Goal: Information Seeking & Learning: Learn about a topic

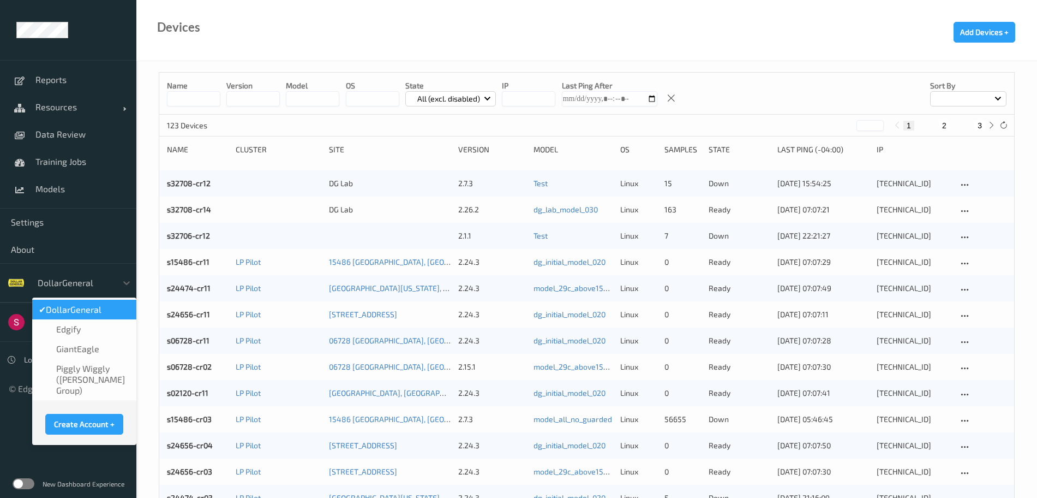
click at [92, 287] on div at bounding box center [75, 282] width 74 height 13
click at [85, 349] on span "GiantEagle" at bounding box center [77, 348] width 43 height 11
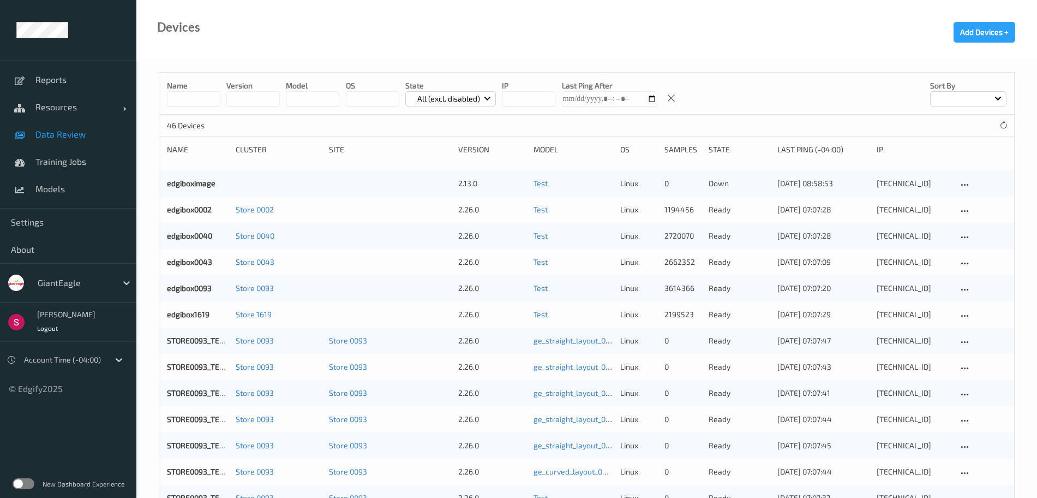
click at [54, 137] on span "Data Review" at bounding box center [80, 134] width 90 height 11
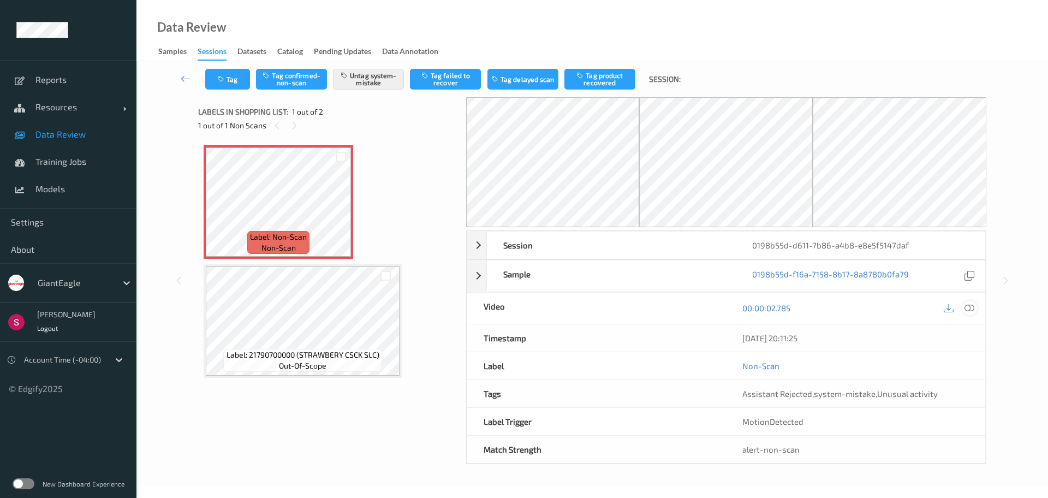
click at [968, 307] on icon at bounding box center [969, 308] width 10 height 10
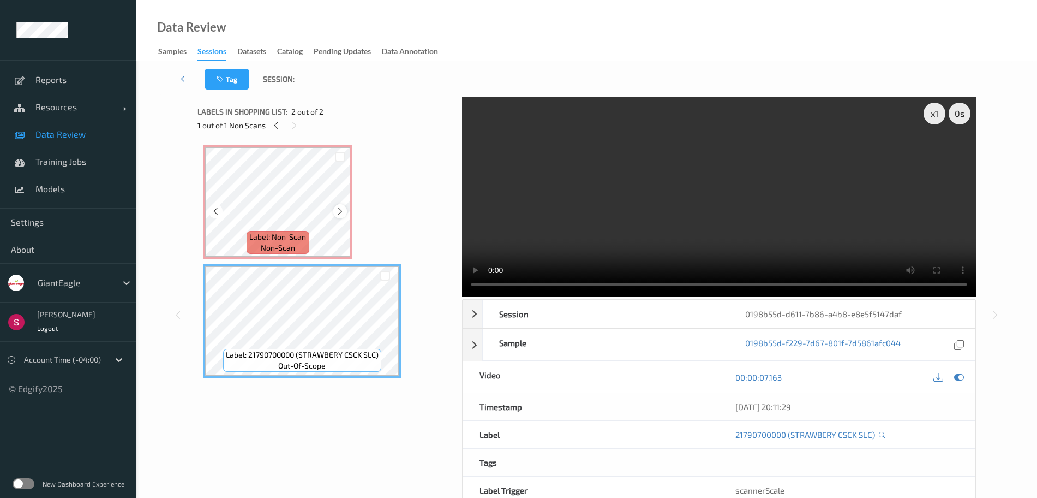
click at [342, 208] on icon at bounding box center [340, 211] width 9 height 10
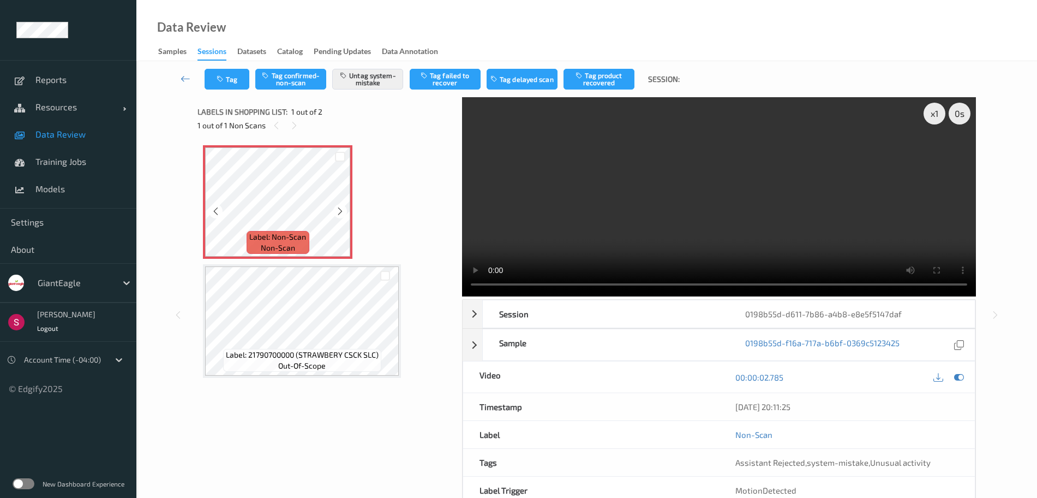
click at [342, 208] on icon at bounding box center [340, 211] width 9 height 10
click at [339, 211] on icon at bounding box center [340, 211] width 9 height 10
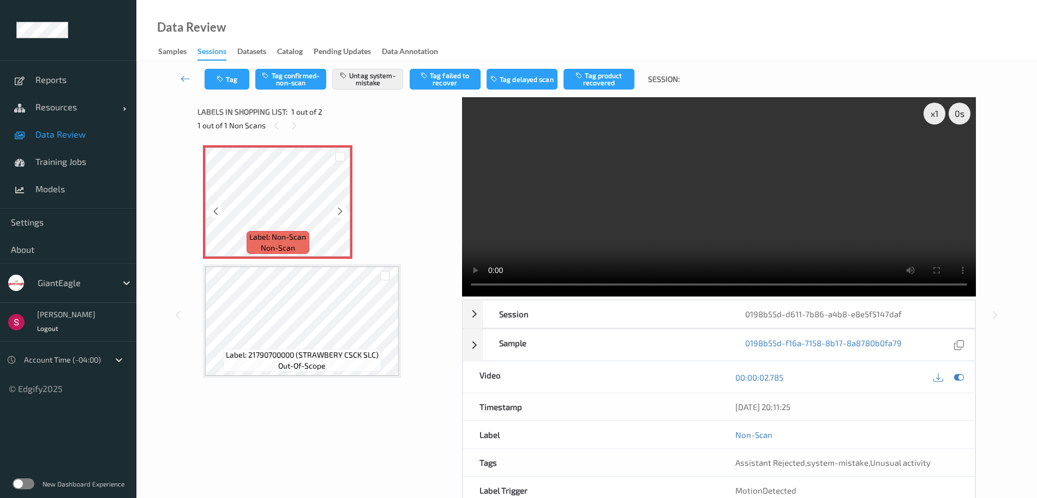
click at [339, 211] on icon at bounding box center [340, 211] width 9 height 10
click at [336, 209] on icon at bounding box center [340, 211] width 9 height 10
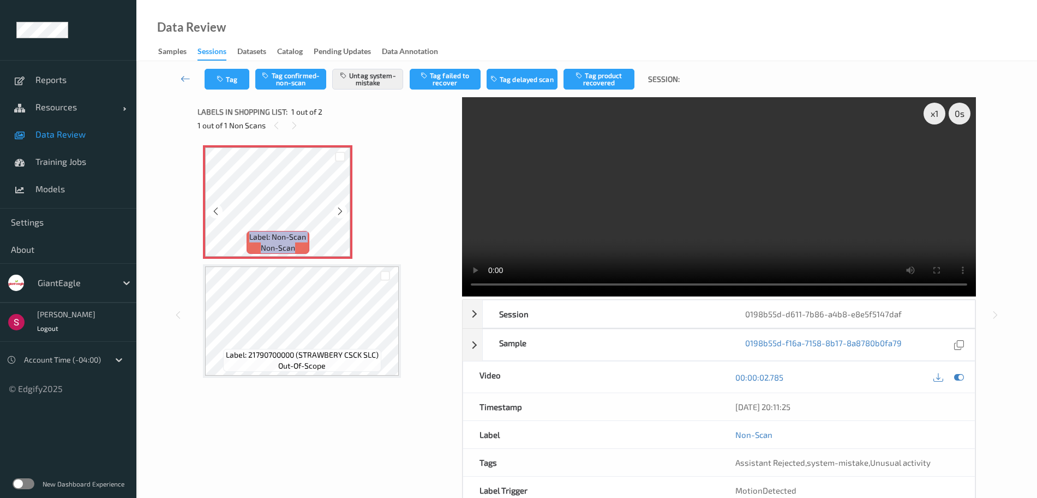
click at [336, 209] on icon at bounding box center [340, 211] width 9 height 10
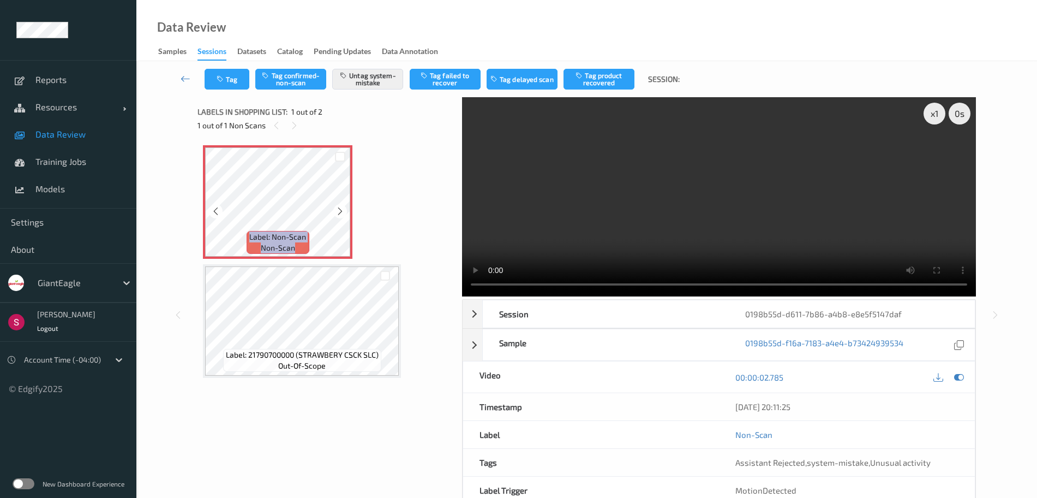
click at [336, 209] on icon at bounding box center [340, 211] width 9 height 10
click at [480, 320] on div "Session 0198b55d-d611-7b86-a4b8-e8e5f5147daf" at bounding box center [719, 314] width 513 height 28
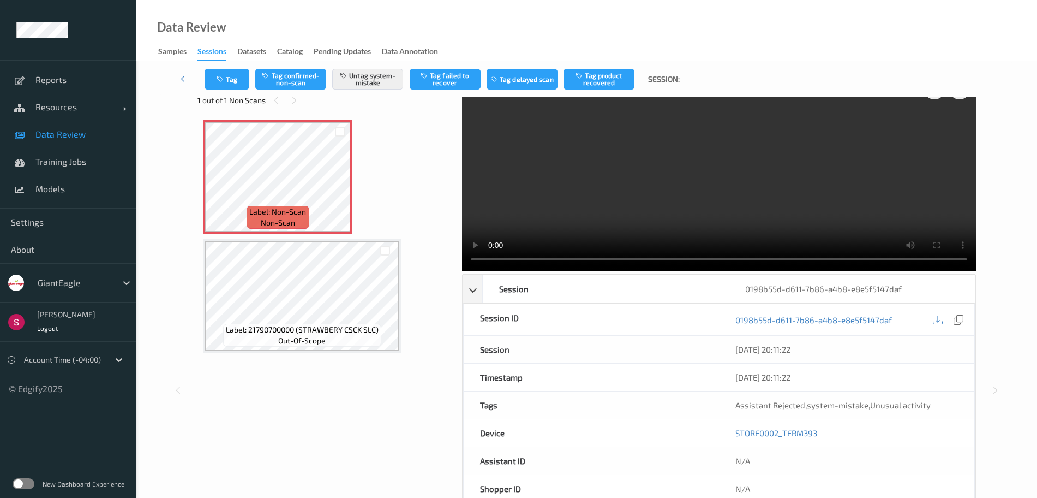
scroll to position [27, 0]
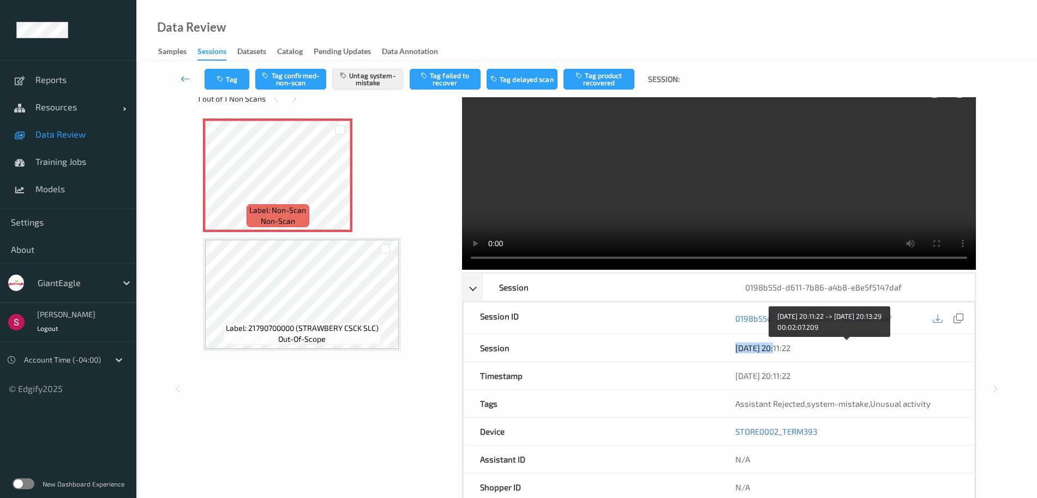
drag, startPoint x: 737, startPoint y: 348, endPoint x: 780, endPoint y: 350, distance: 43.7
click at [780, 350] on div "16/08/2025 20:11:22" at bounding box center [847, 347] width 223 height 11
click at [67, 130] on span "Data Review" at bounding box center [80, 134] width 90 height 11
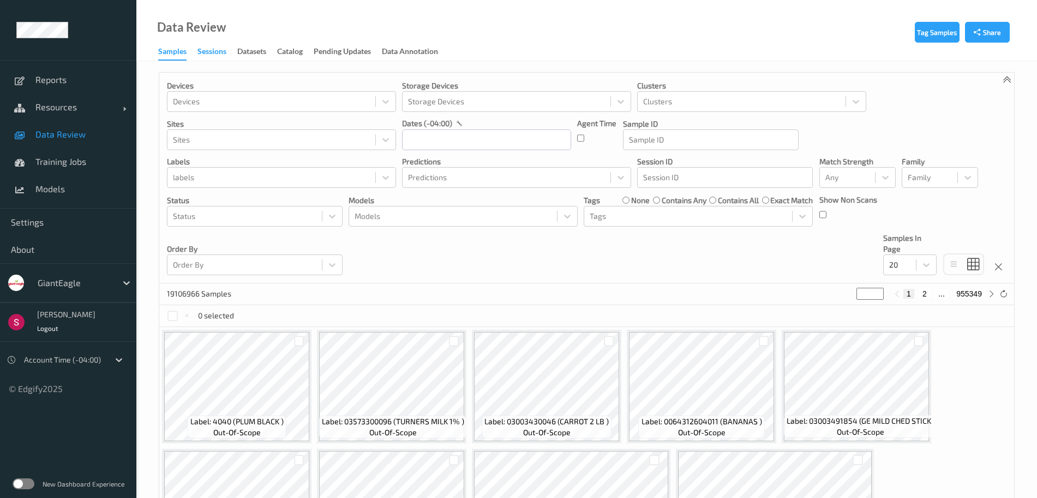
click at [208, 51] on div "Sessions" at bounding box center [212, 53] width 29 height 14
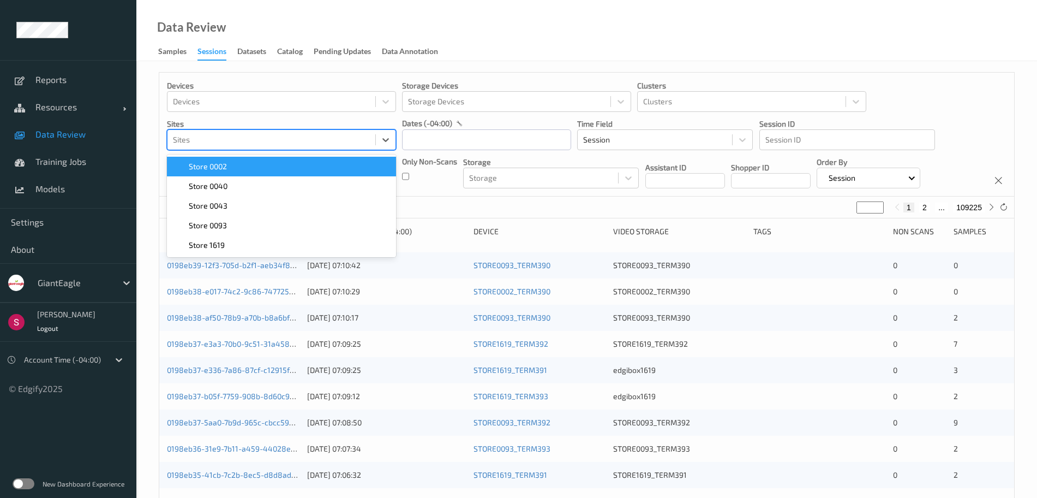
click at [201, 138] on div at bounding box center [271, 139] width 197 height 13
click at [220, 170] on span "Store 0002" at bounding box center [208, 166] width 38 height 11
click at [330, 99] on div at bounding box center [271, 101] width 197 height 13
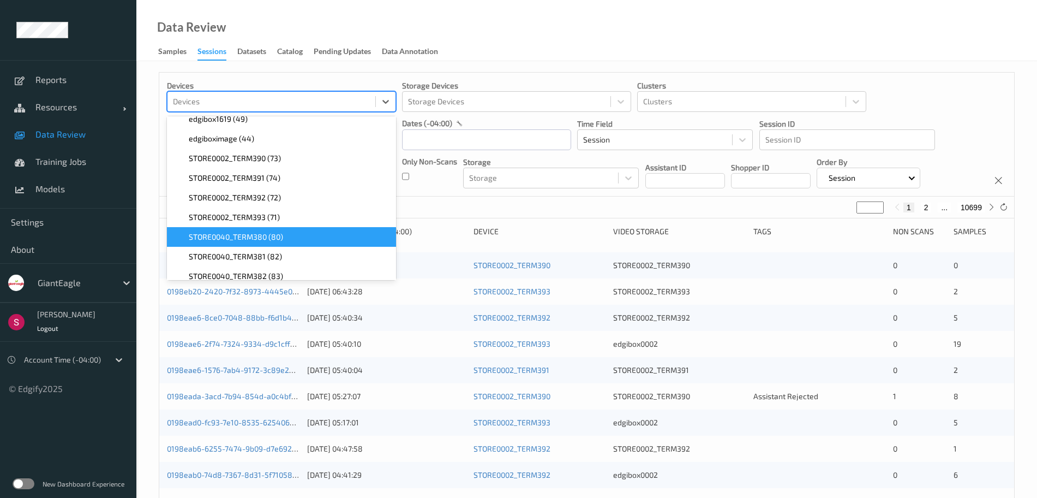
scroll to position [88, 0]
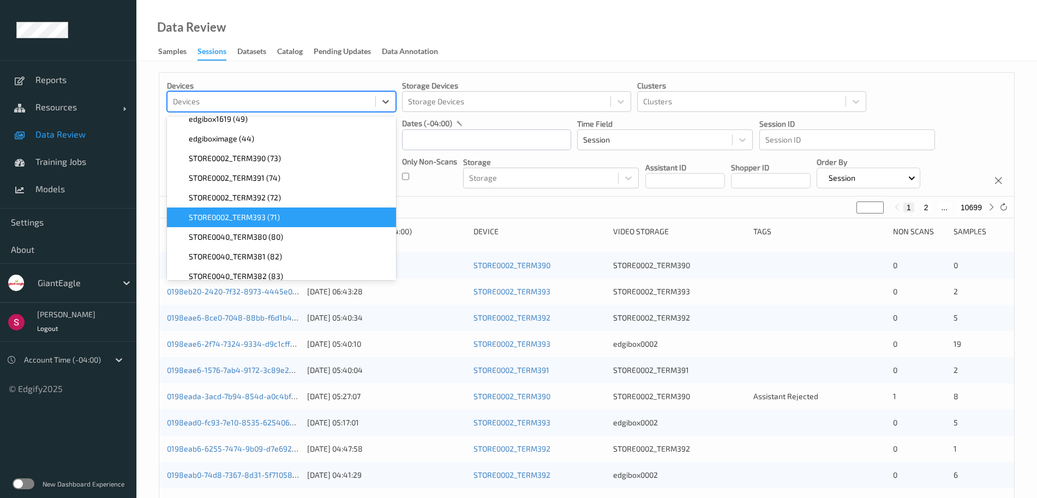
click at [294, 217] on div "STORE0002_TERM393 (71)" at bounding box center [282, 217] width 216 height 11
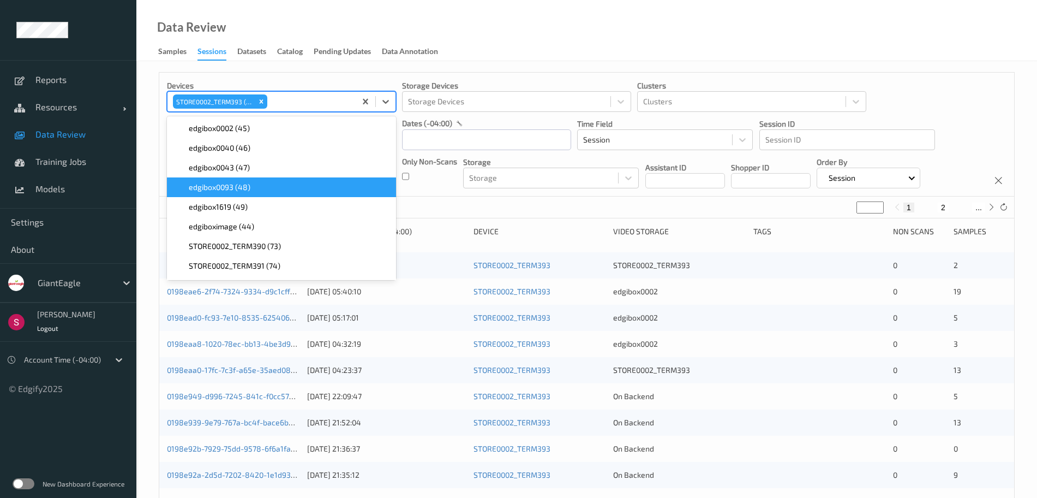
click at [457, 194] on div "Devices option STORE0002_TERM393 (71), selected. option edgibox0093 (48) focuse…" at bounding box center [586, 135] width 855 height 124
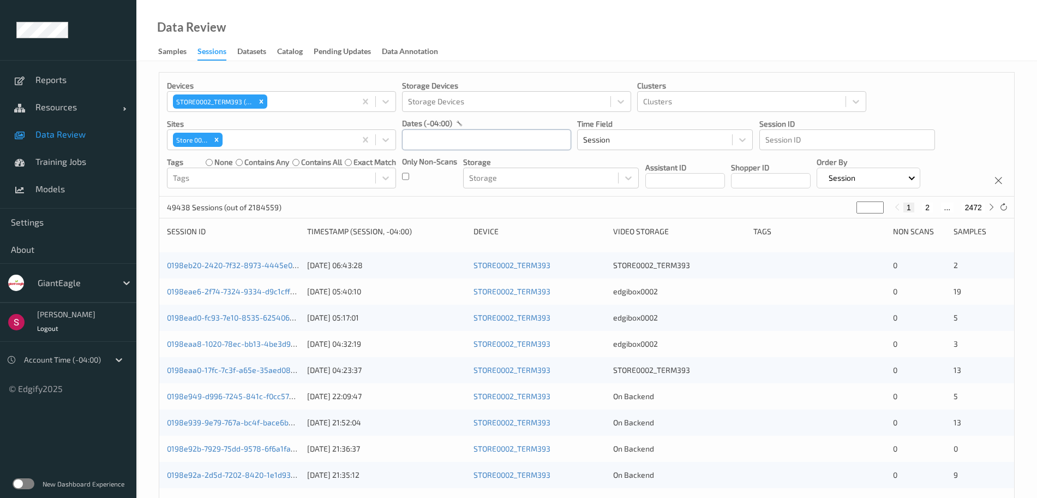
click at [417, 146] on input "text" at bounding box center [486, 139] width 169 height 21
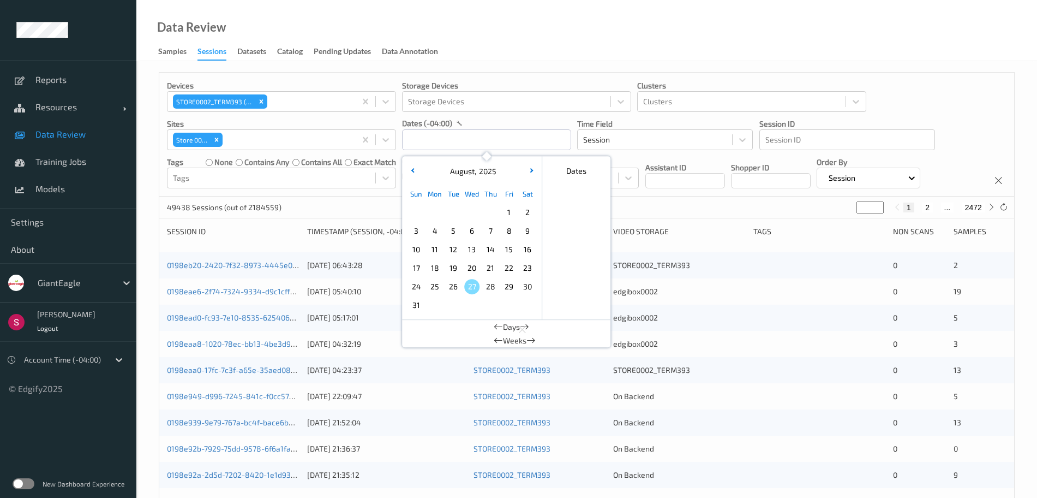
click at [528, 250] on span "16" at bounding box center [527, 249] width 15 height 15
type input "16/08/2025 00:00 -> 16/08/2025 23:59"
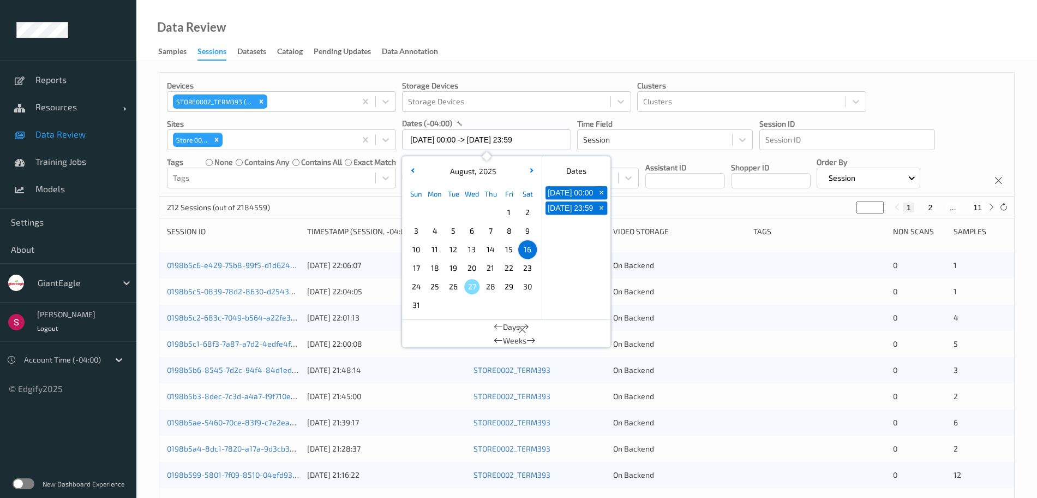
click at [662, 208] on div "212 Sessions (out of 2184559) * 1 2 ... 11" at bounding box center [586, 207] width 855 height 22
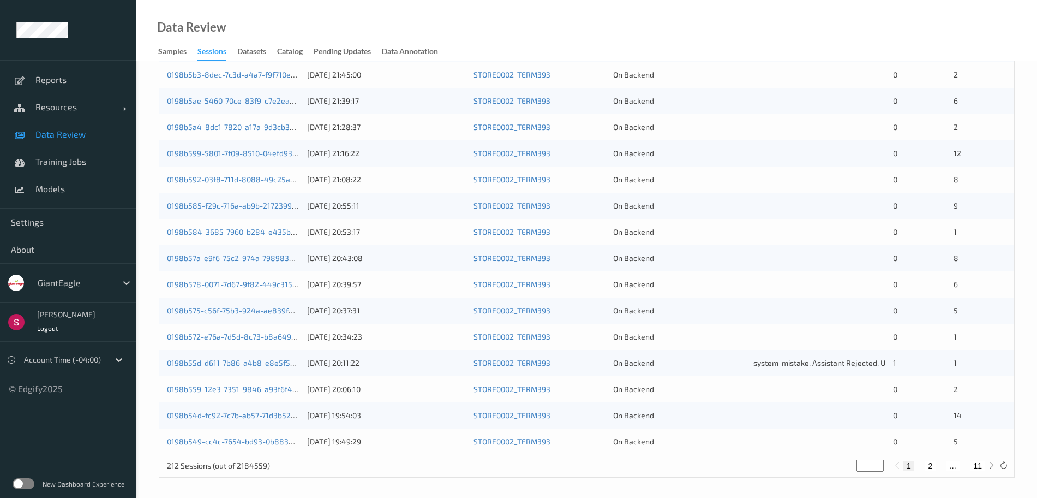
scroll to position [324, 0]
click at [223, 386] on link "0198b559-12e3-7351-9846-a93f6f450eaa" at bounding box center [240, 386] width 147 height 9
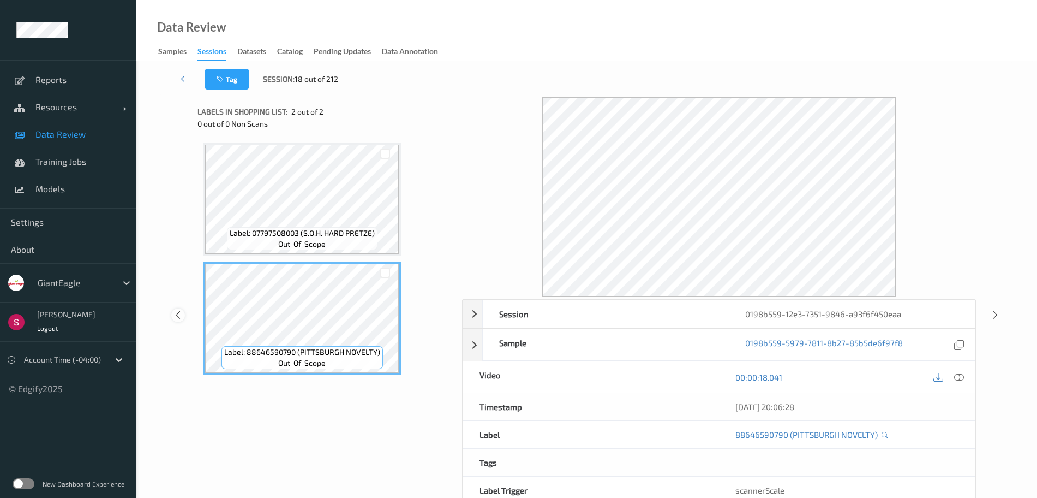
click at [178, 314] on icon at bounding box center [178, 315] width 9 height 10
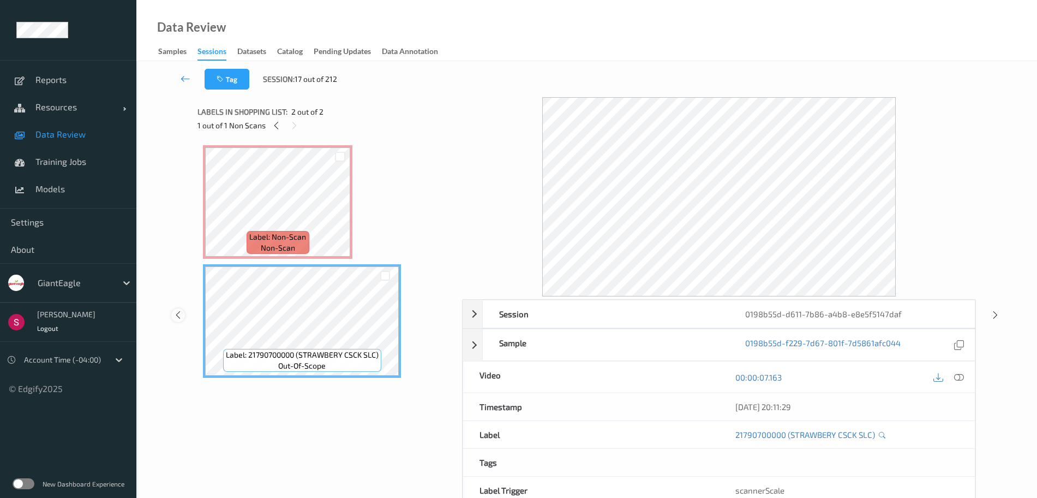
click at [177, 313] on icon at bounding box center [178, 315] width 9 height 10
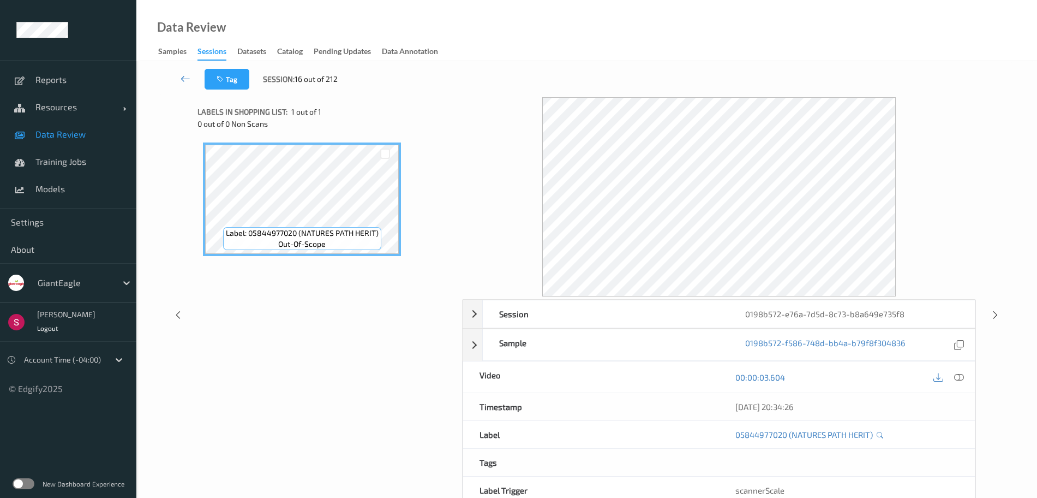
click at [192, 77] on link at bounding box center [185, 79] width 38 height 21
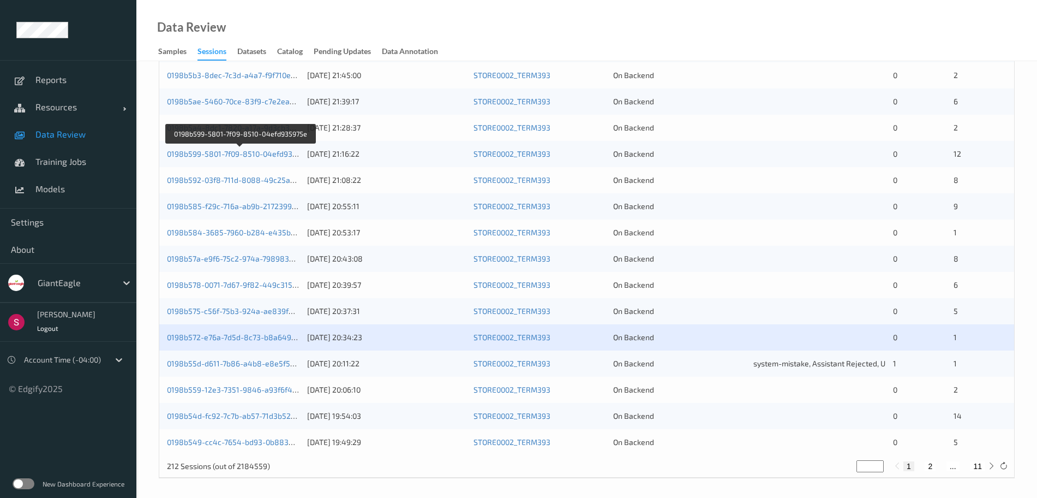
scroll to position [324, 0]
click at [244, 365] on div "0198b55d-d611-7b86-a4b8-e8e5f5147daf" at bounding box center [233, 360] width 133 height 11
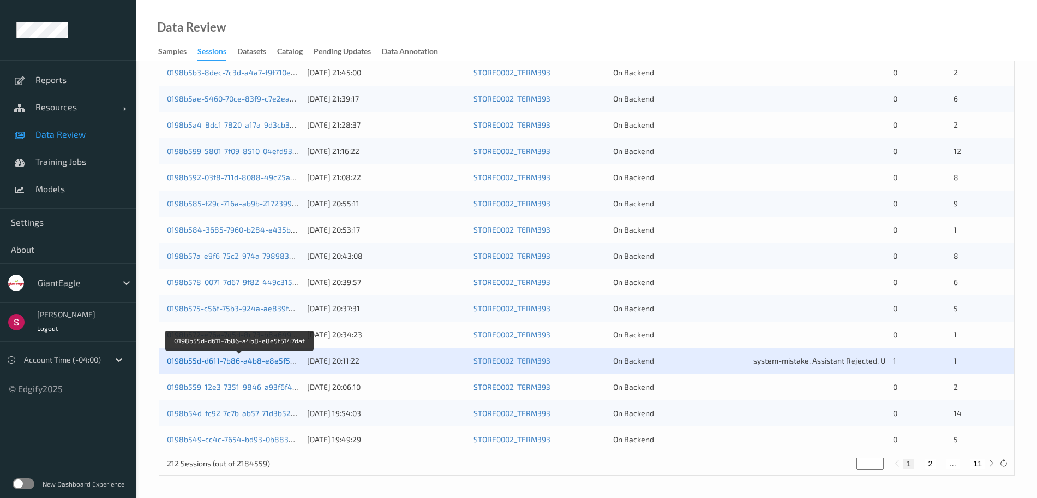
click at [238, 360] on link "0198b55d-d611-7b86-a4b8-e8e5f5147daf" at bounding box center [240, 360] width 147 height 9
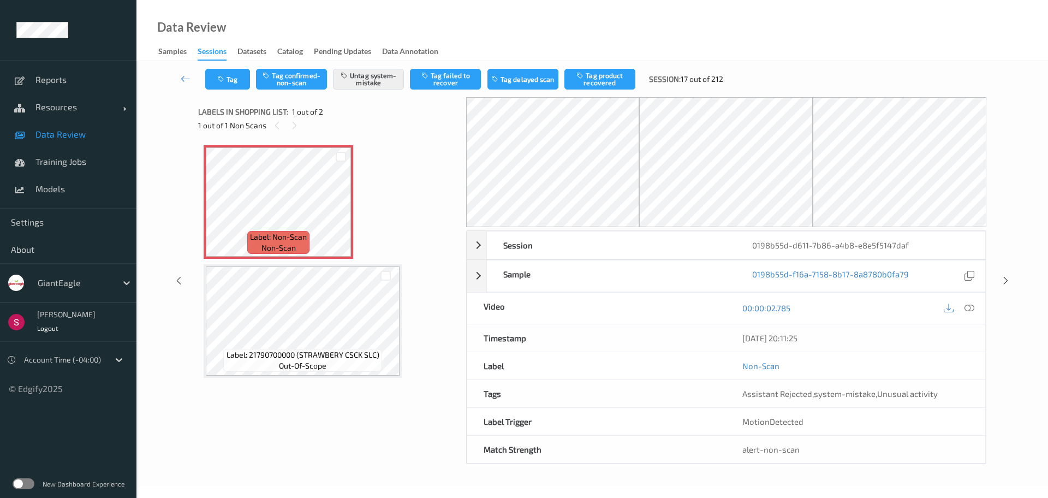
click at [421, 205] on div "Label: Non-Scan non-scan Label: Non-Scan non-scan Label: Non-Scan non-scan Labe…" at bounding box center [328, 261] width 249 height 232
click at [342, 209] on icon at bounding box center [340, 211] width 9 height 10
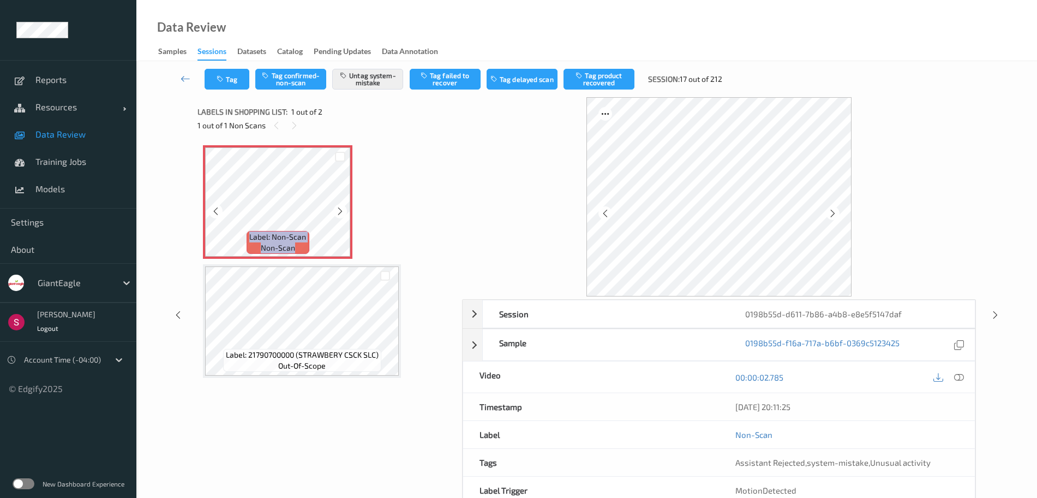
click at [342, 209] on icon at bounding box center [340, 211] width 9 height 10
click at [480, 308] on div "Session 0198b55d-d611-7b86-a4b8-e8e5f5147daf" at bounding box center [719, 314] width 513 height 28
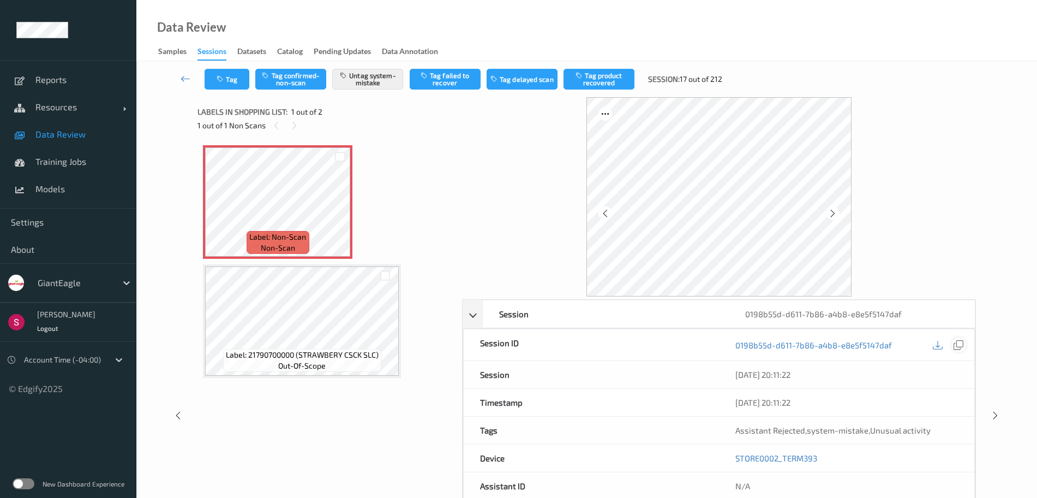
click at [963, 345] on icon at bounding box center [959, 345] width 10 height 10
click at [488, 241] on div at bounding box center [719, 196] width 514 height 199
click at [186, 76] on icon at bounding box center [186, 78] width 10 height 11
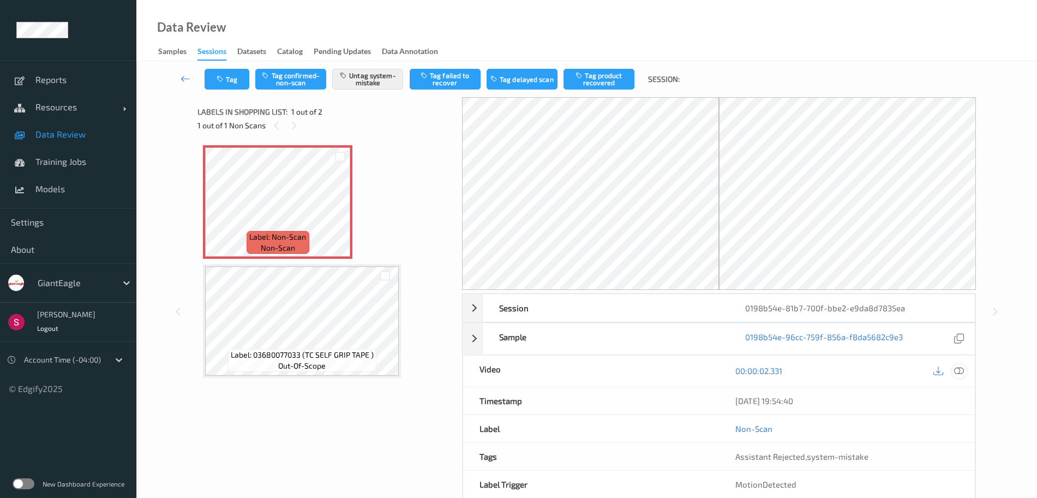
click at [962, 369] on icon at bounding box center [960, 371] width 10 height 10
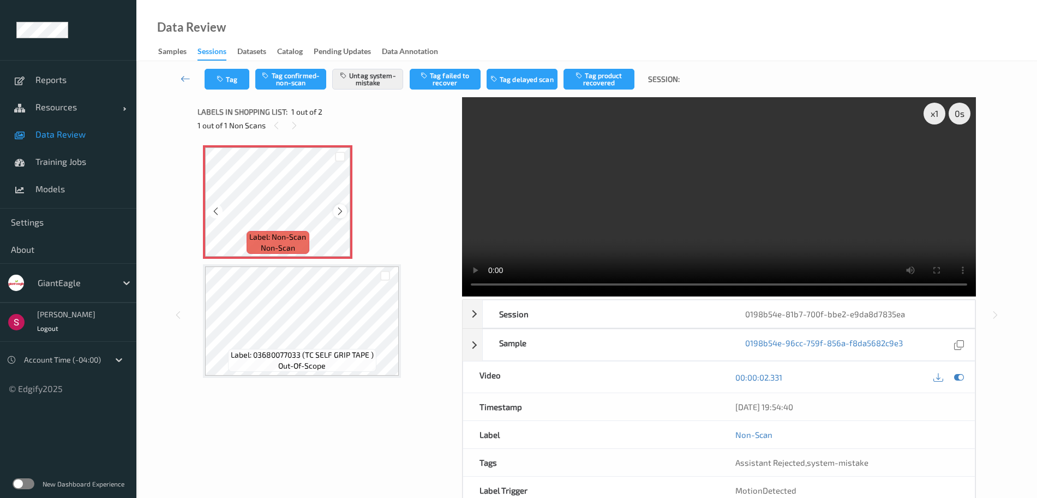
click at [338, 206] on icon at bounding box center [340, 211] width 9 height 10
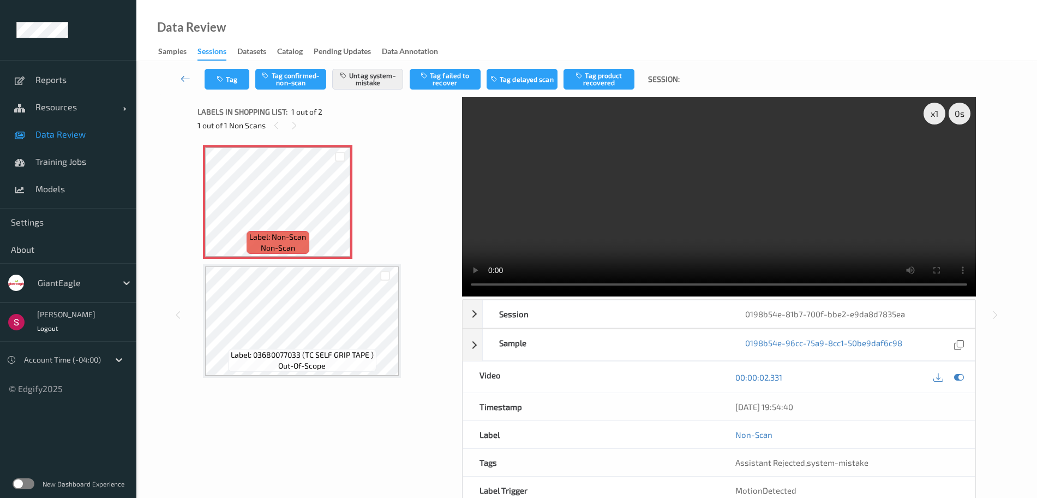
click at [180, 75] on link at bounding box center [185, 79] width 38 height 21
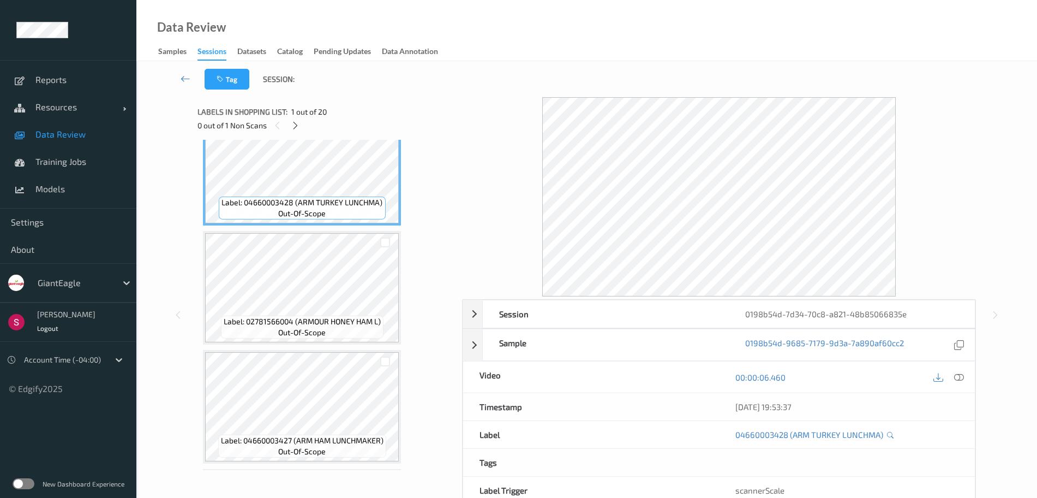
scroll to position [38, 0]
click at [962, 374] on icon at bounding box center [960, 377] width 10 height 10
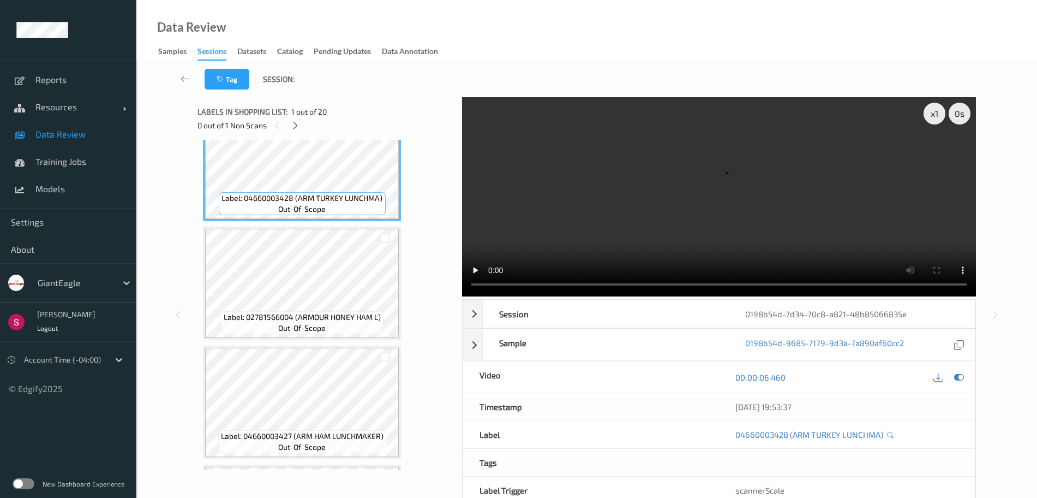
scroll to position [0, 0]
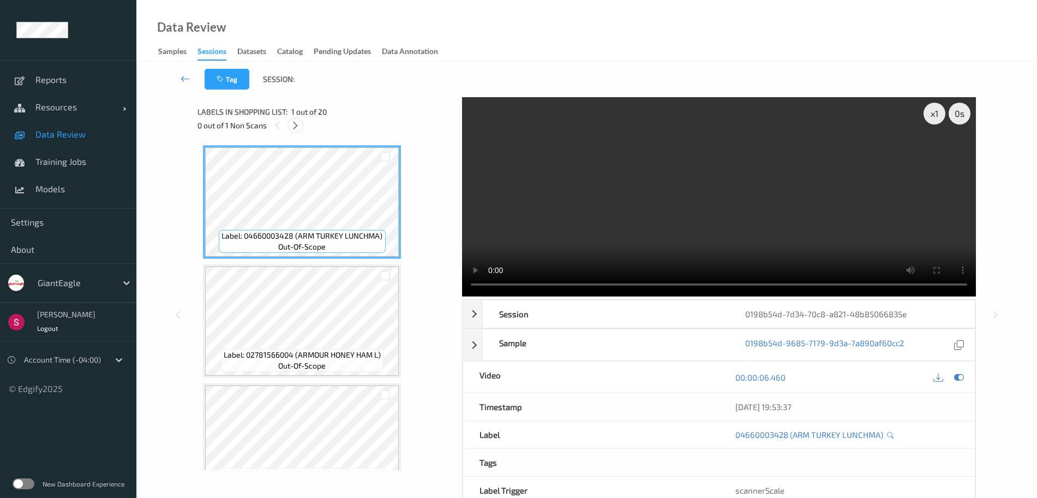
click at [297, 123] on icon at bounding box center [295, 126] width 9 height 10
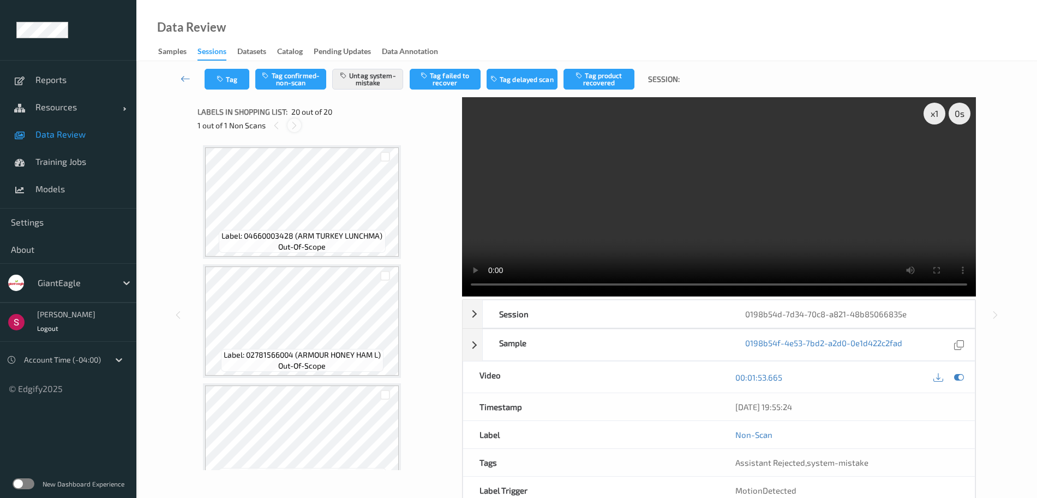
scroll to position [2055, 0]
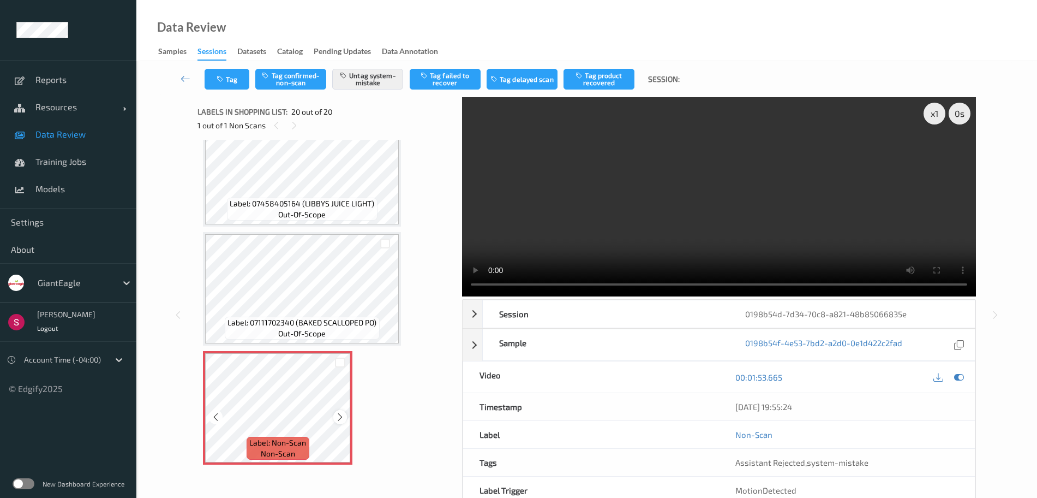
click at [341, 422] on div at bounding box center [340, 417] width 14 height 14
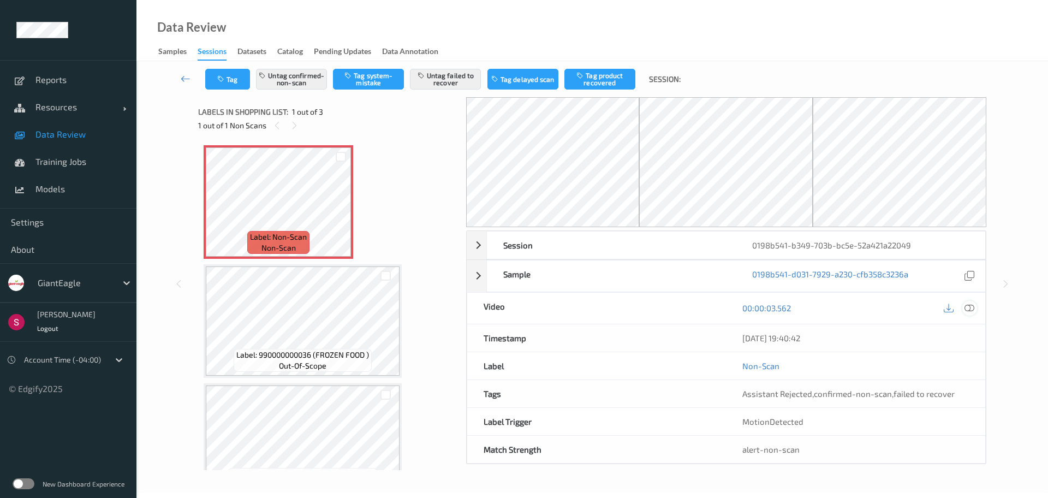
click at [973, 309] on icon at bounding box center [969, 308] width 10 height 10
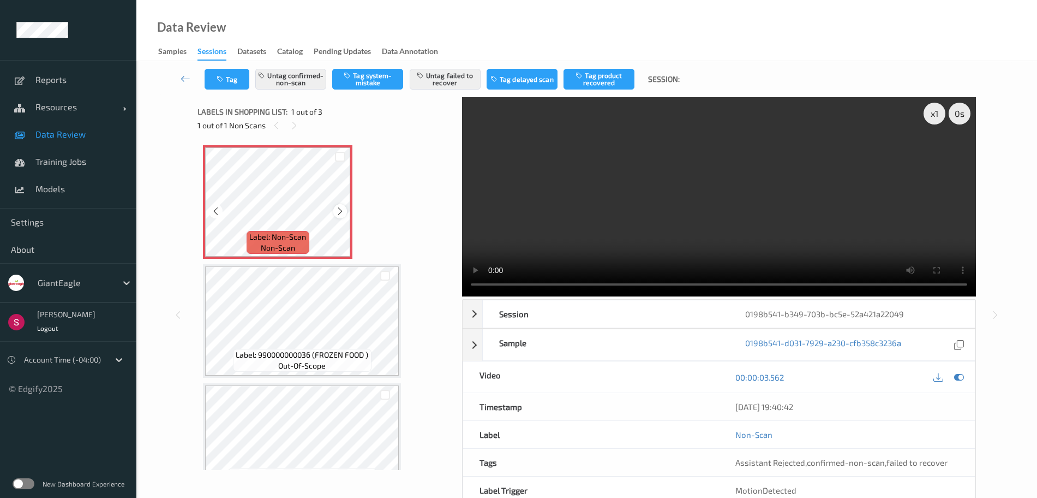
click at [341, 217] on div at bounding box center [340, 211] width 14 height 14
click at [339, 209] on icon at bounding box center [340, 211] width 9 height 10
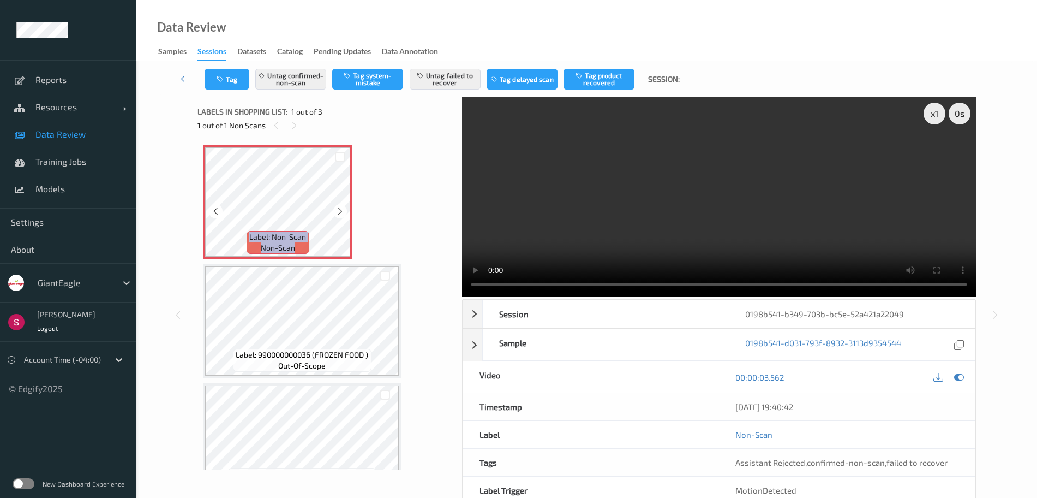
click at [339, 209] on icon at bounding box center [340, 211] width 9 height 10
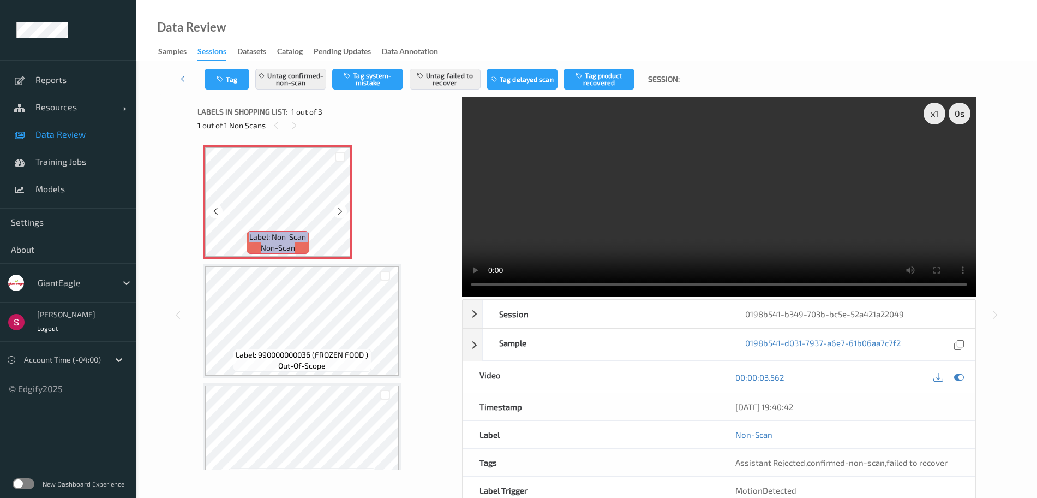
click at [339, 209] on icon at bounding box center [340, 211] width 9 height 10
click at [340, 206] on icon at bounding box center [340, 211] width 9 height 10
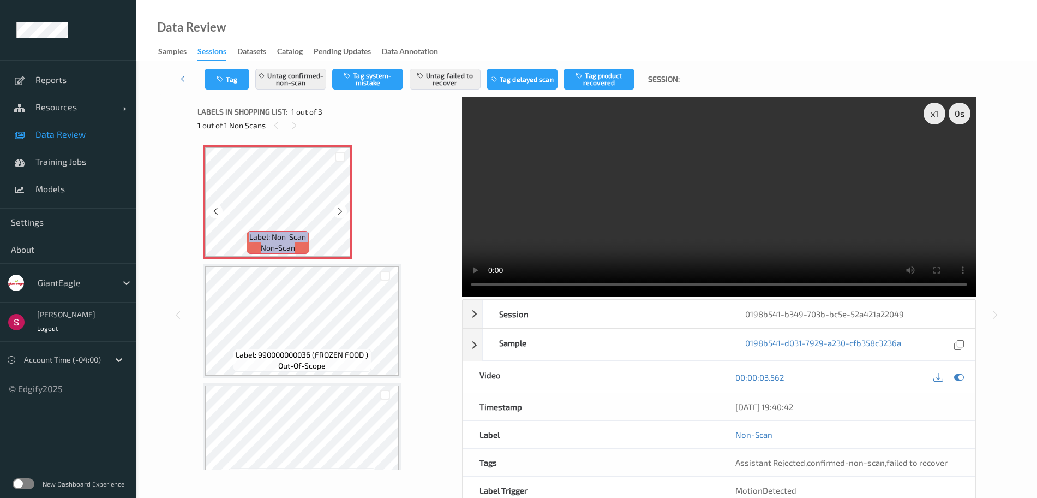
click at [340, 206] on icon at bounding box center [340, 211] width 9 height 10
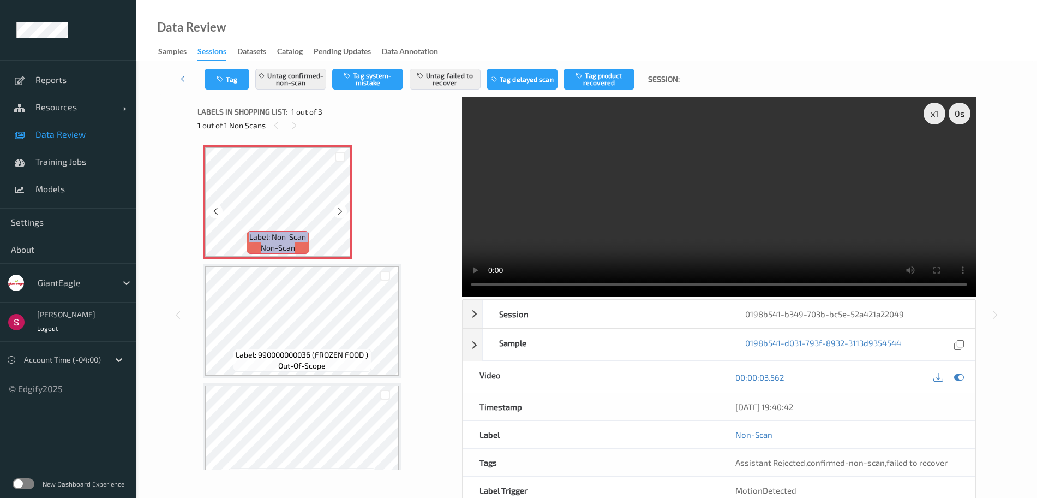
click at [340, 206] on icon at bounding box center [340, 211] width 9 height 10
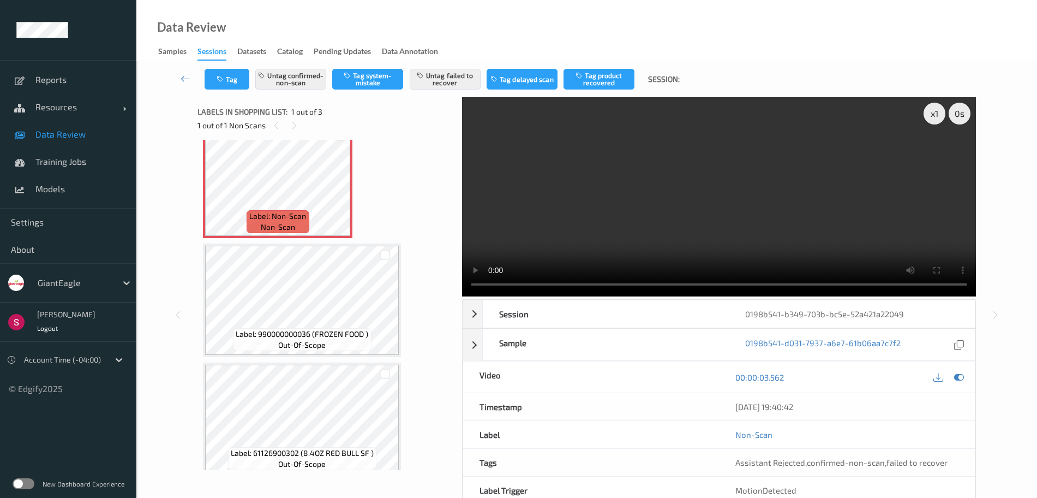
scroll to position [17, 0]
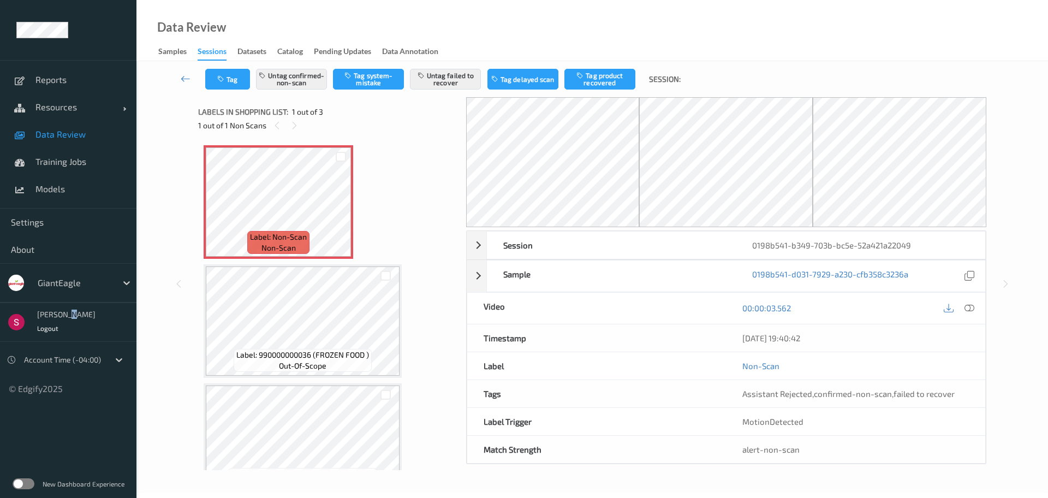
click at [67, 318] on div "[PERSON_NAME]" at bounding box center [66, 314] width 58 height 7
click at [46, 317] on div "[PERSON_NAME]" at bounding box center [66, 314] width 58 height 7
click at [74, 226] on span "Settings" at bounding box center [68, 222] width 115 height 11
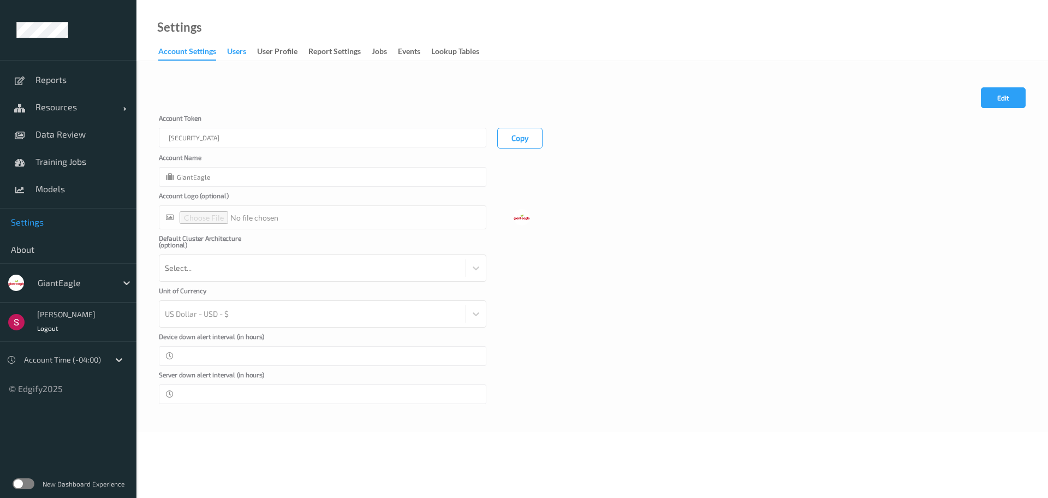
click at [235, 53] on div "users" at bounding box center [236, 53] width 19 height 14
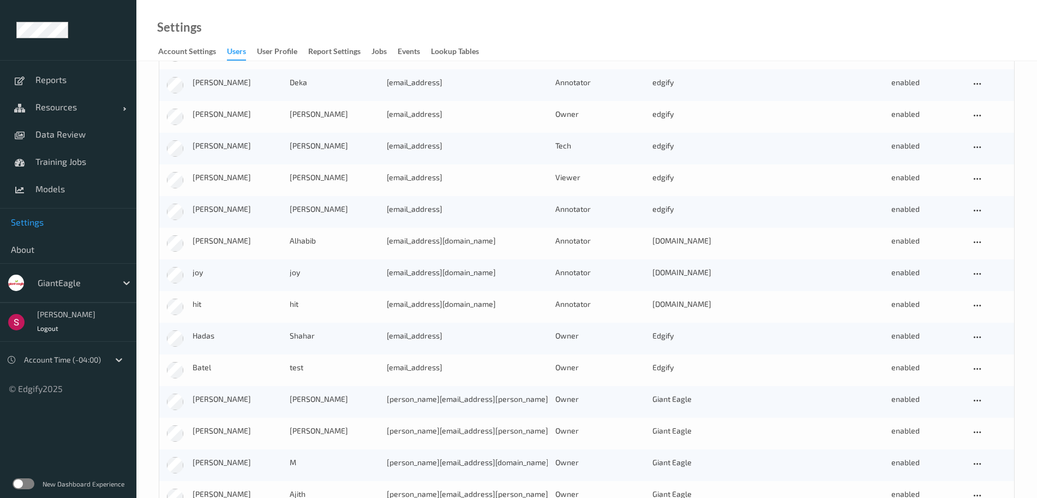
scroll to position [1311, 0]
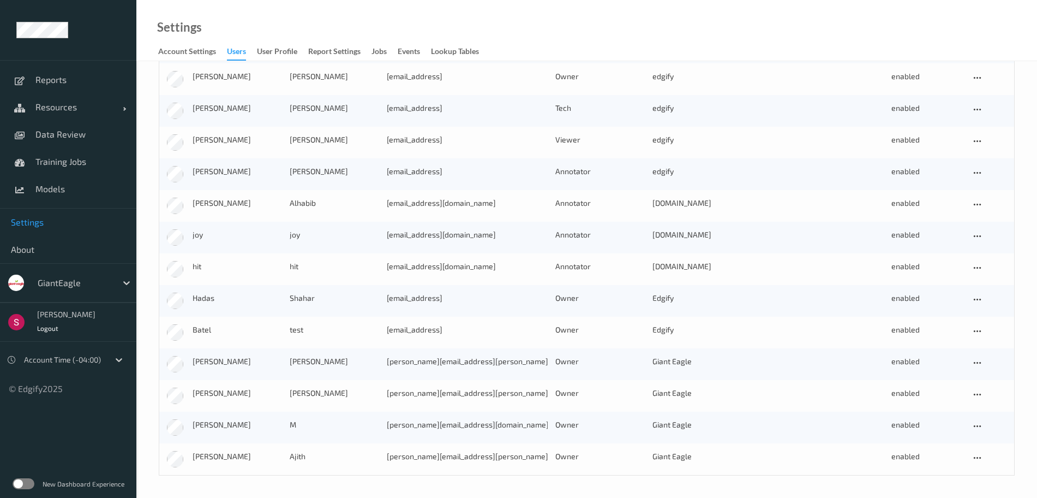
click at [37, 226] on span "Settings" at bounding box center [68, 222] width 115 height 11
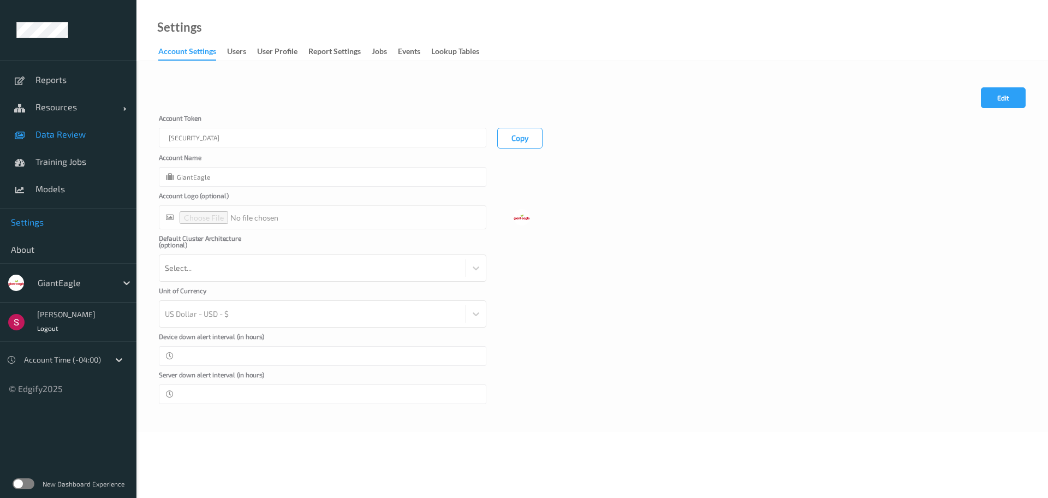
click at [73, 134] on span "Data Review" at bounding box center [80, 134] width 90 height 11
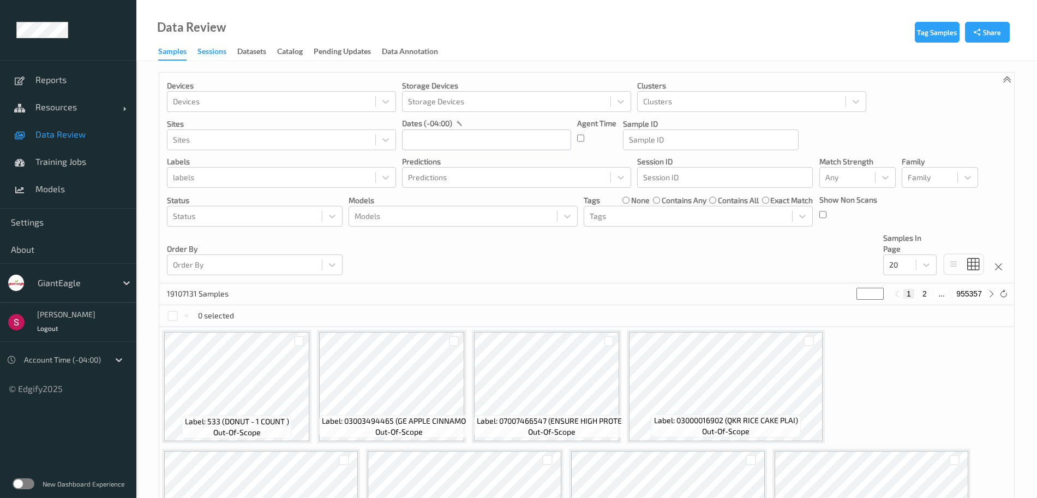
click at [225, 53] on div "Sessions" at bounding box center [212, 53] width 29 height 14
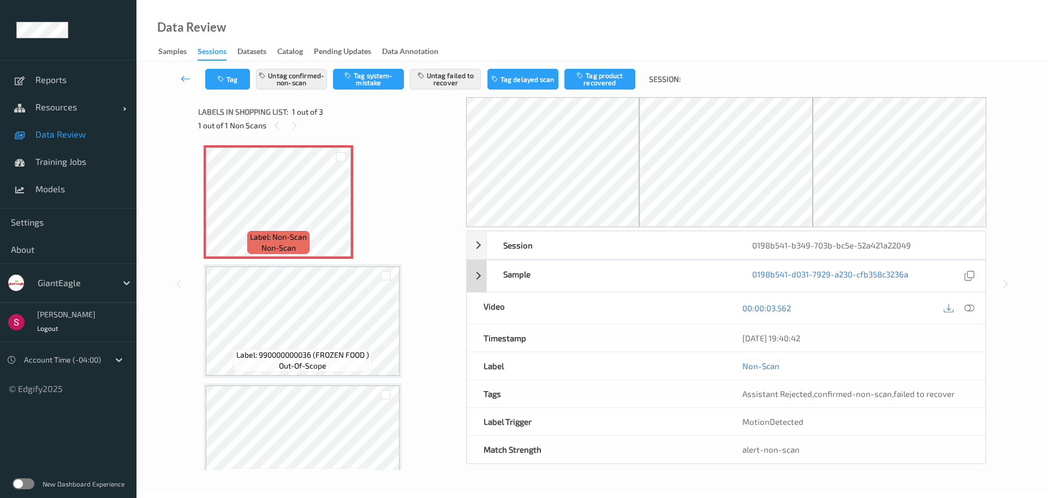
click at [485, 275] on div "Sample 0198b541-d031-7929-a230-cfb358c3236a" at bounding box center [726, 276] width 519 height 32
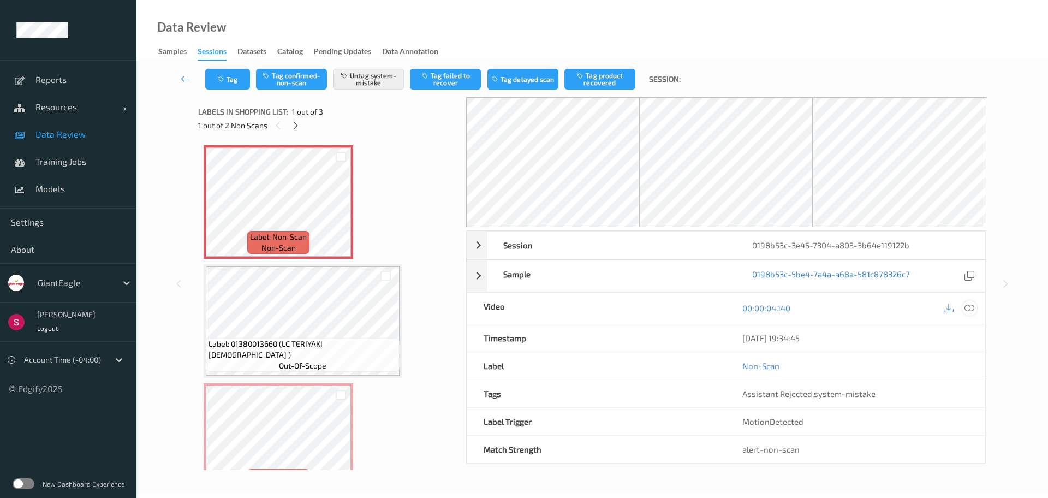
click at [968, 308] on icon at bounding box center [969, 308] width 10 height 10
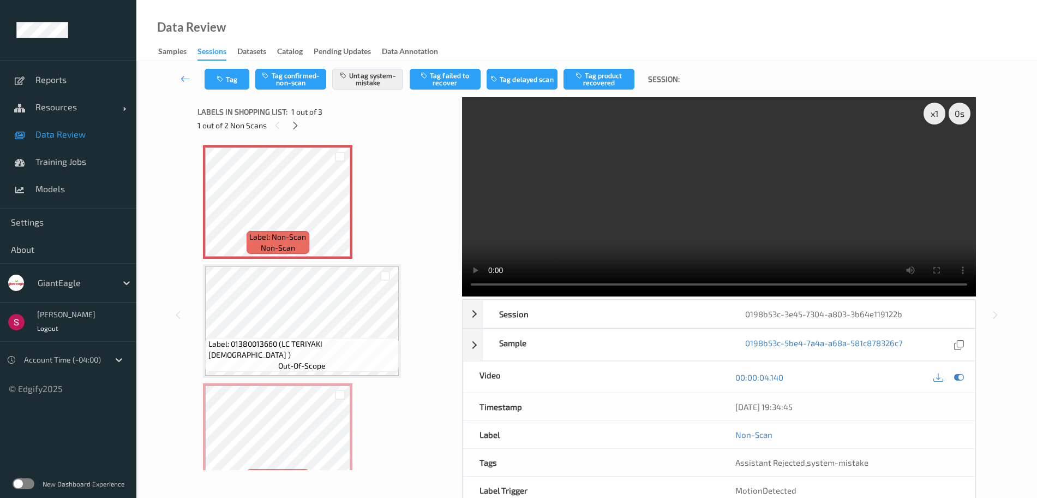
click at [382, 196] on div "Label: Non-Scan non-scan Label: Non-Scan non-scan Label: Non-Scan non-scan Labe…" at bounding box center [326, 320] width 246 height 351
click at [340, 210] on icon at bounding box center [340, 211] width 9 height 10
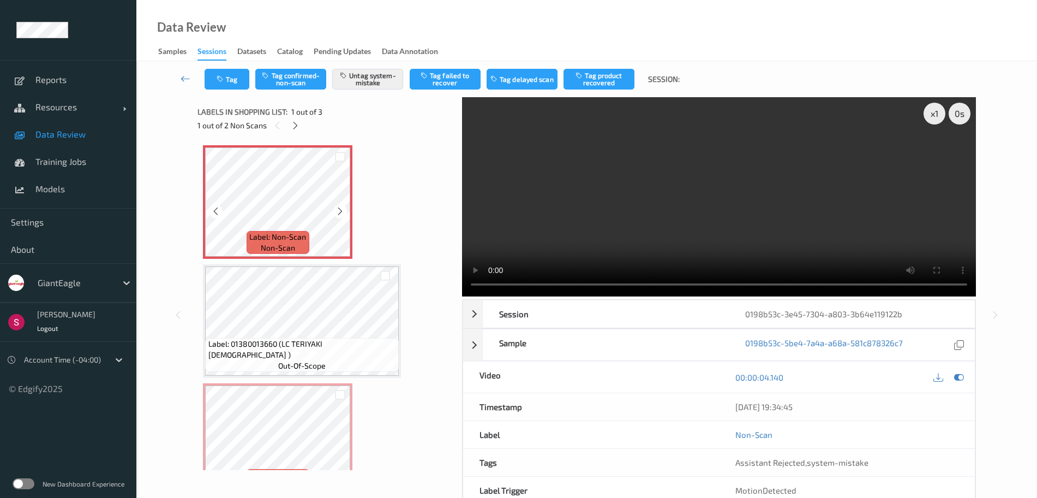
click at [340, 210] on icon at bounding box center [340, 211] width 9 height 10
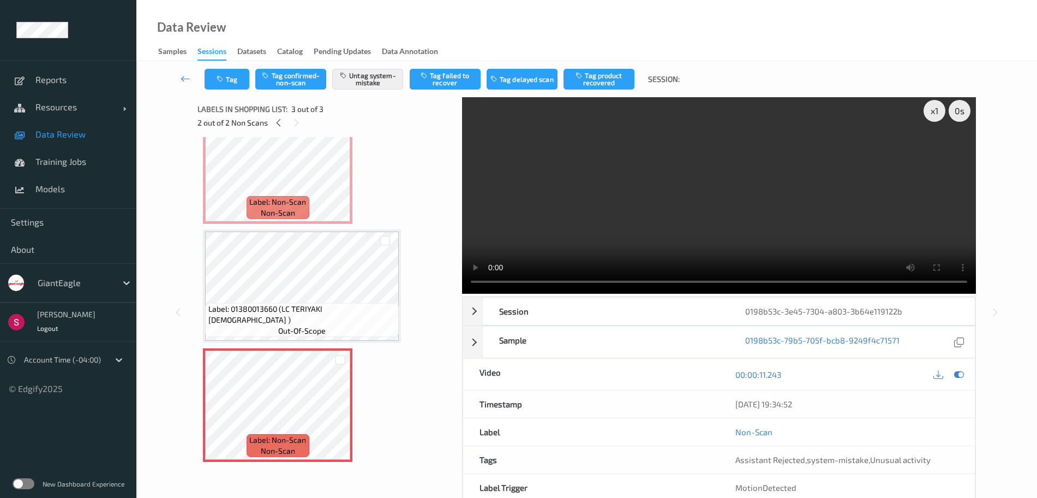
scroll to position [4, 0]
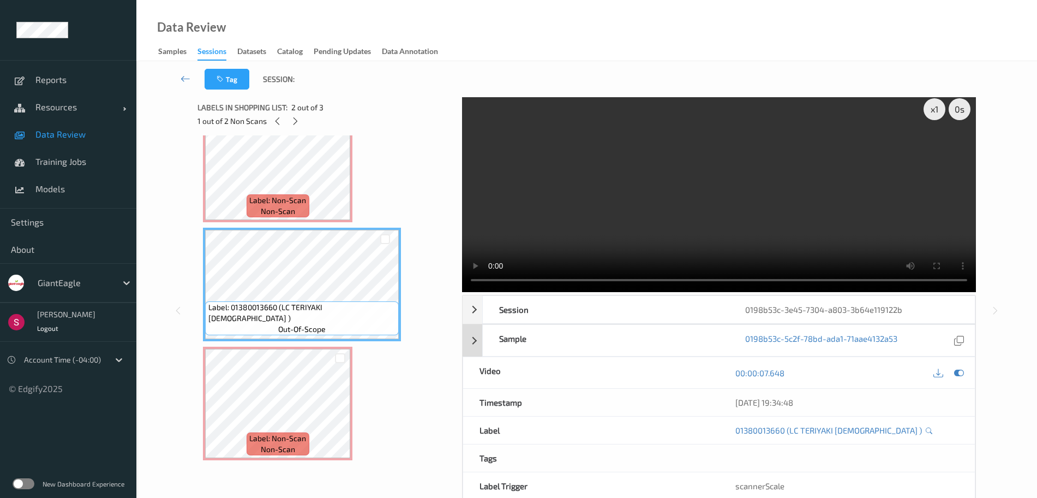
click at [480, 344] on div "Sample 0198b53c-5c2f-78bd-ada1-71aae4132a53" at bounding box center [719, 340] width 513 height 32
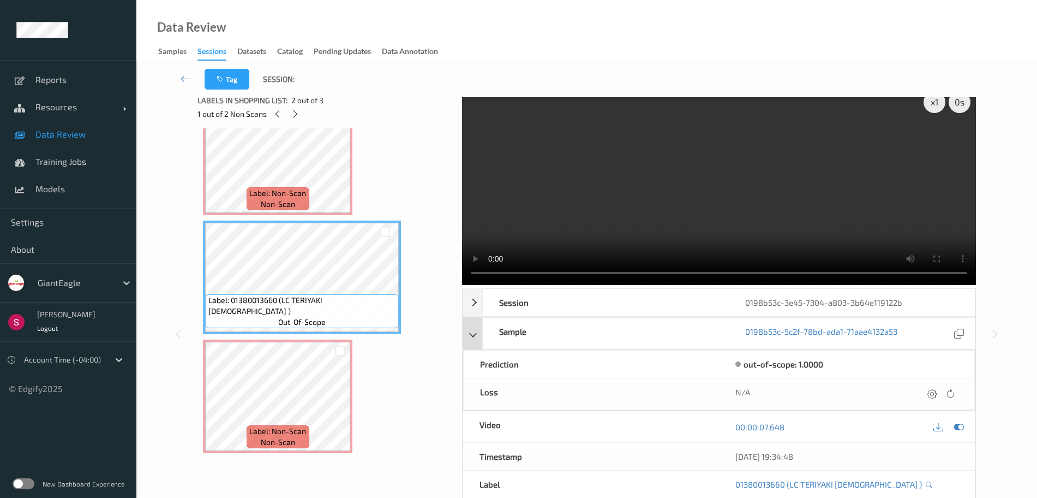
scroll to position [0, 0]
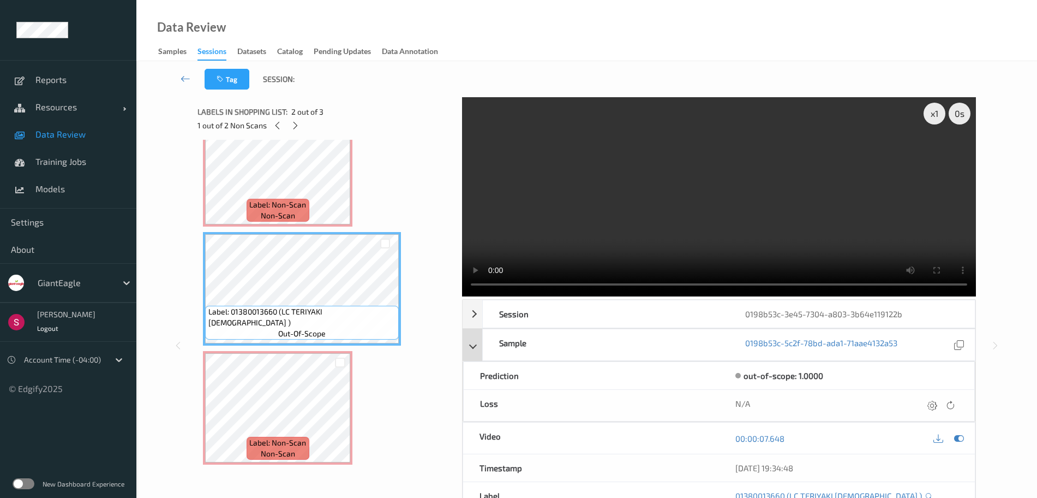
click at [480, 344] on div "Sample 0198b53c-5c2f-78bd-ada1-71aae4132a53" at bounding box center [719, 345] width 513 height 32
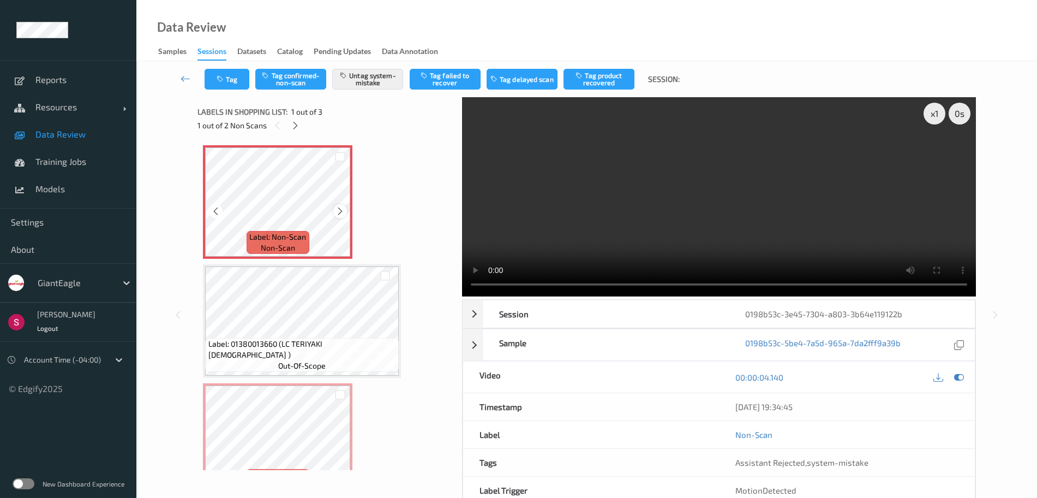
click at [338, 212] on icon at bounding box center [340, 211] width 9 height 10
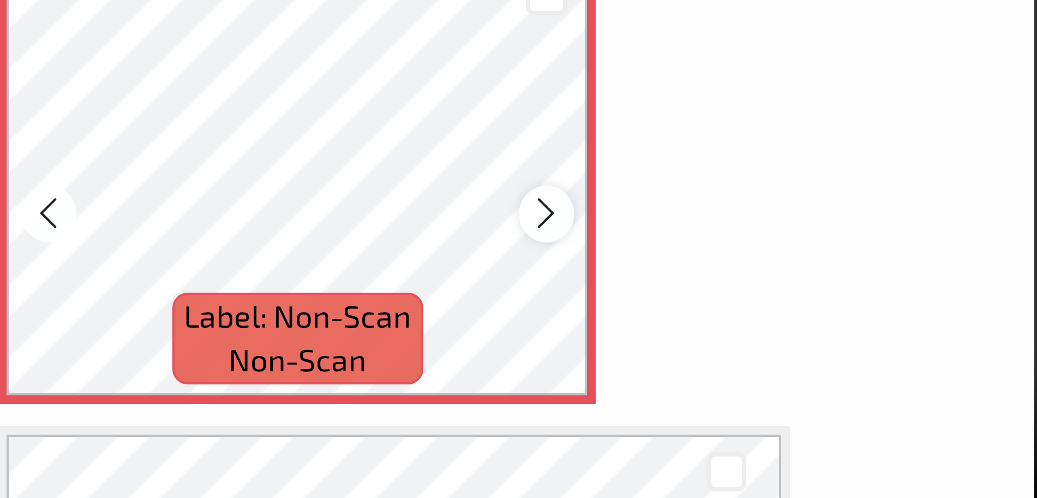
click at [343, 214] on icon at bounding box center [340, 211] width 9 height 10
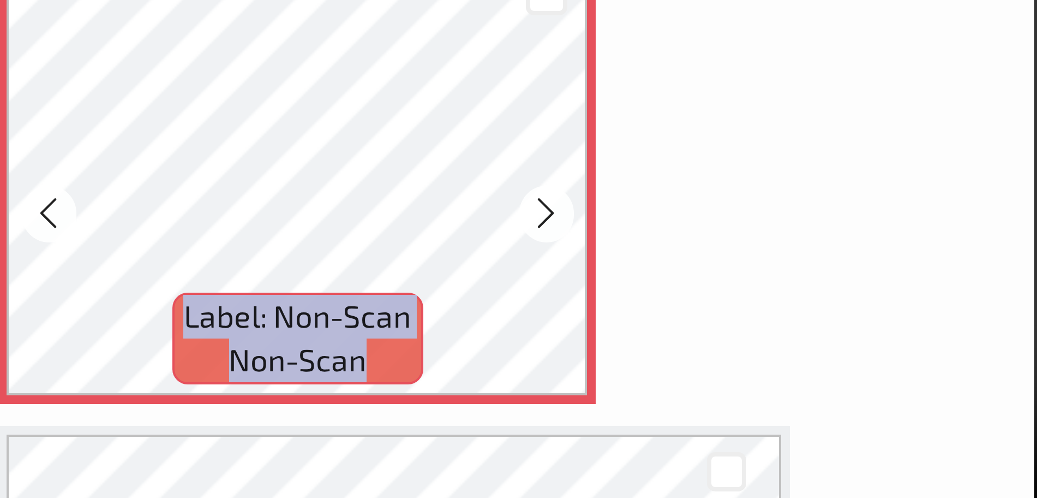
click at [343, 214] on icon at bounding box center [340, 211] width 9 height 10
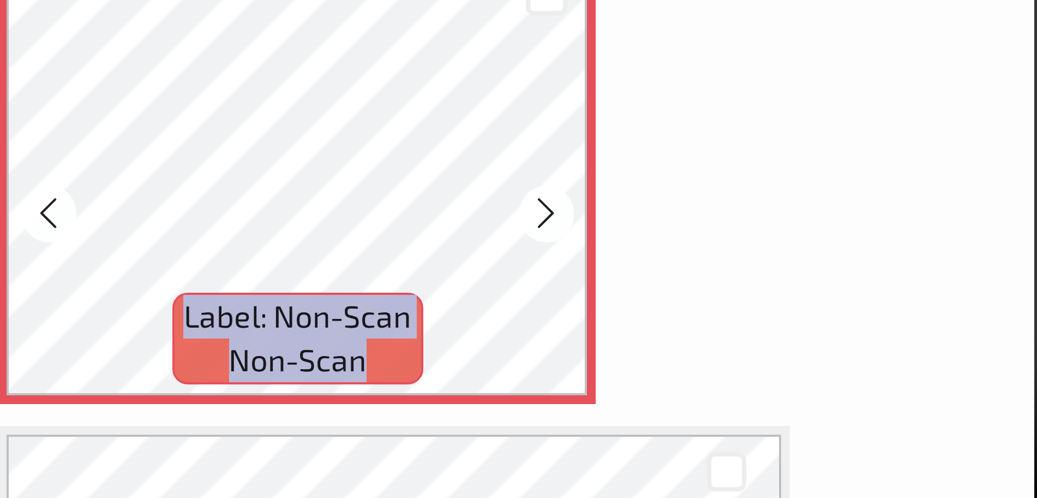
click at [343, 214] on icon at bounding box center [340, 211] width 9 height 10
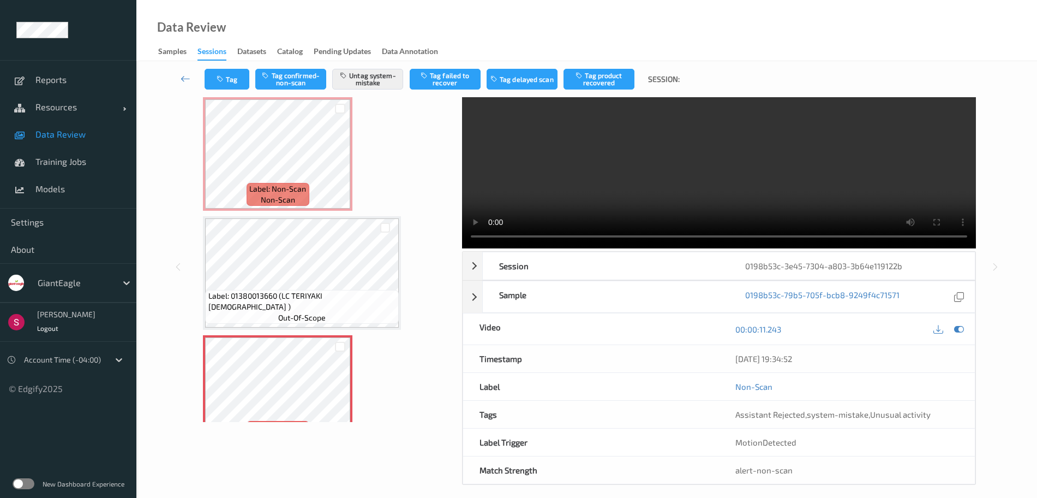
scroll to position [32, 0]
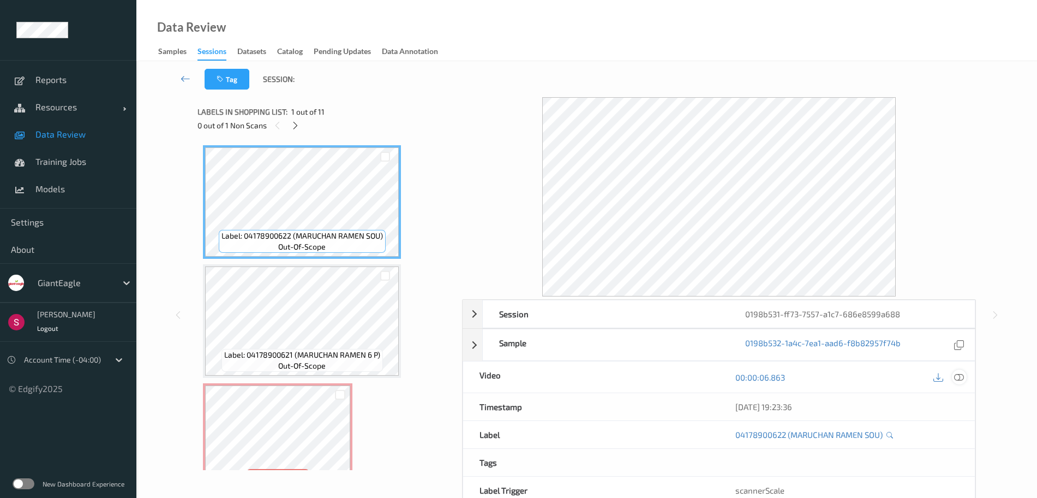
click at [962, 373] on icon at bounding box center [960, 377] width 10 height 10
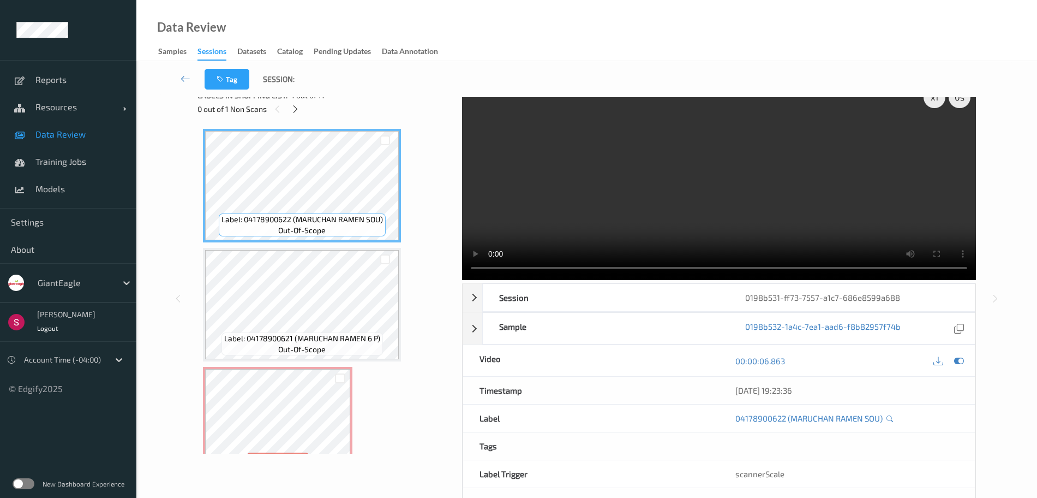
scroll to position [16, 0]
click at [295, 112] on icon at bounding box center [295, 110] width 9 height 10
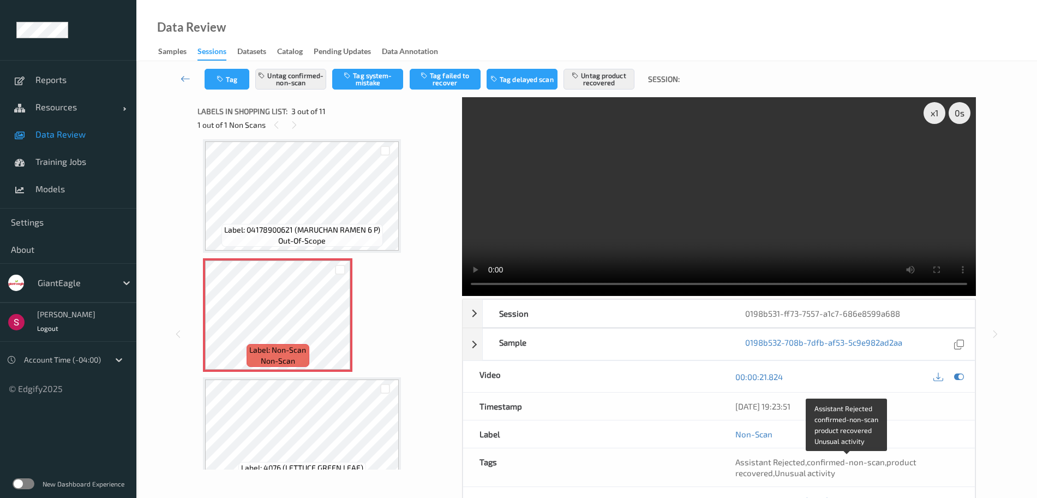
scroll to position [0, 0]
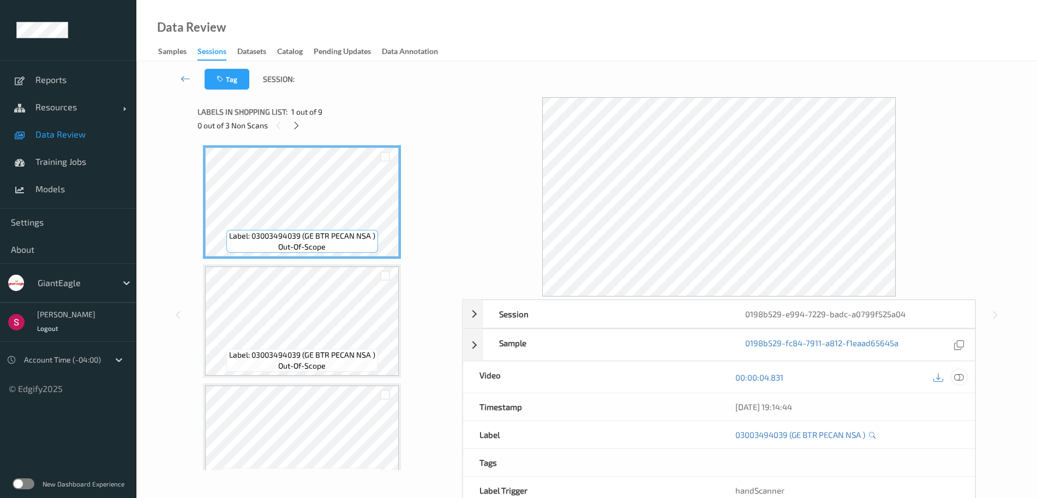
click at [964, 374] on icon at bounding box center [960, 377] width 10 height 10
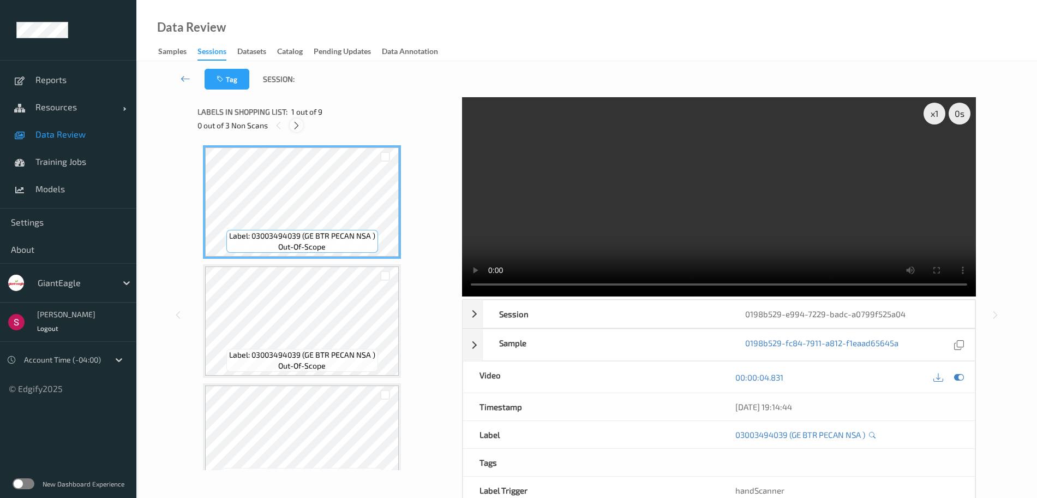
click at [298, 126] on icon at bounding box center [296, 126] width 9 height 10
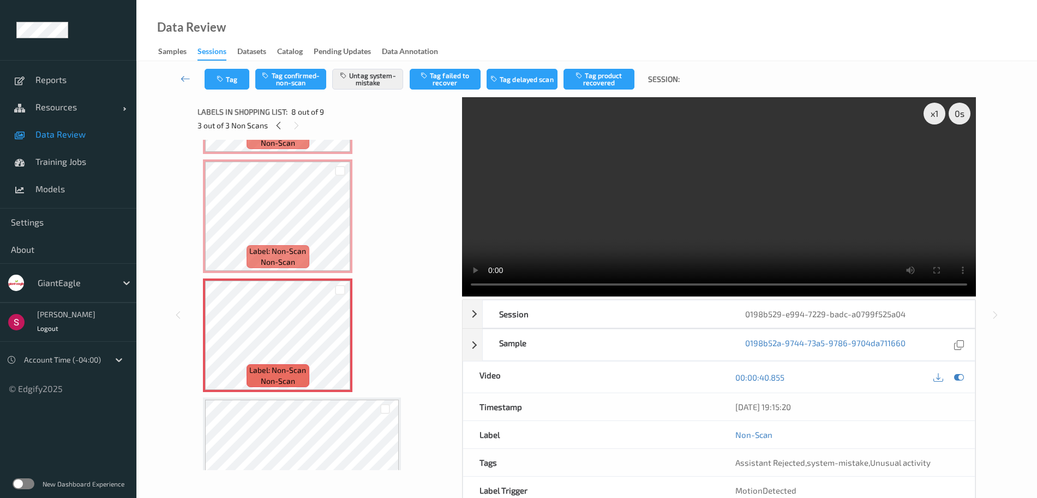
scroll to position [654, 0]
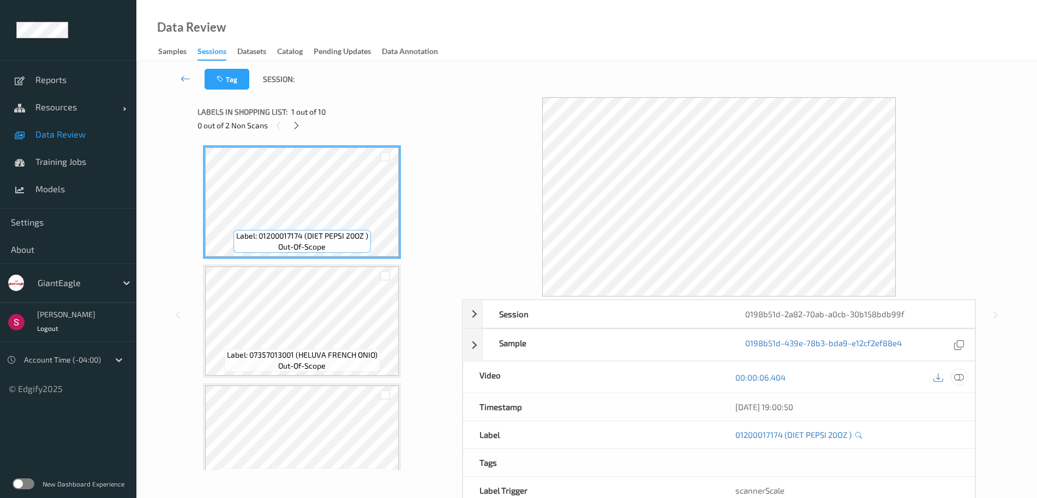
click at [961, 377] on icon at bounding box center [960, 377] width 10 height 10
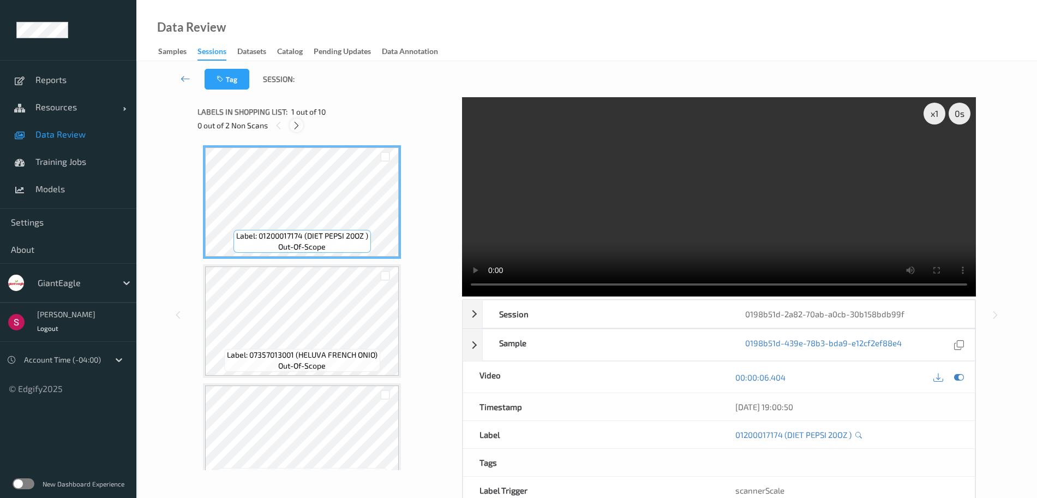
click at [295, 125] on icon at bounding box center [296, 126] width 9 height 10
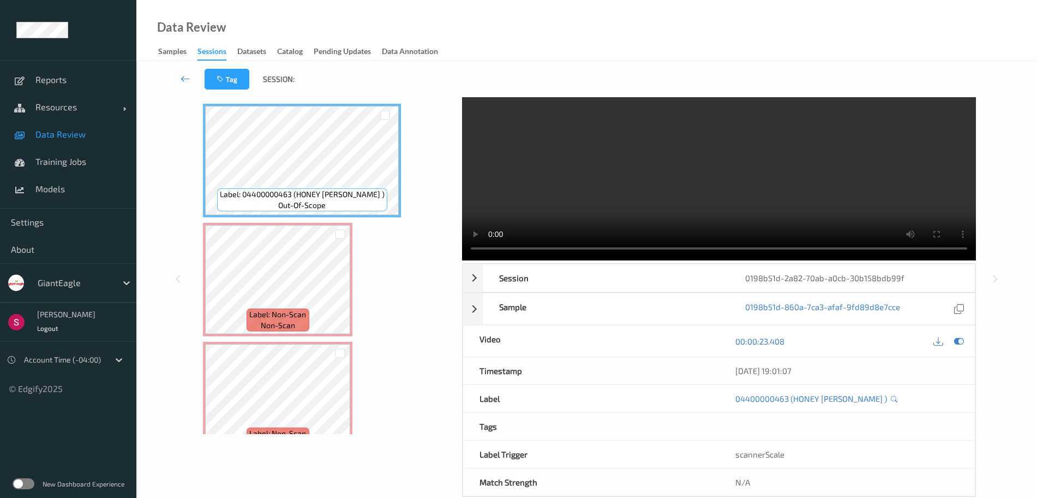
scroll to position [45, 0]
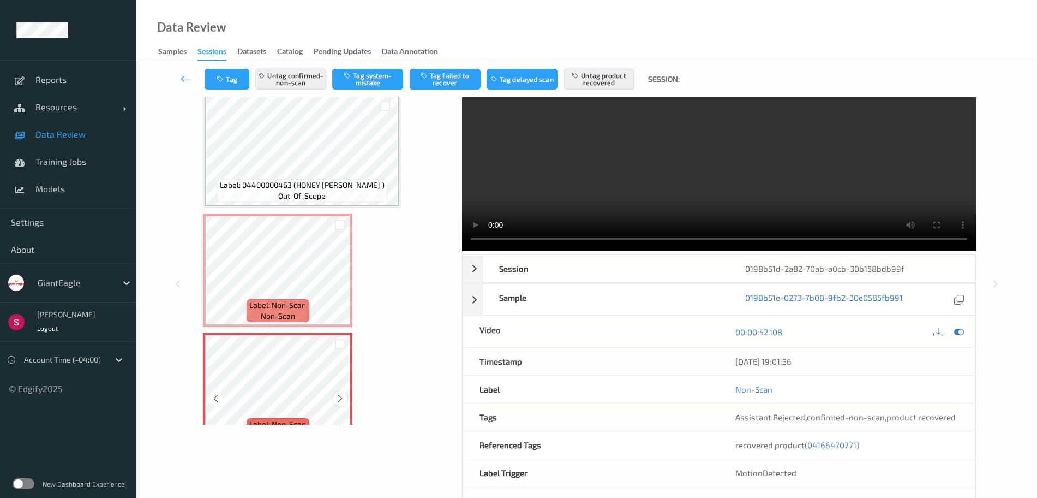
click at [336, 398] on icon at bounding box center [340, 398] width 9 height 10
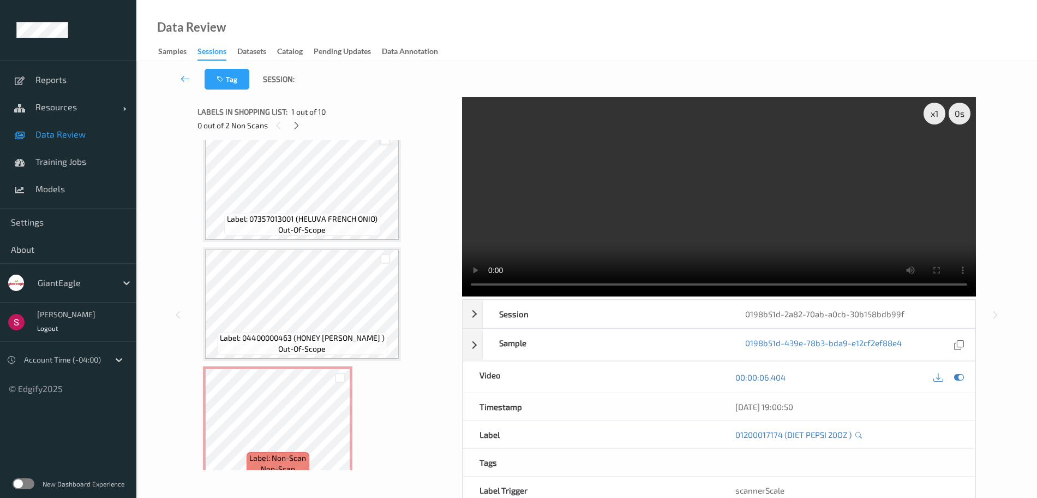
scroll to position [153, 0]
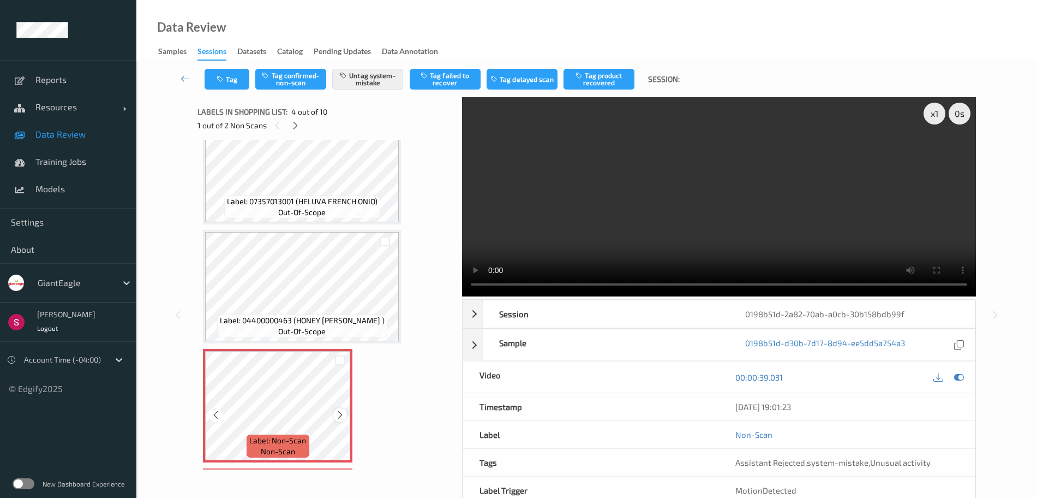
click at [338, 415] on icon at bounding box center [340, 415] width 9 height 10
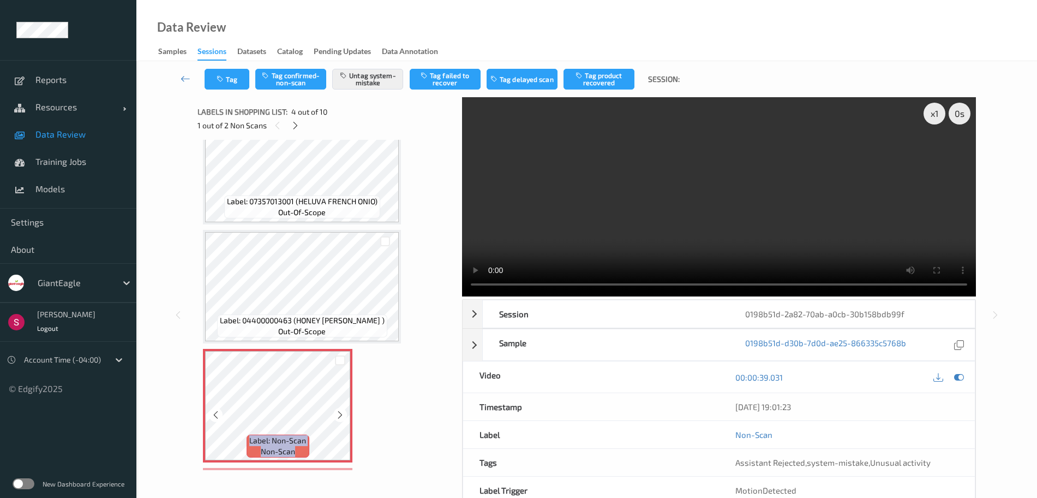
click at [338, 415] on icon at bounding box center [340, 415] width 9 height 10
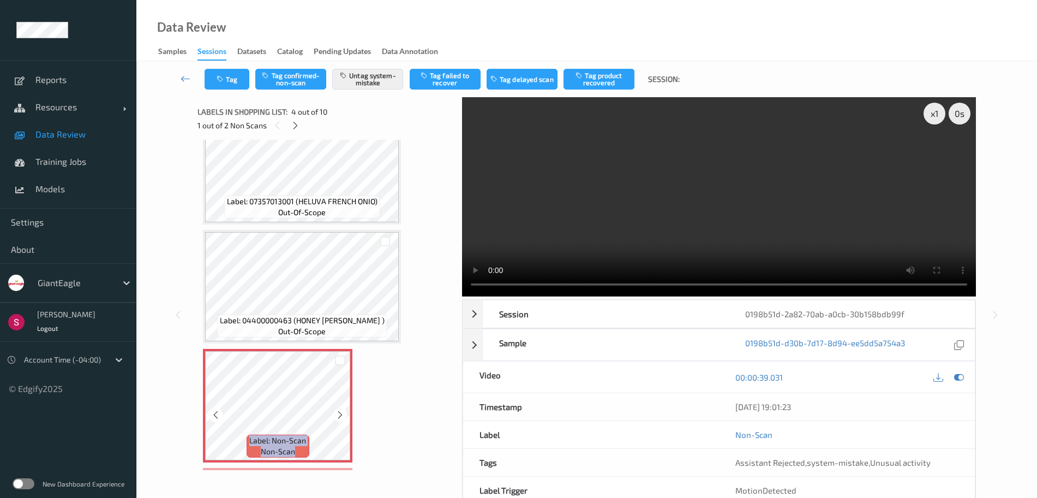
click at [338, 415] on icon at bounding box center [340, 415] width 9 height 10
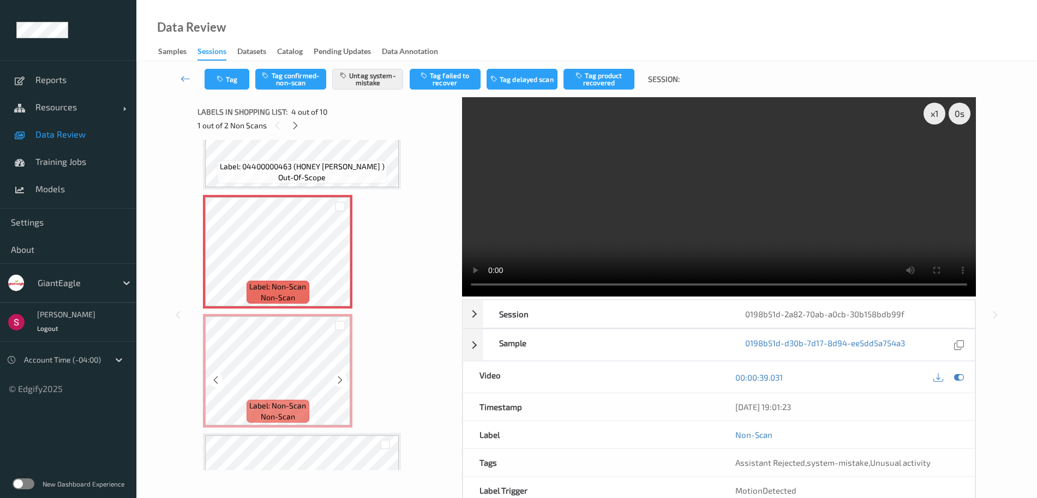
scroll to position [308, 0]
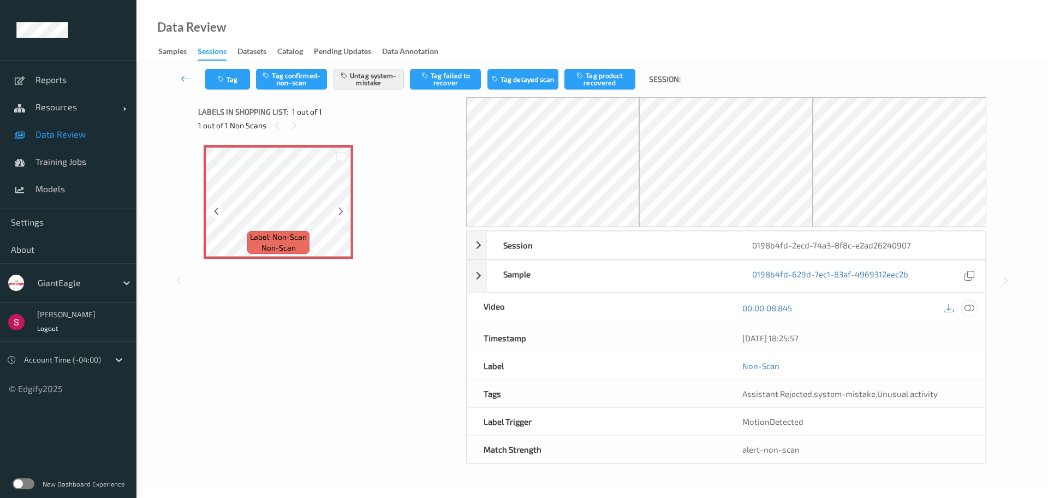
click at [974, 307] on icon at bounding box center [969, 308] width 10 height 10
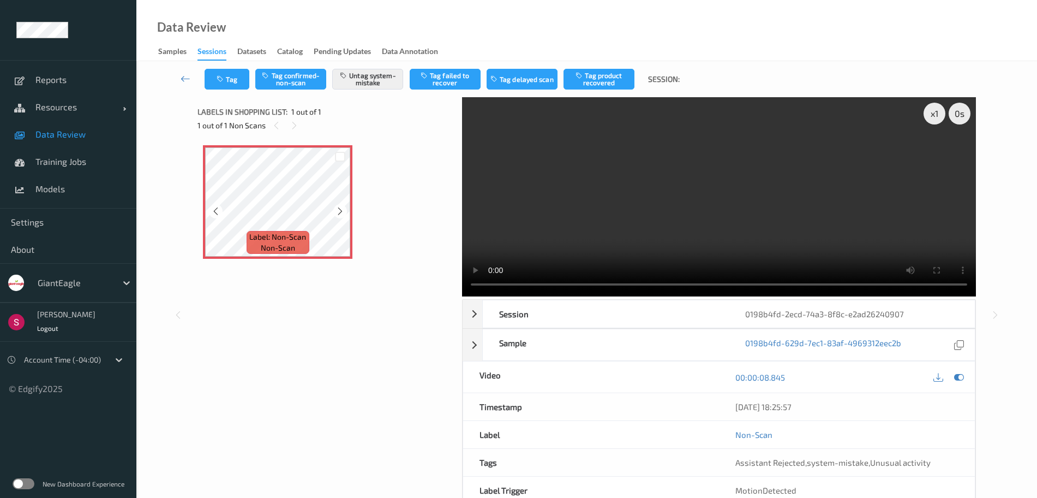
click at [360, 336] on div "Label: Non-Scan non-scan Label: Non-Scan non-scan Label: Non-Scan non-scan" at bounding box center [326, 264] width 257 height 249
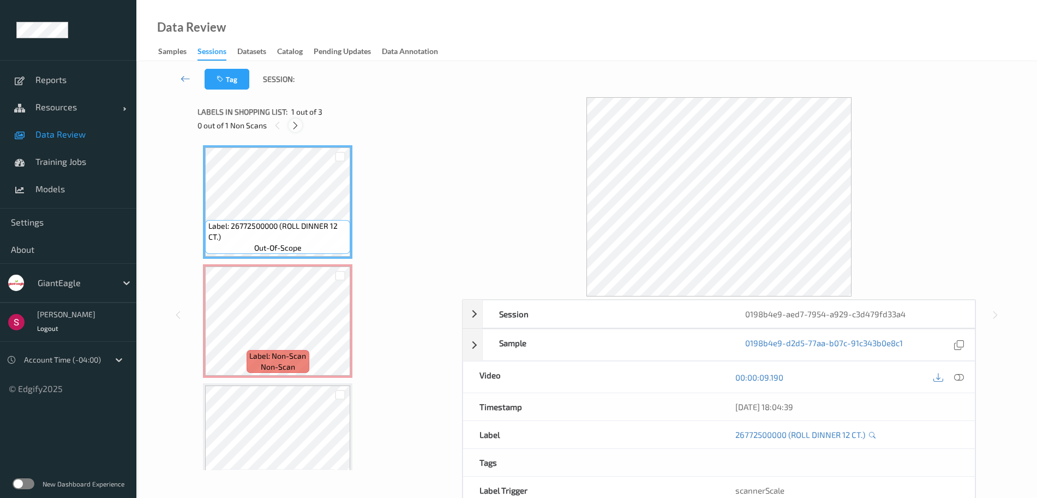
click at [295, 123] on icon at bounding box center [295, 126] width 9 height 10
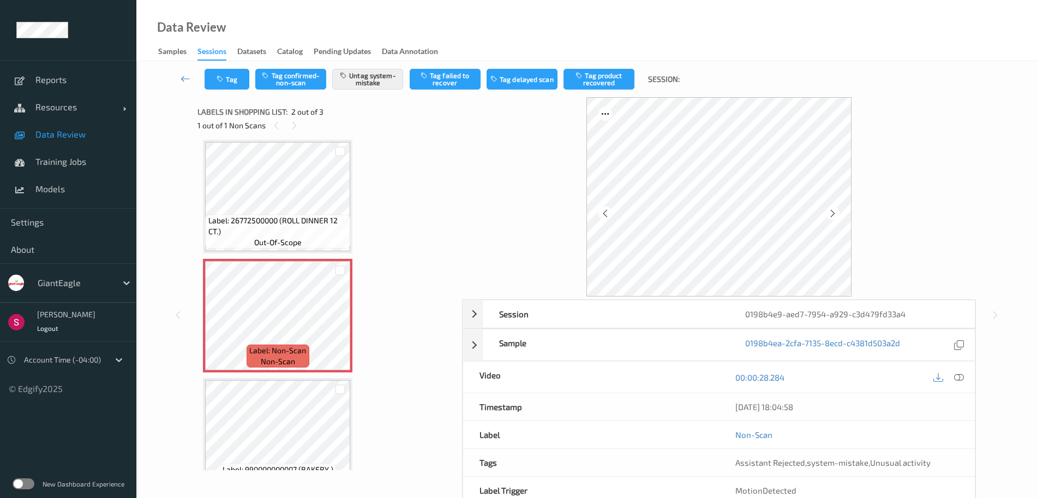
click at [958, 378] on icon at bounding box center [960, 377] width 10 height 10
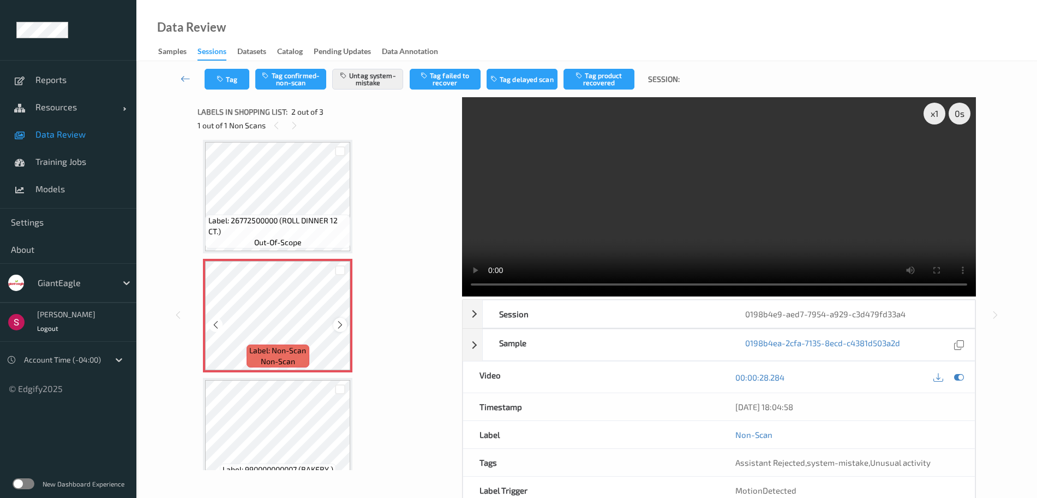
click at [338, 325] on icon at bounding box center [340, 325] width 9 height 10
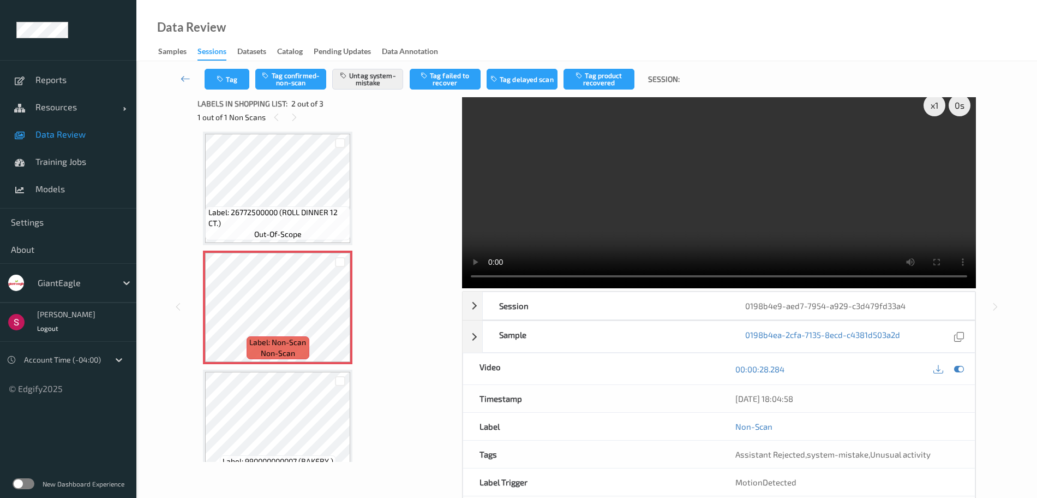
scroll to position [0, 0]
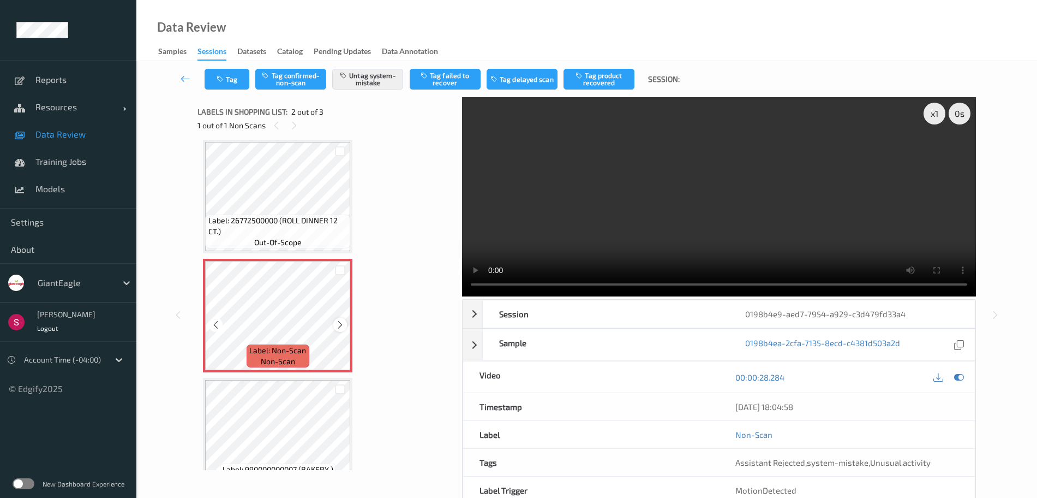
click at [344, 323] on icon at bounding box center [340, 325] width 9 height 10
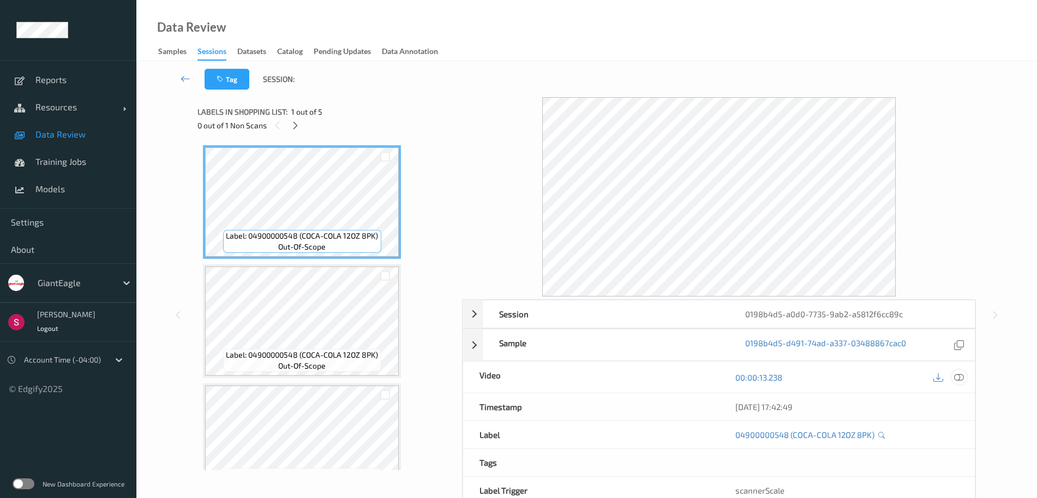
click at [961, 374] on icon at bounding box center [960, 377] width 10 height 10
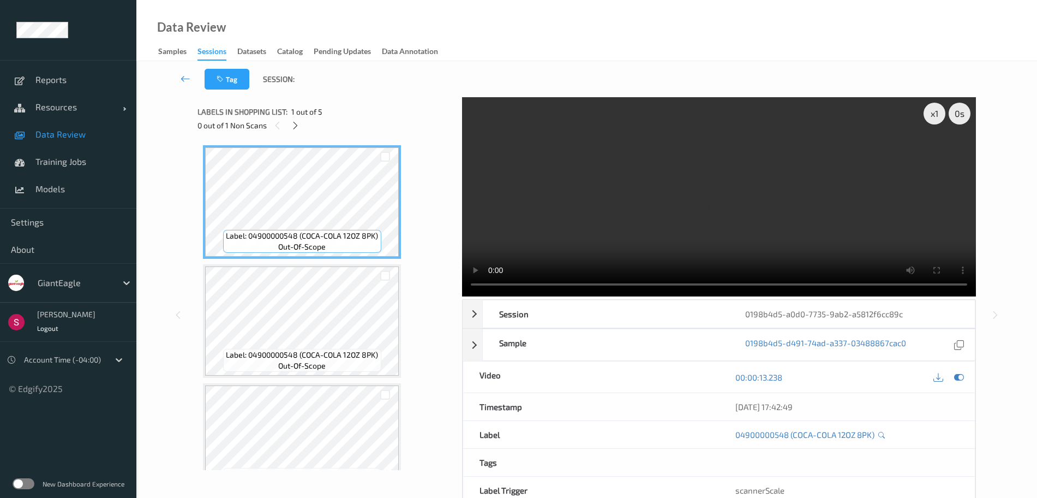
click at [287, 120] on div "0 out of 1 Non Scans" at bounding box center [326, 125] width 257 height 14
click at [297, 127] on icon at bounding box center [295, 126] width 9 height 10
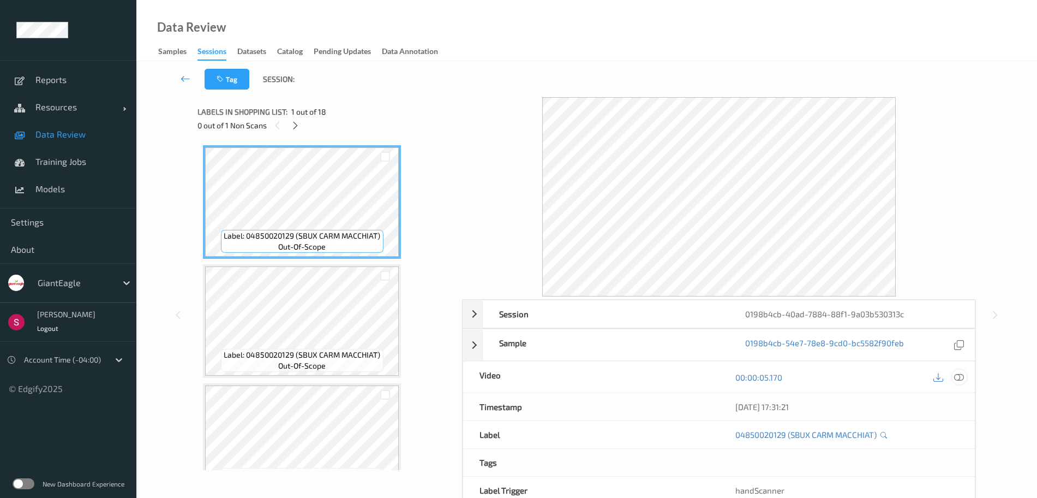
click at [962, 379] on icon at bounding box center [960, 377] width 10 height 10
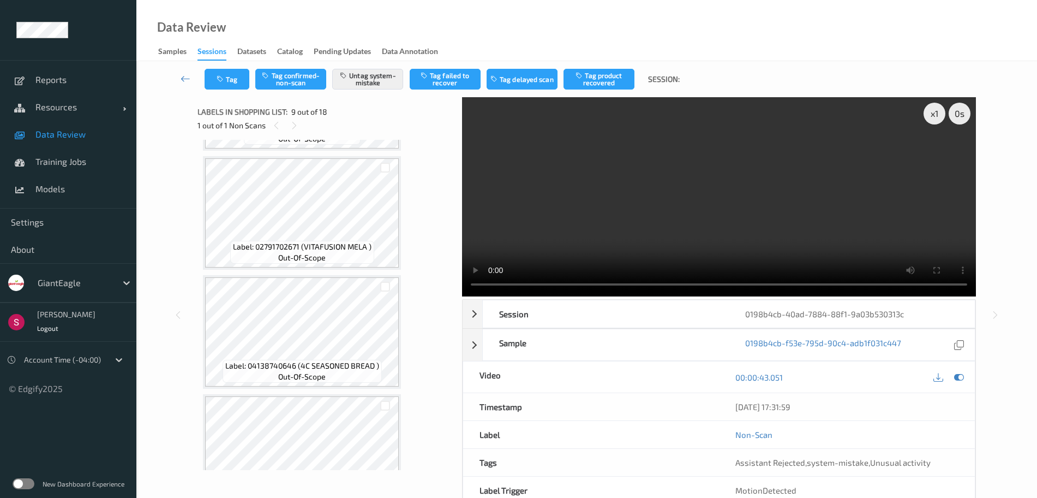
scroll to position [1817, 0]
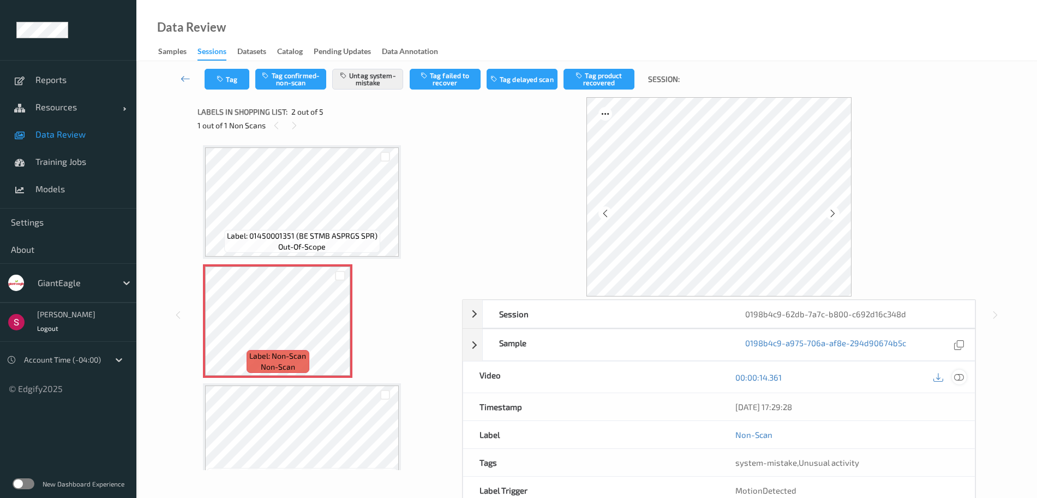
click at [957, 376] on icon at bounding box center [960, 377] width 10 height 10
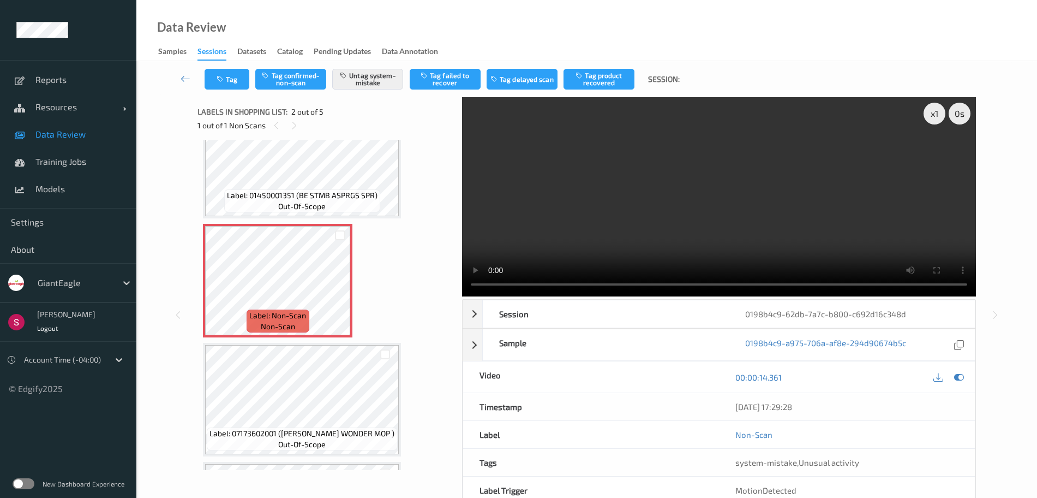
scroll to position [38, 0]
click at [338, 289] on icon at bounding box center [340, 292] width 9 height 10
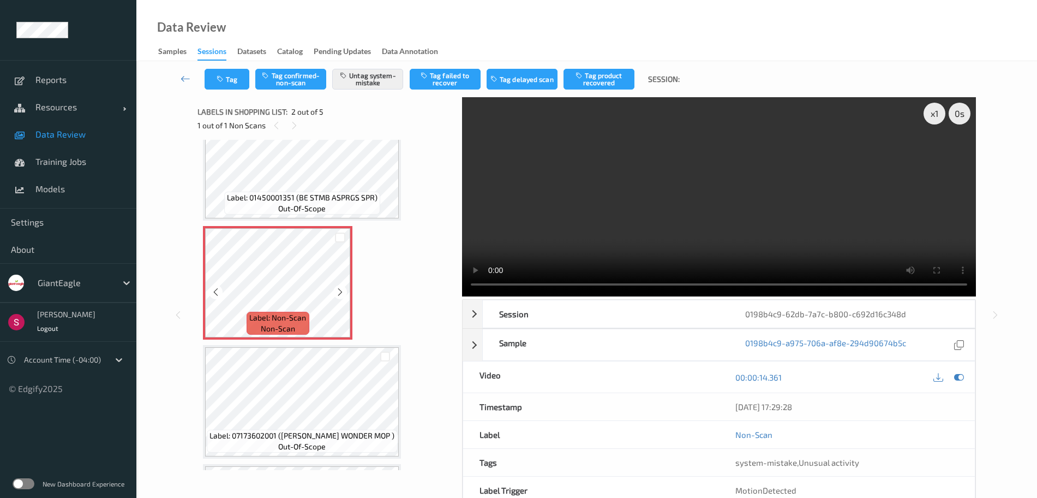
click at [338, 289] on icon at bounding box center [340, 292] width 9 height 10
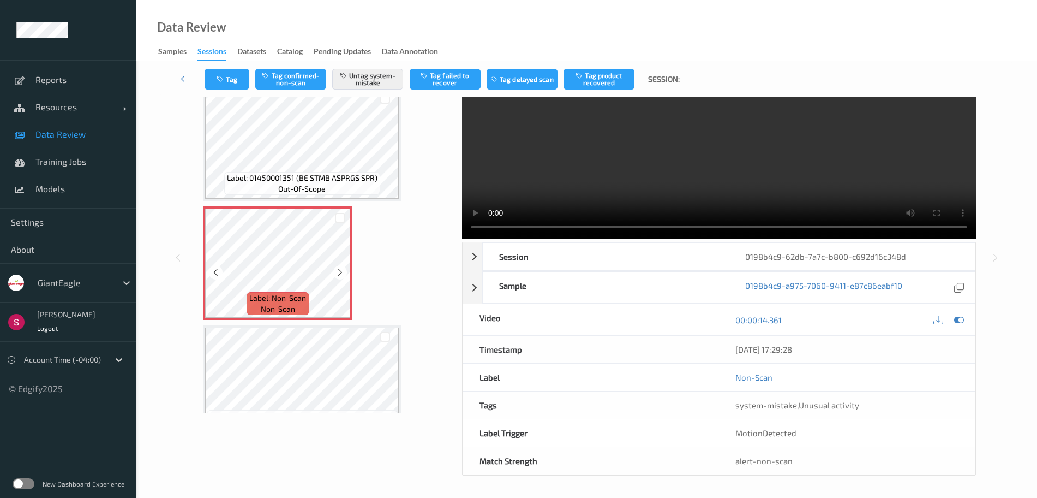
scroll to position [0, 0]
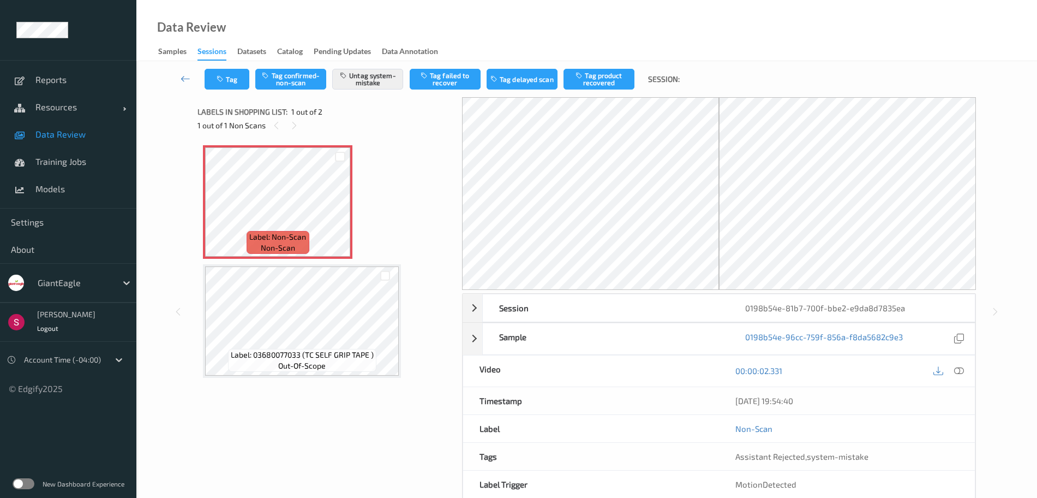
scroll to position [51, 0]
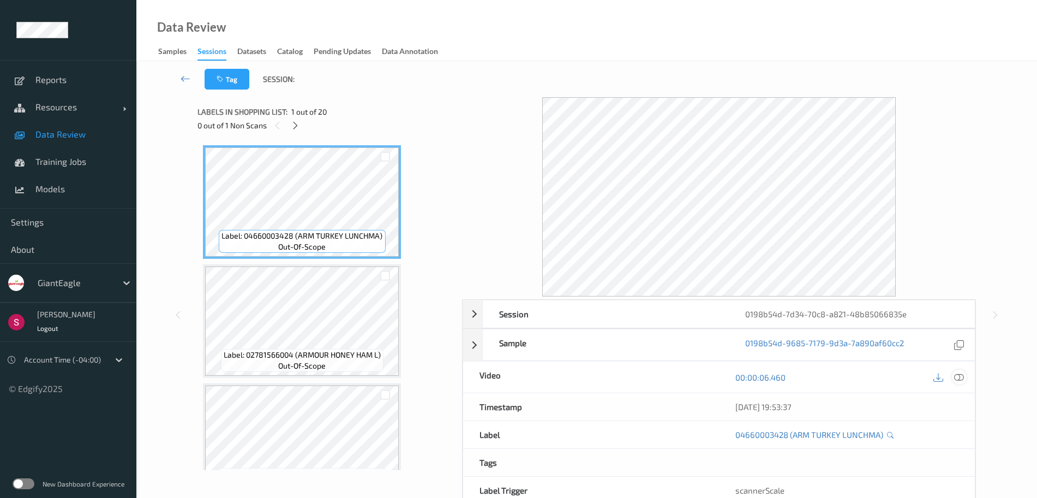
click at [958, 377] on icon at bounding box center [960, 377] width 10 height 10
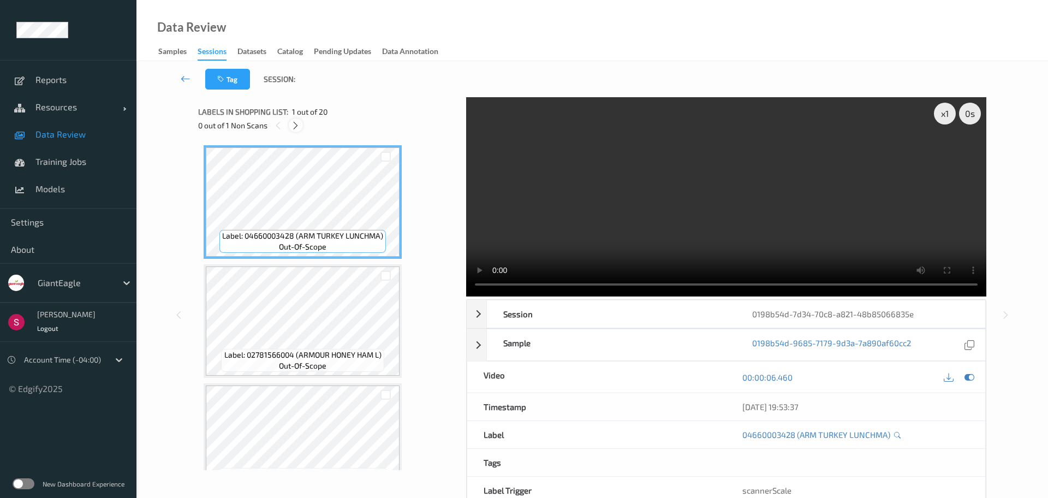
click at [297, 126] on icon at bounding box center [295, 126] width 9 height 10
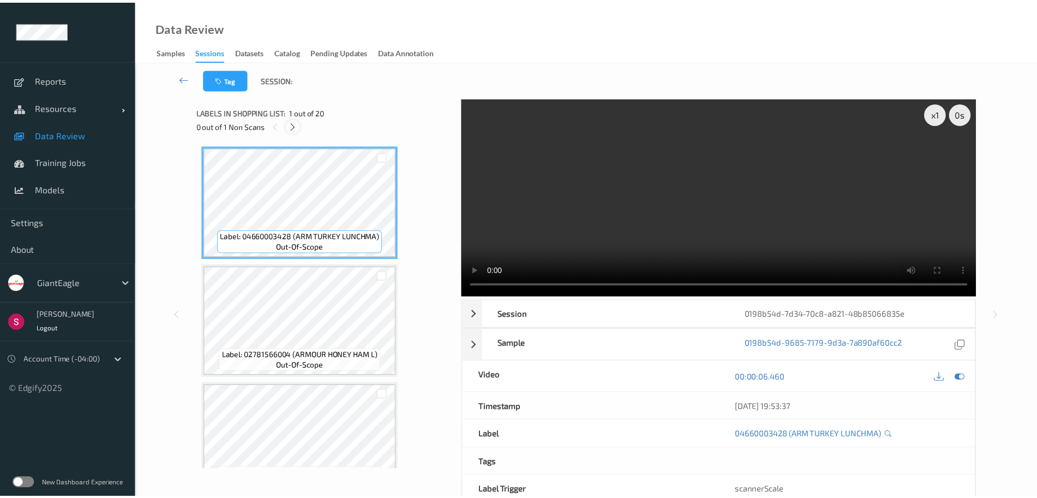
scroll to position [2055, 0]
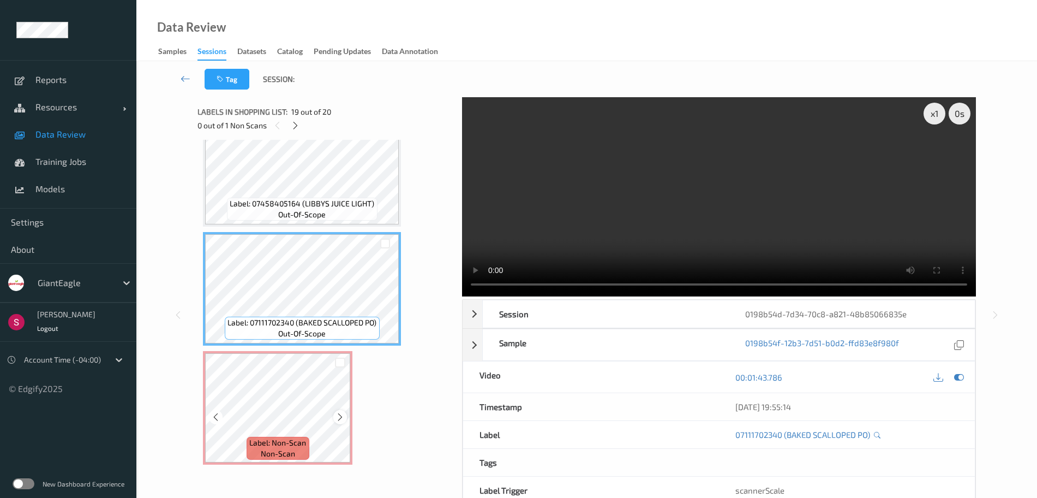
click at [338, 416] on icon at bounding box center [340, 417] width 9 height 10
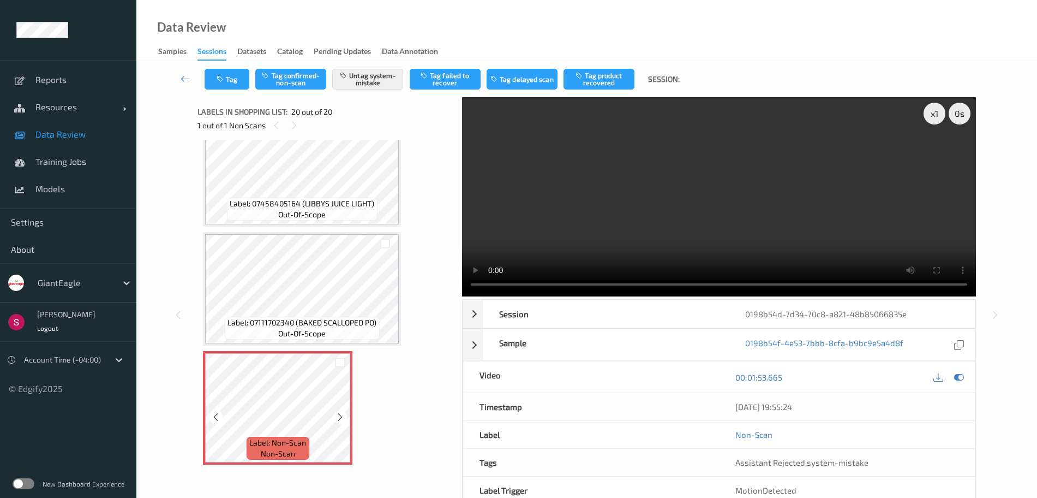
click at [338, 416] on icon at bounding box center [340, 417] width 9 height 10
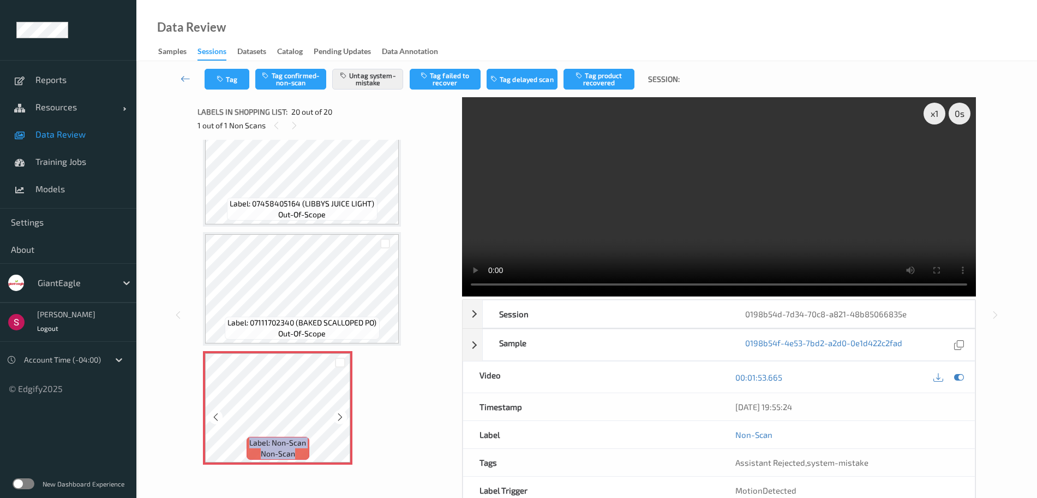
click at [338, 416] on icon at bounding box center [340, 417] width 9 height 10
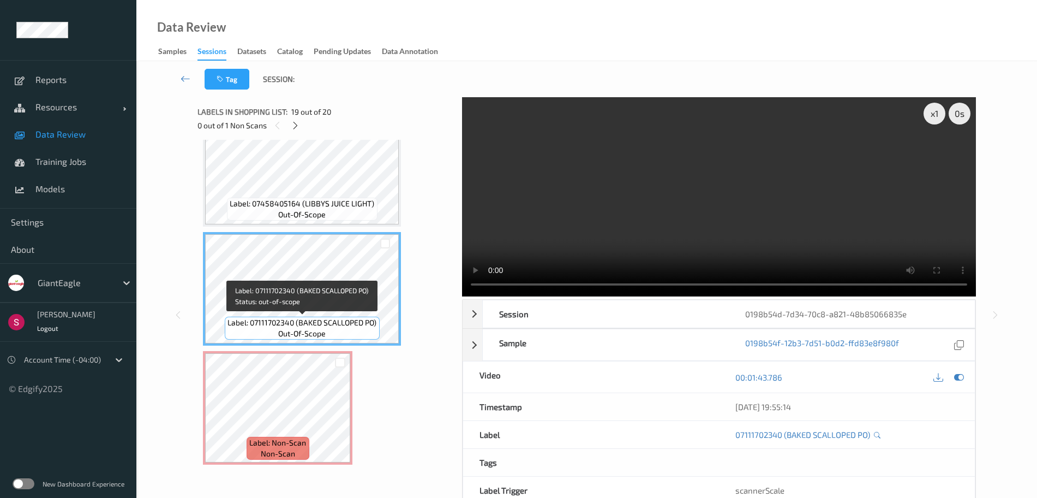
scroll to position [1879, 0]
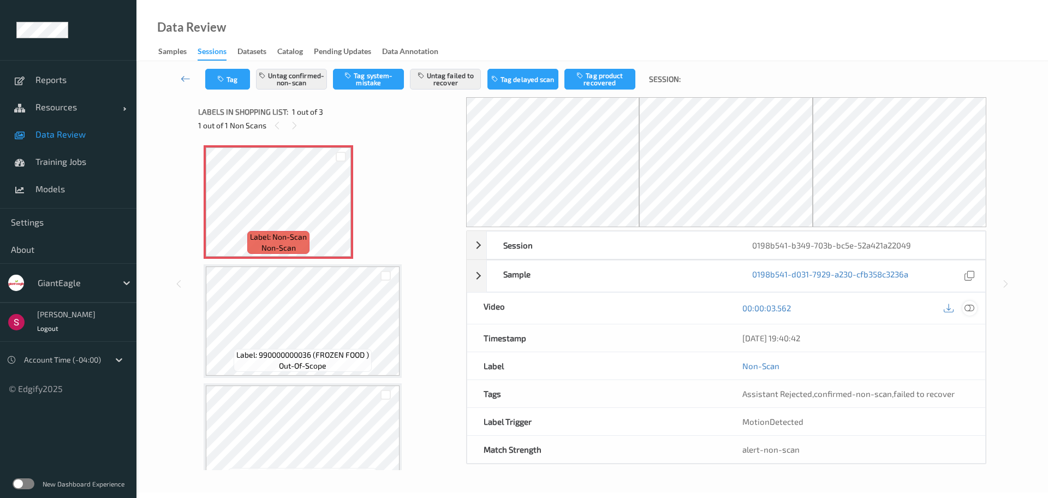
click at [967, 308] on icon at bounding box center [969, 308] width 10 height 10
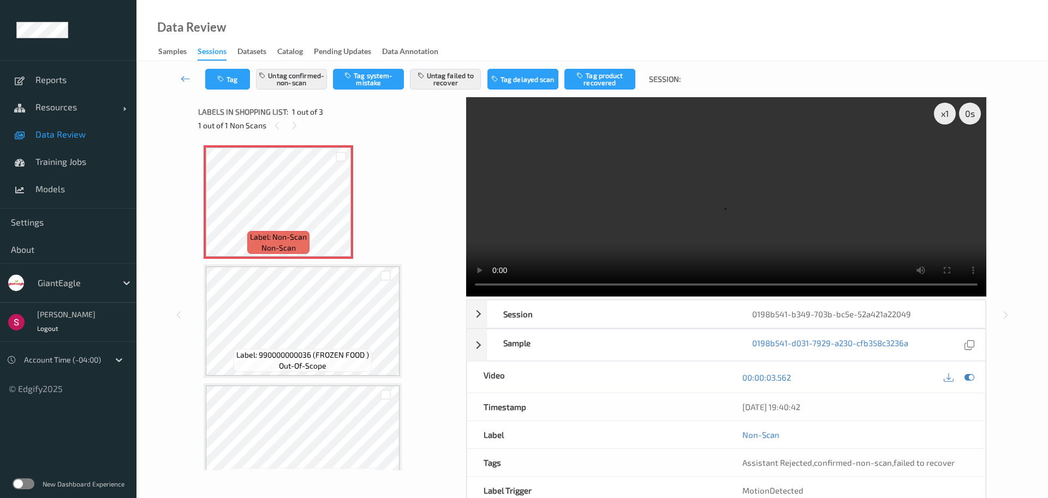
click at [949, 151] on video at bounding box center [726, 196] width 520 height 199
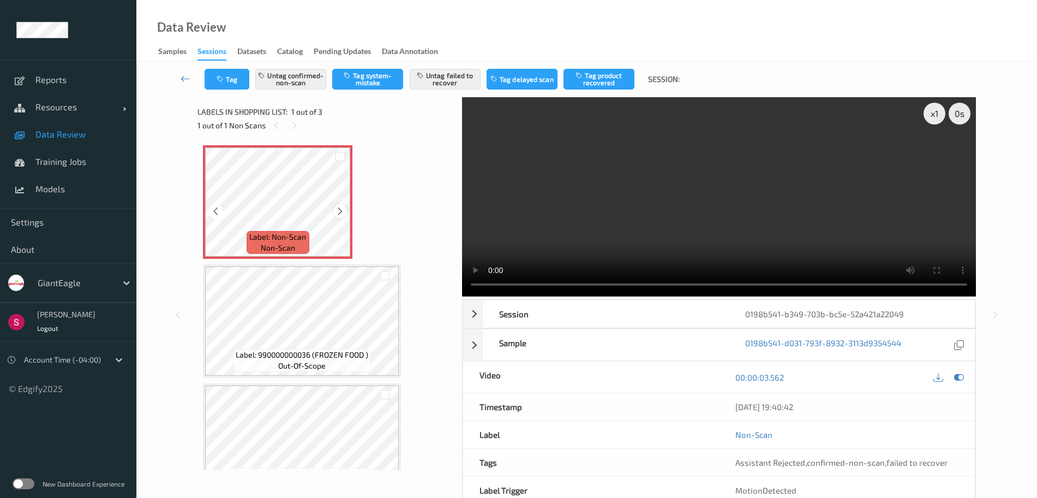
click at [340, 212] on icon at bounding box center [340, 211] width 9 height 10
click at [340, 211] on icon at bounding box center [340, 211] width 9 height 10
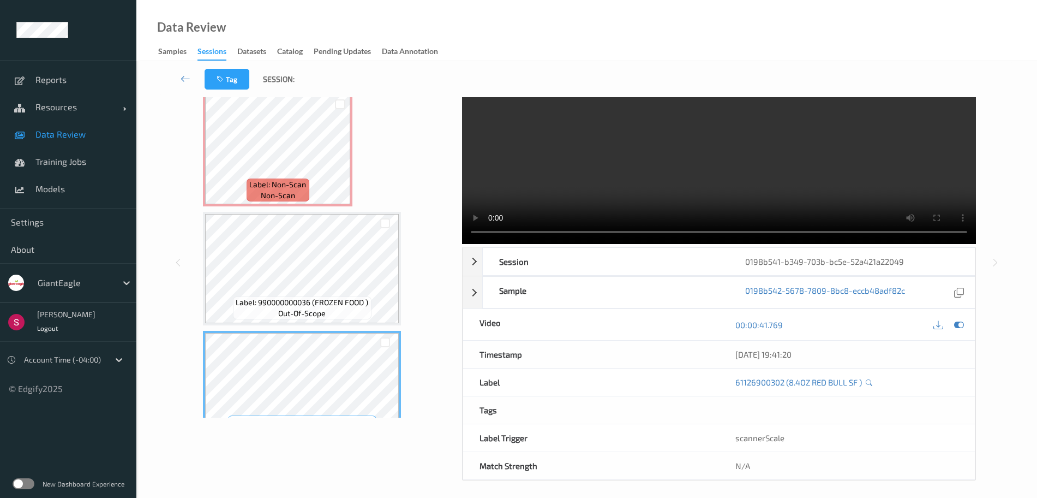
scroll to position [57, 0]
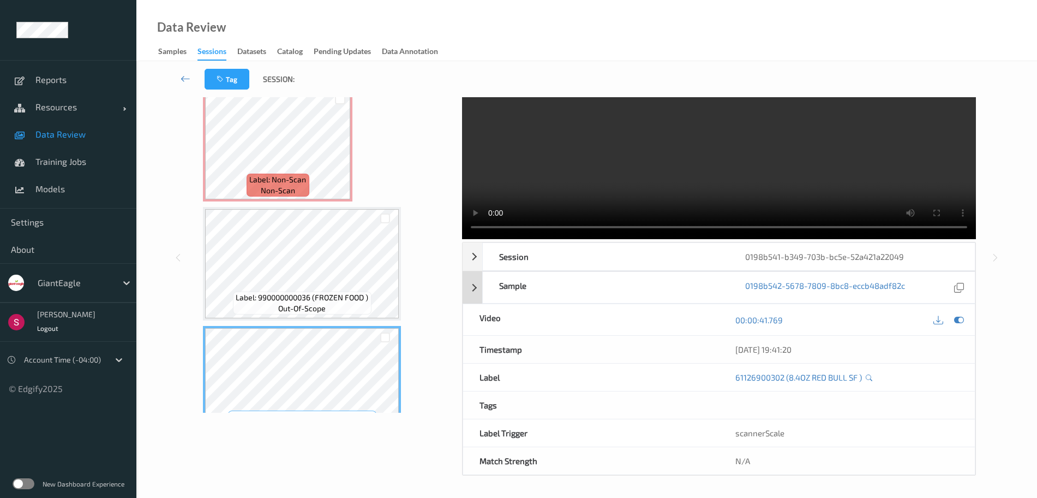
click at [470, 290] on div "Sample 0198b542-5678-7809-8bc8-eccb48adf82c" at bounding box center [719, 287] width 513 height 32
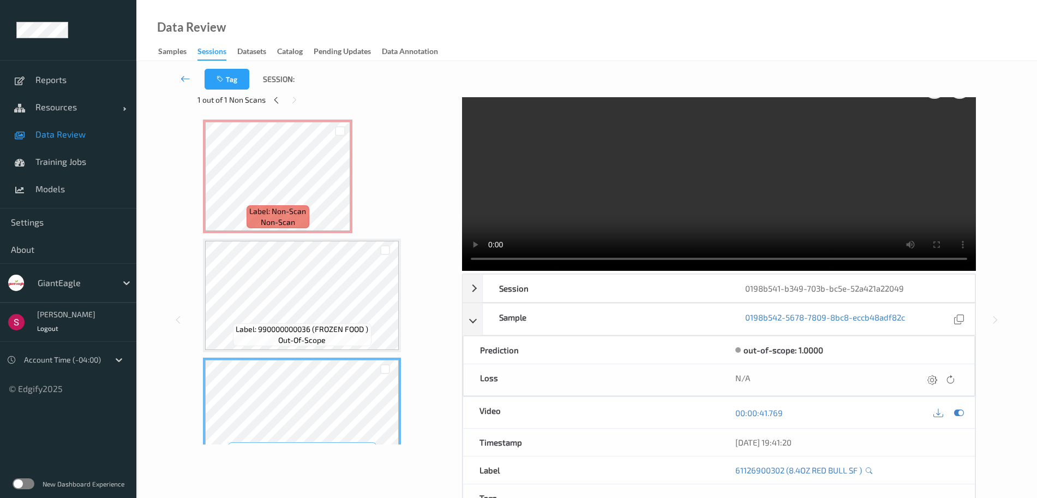
scroll to position [25, 0]
click at [481, 290] on div "Session 0198b541-b349-703b-bc5e-52a421a22049" at bounding box center [719, 289] width 513 height 28
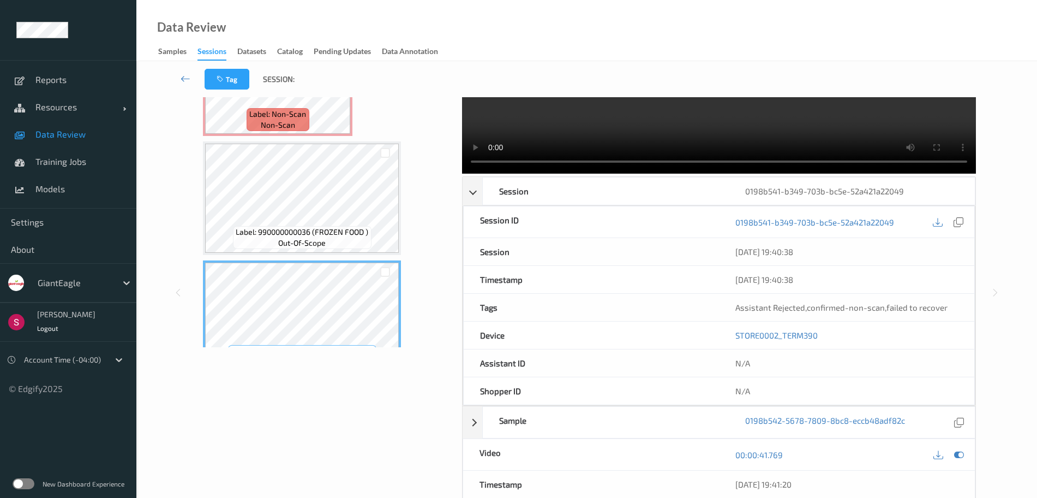
scroll to position [123, 0]
drag, startPoint x: 780, startPoint y: 254, endPoint x: 801, endPoint y: 253, distance: 21.3
click at [801, 253] on div "[DATE] 19:40:38" at bounding box center [847, 251] width 223 height 11
click at [181, 76] on icon at bounding box center [186, 78] width 10 height 11
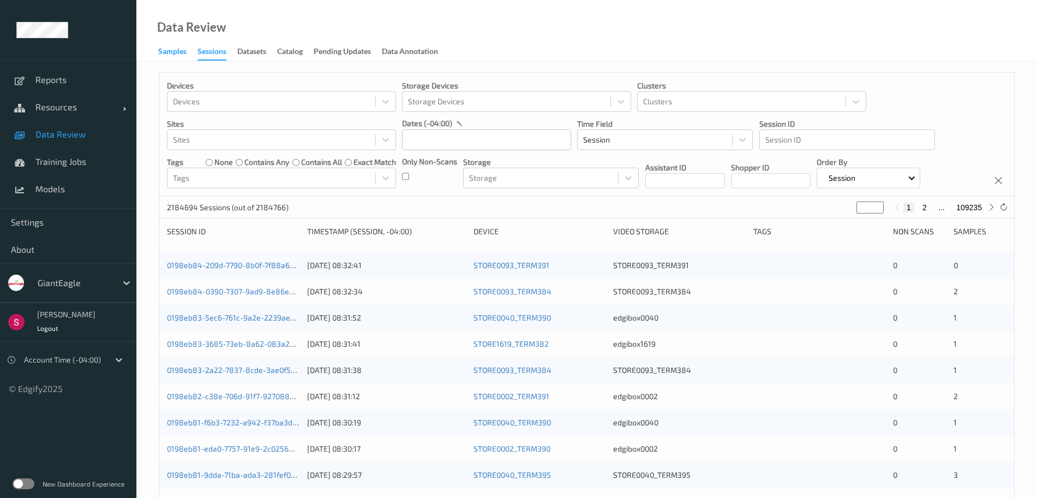
click at [176, 53] on div "Samples" at bounding box center [172, 53] width 28 height 14
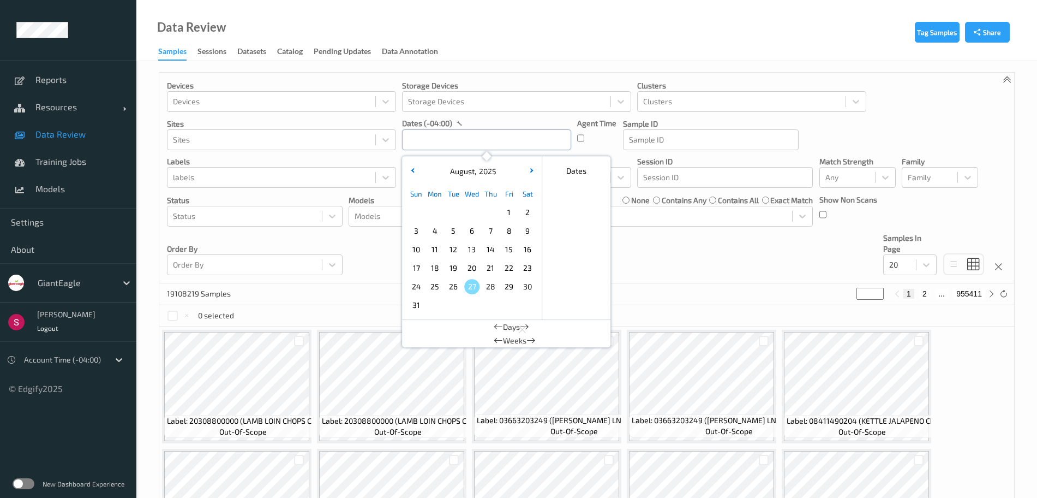
click at [458, 144] on input "text" at bounding box center [486, 139] width 169 height 21
click at [532, 248] on span "16" at bounding box center [527, 249] width 15 height 15
type input "16/08/2025 00:00 -> 16/08/2025 23:59"
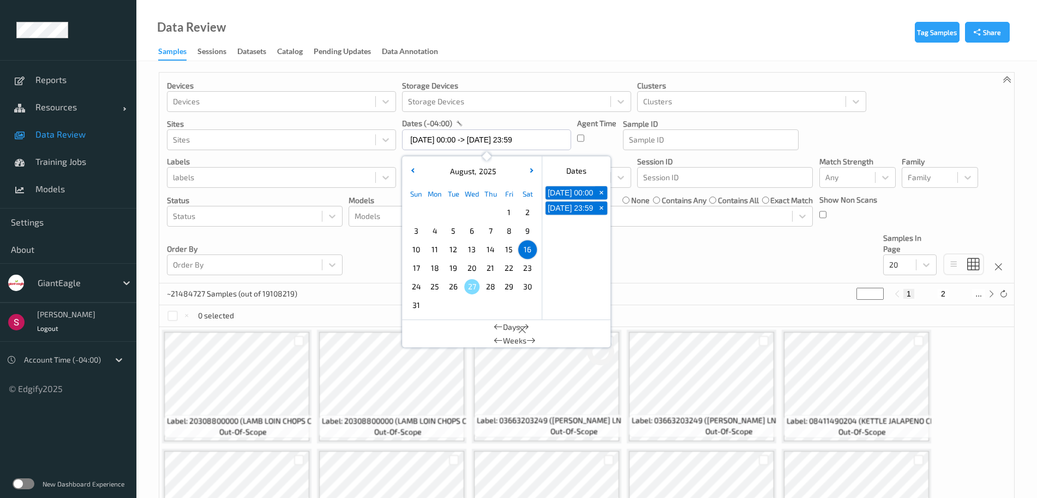
click at [670, 256] on div "Devices Devices Storage Devices Storage Devices Clusters Clusters Sites Sites d…" at bounding box center [586, 178] width 855 height 211
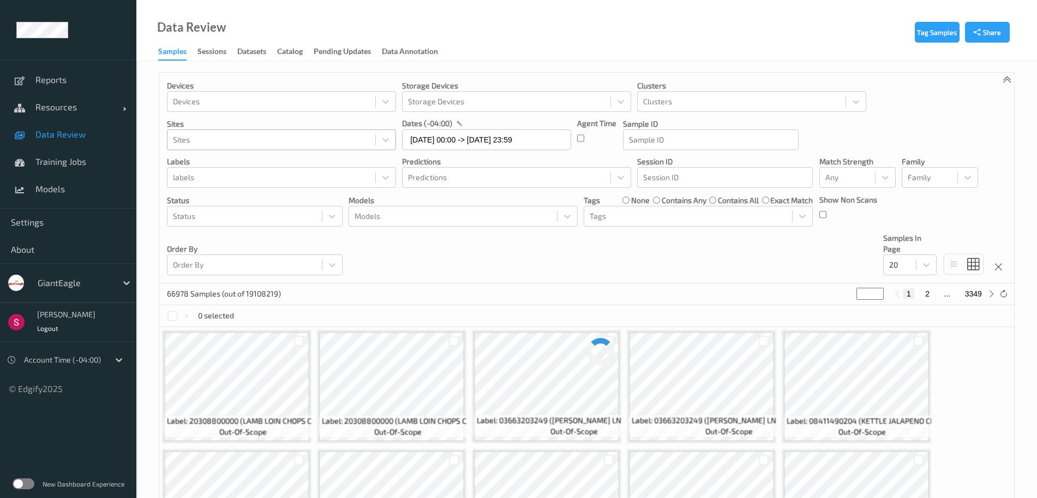
click at [307, 141] on div at bounding box center [271, 139] width 197 height 13
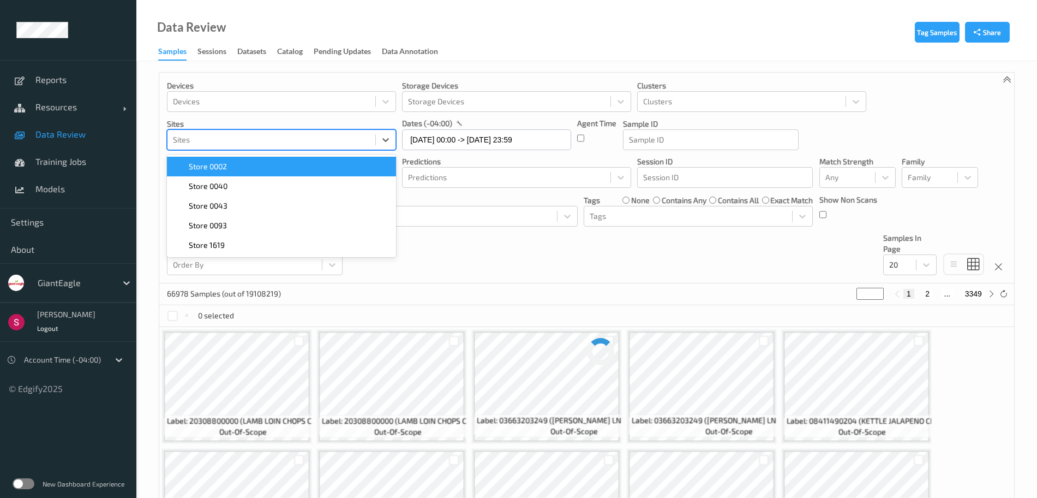
click at [272, 170] on div "Store 0002" at bounding box center [282, 166] width 216 height 11
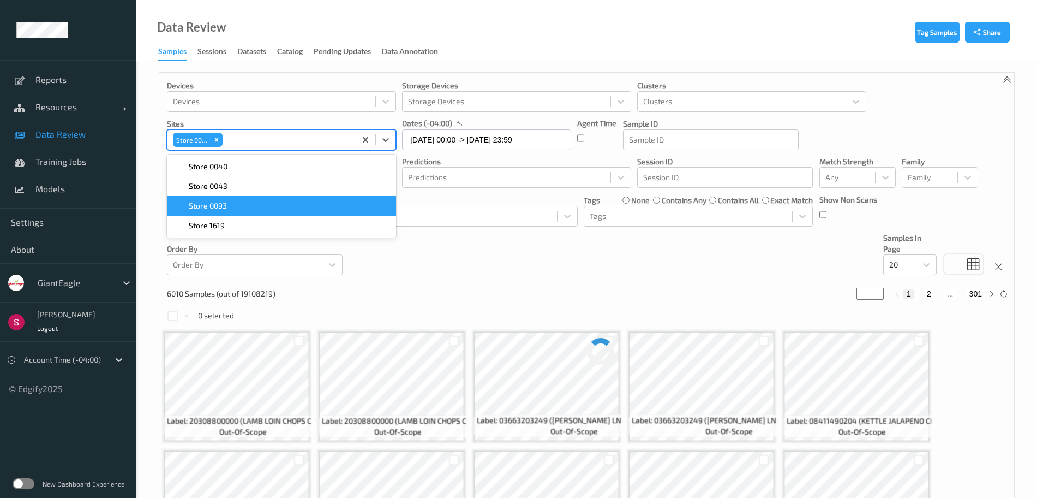
click at [550, 283] on div "Devices Devices Storage Devices Storage Devices Clusters Clusters Sites option …" at bounding box center [586, 178] width 855 height 211
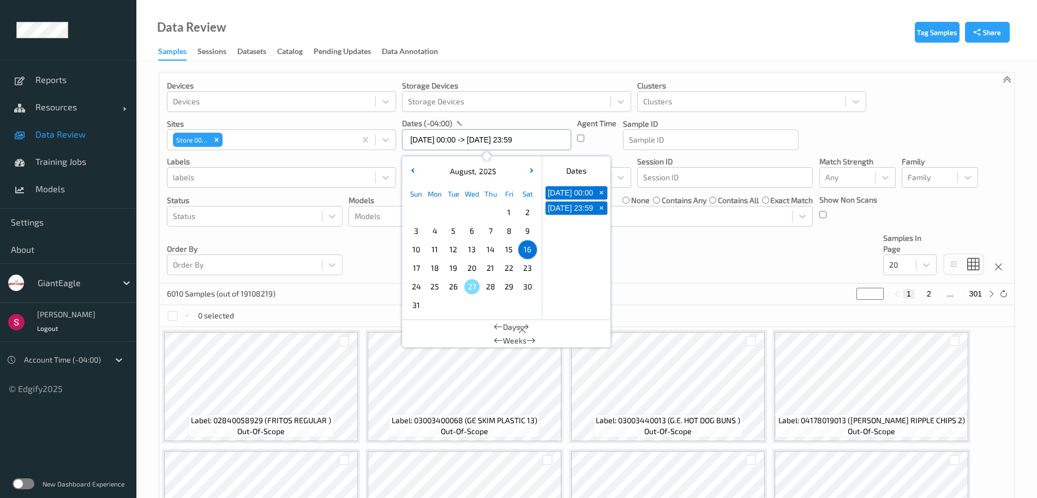
click at [527, 142] on input "16/08/2025 00:00 -> 16/08/2025 23:59" at bounding box center [486, 139] width 169 height 21
click at [527, 139] on input "16/08/2025 00:00 -> 16/08/2025 23:59" at bounding box center [486, 139] width 169 height 21
click at [526, 139] on input "16/08/2025 00:00 -> 16/08/2025 23:59" at bounding box center [486, 139] width 169 height 21
click at [524, 330] on icon at bounding box center [522, 330] width 9 height 10
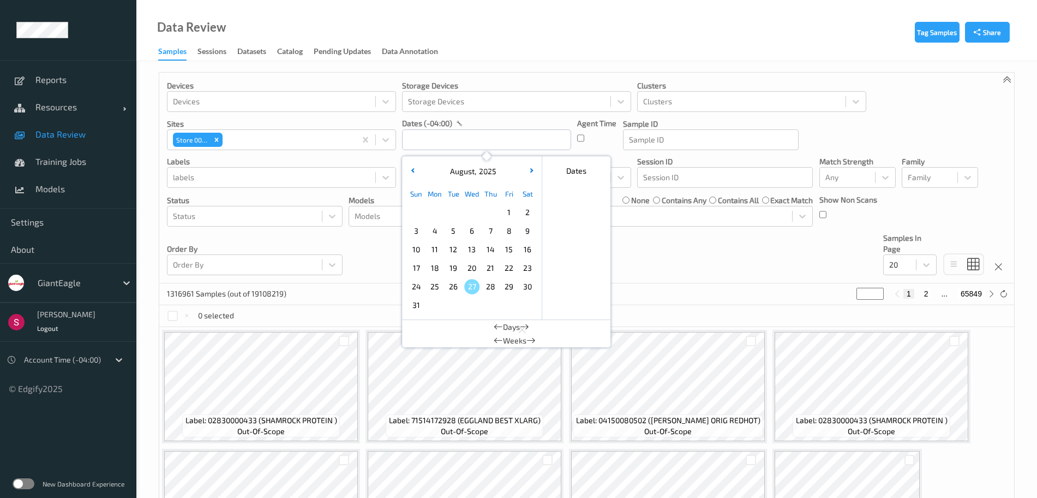
click at [529, 248] on span "16" at bounding box center [527, 249] width 15 height 15
type input "16/08/2025 00:00 -> 16/08/2025 23:59"
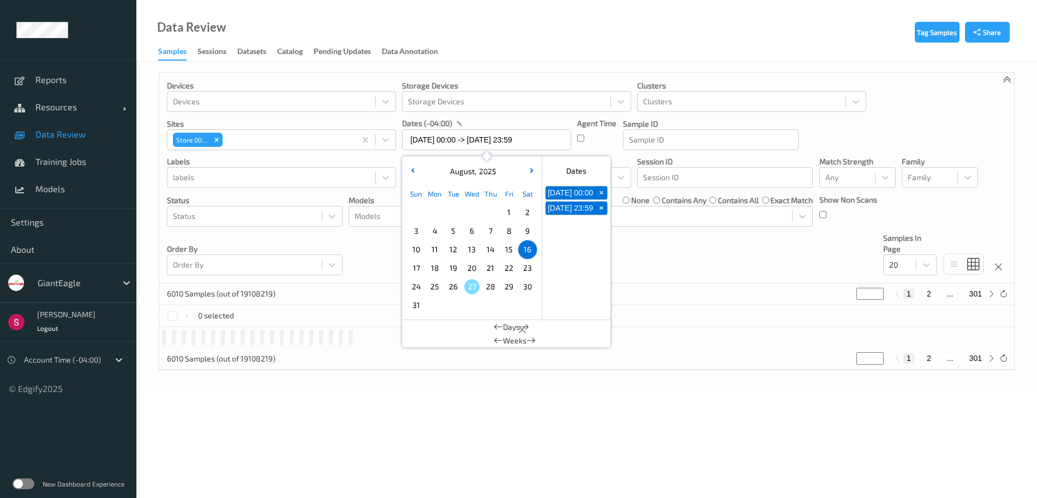
click at [675, 260] on div "Devices Devices Storage Devices Storage Devices Clusters Clusters Sites Store 0…" at bounding box center [586, 178] width 855 height 211
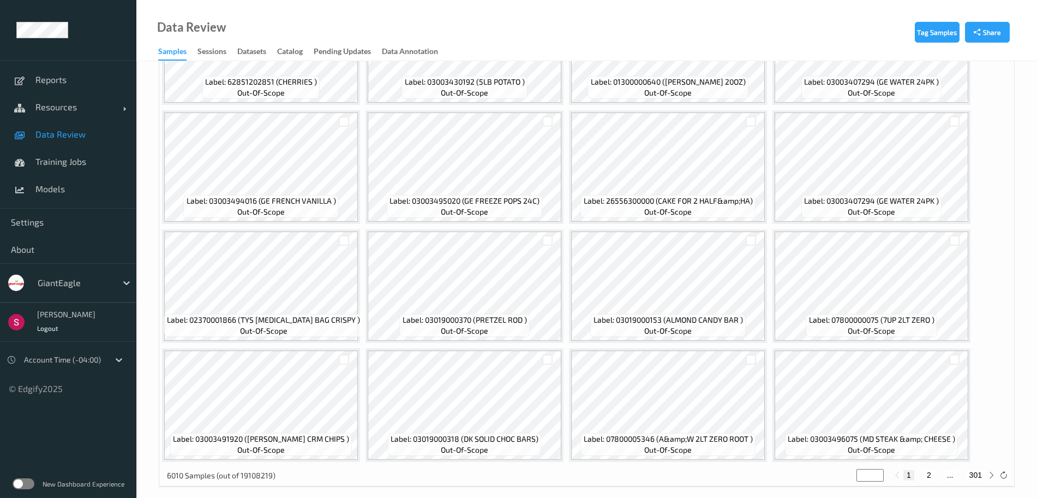
scroll to position [469, 0]
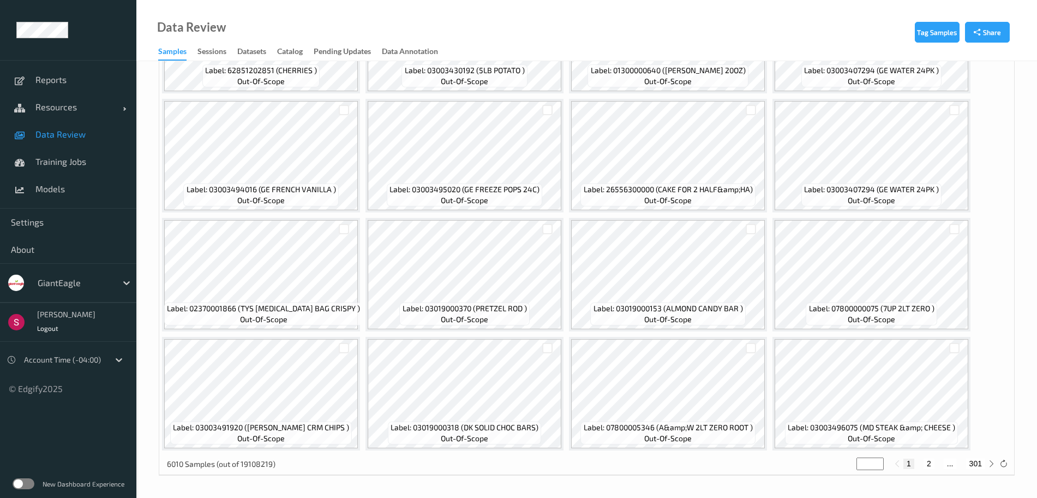
click at [931, 464] on button "2" at bounding box center [929, 463] width 11 height 10
type input "*"
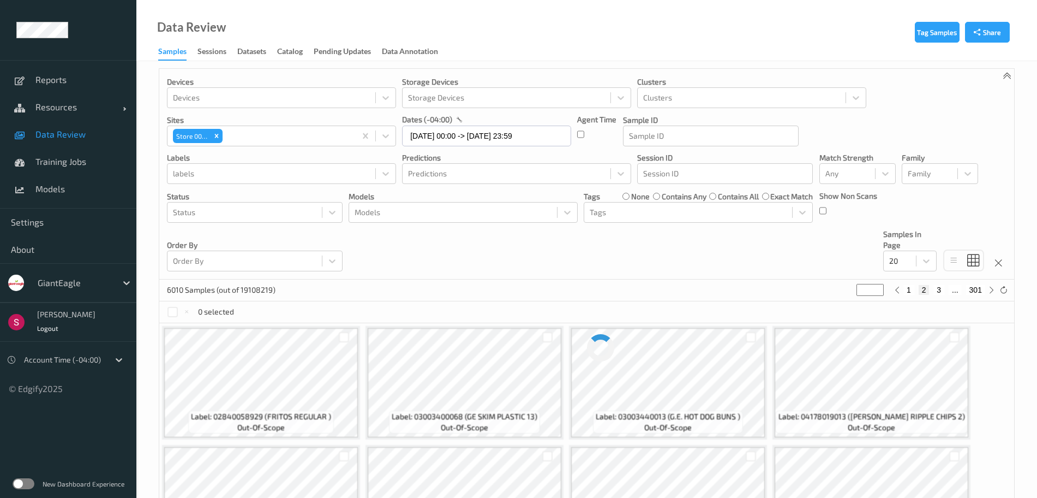
scroll to position [0, 0]
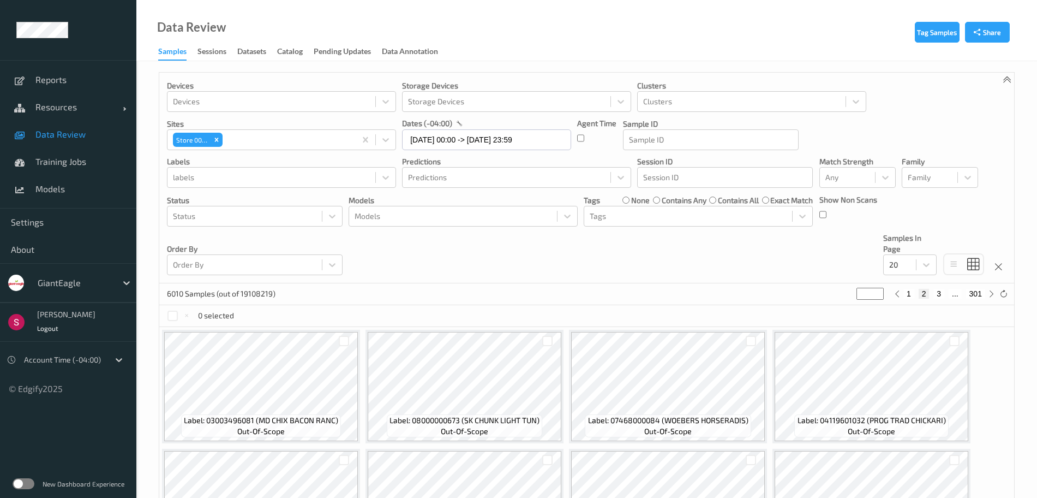
click at [941, 295] on button "3" at bounding box center [939, 294] width 11 height 10
type input "*"
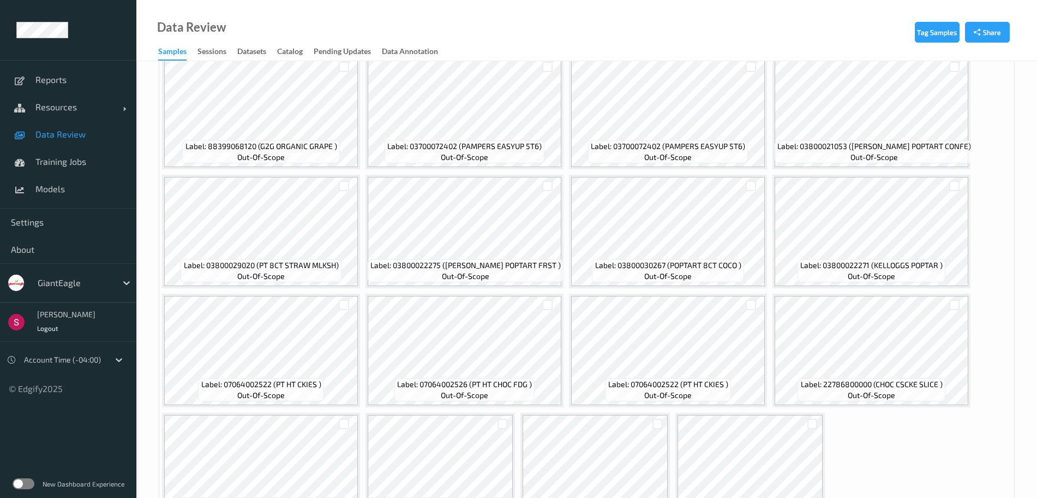
scroll to position [469, 0]
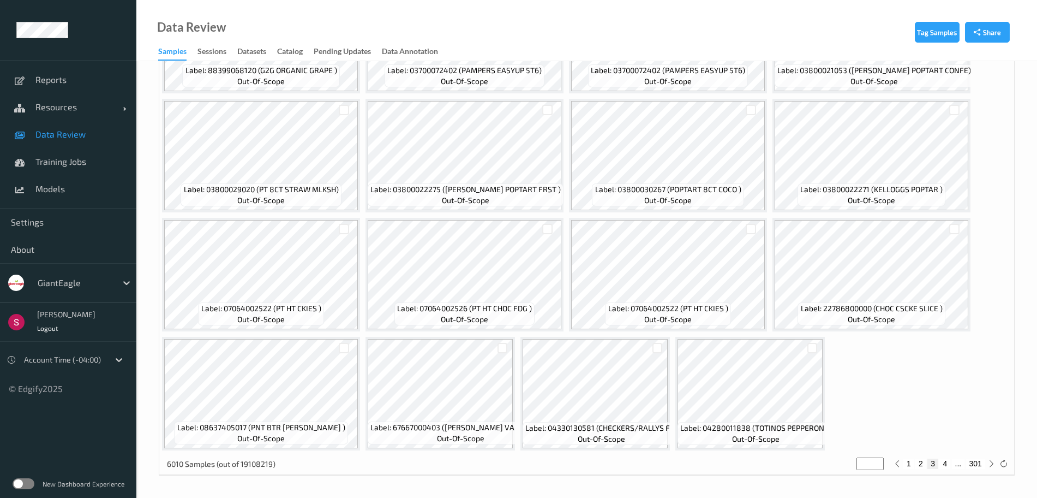
click at [946, 462] on button "4" at bounding box center [945, 463] width 11 height 10
type input "*"
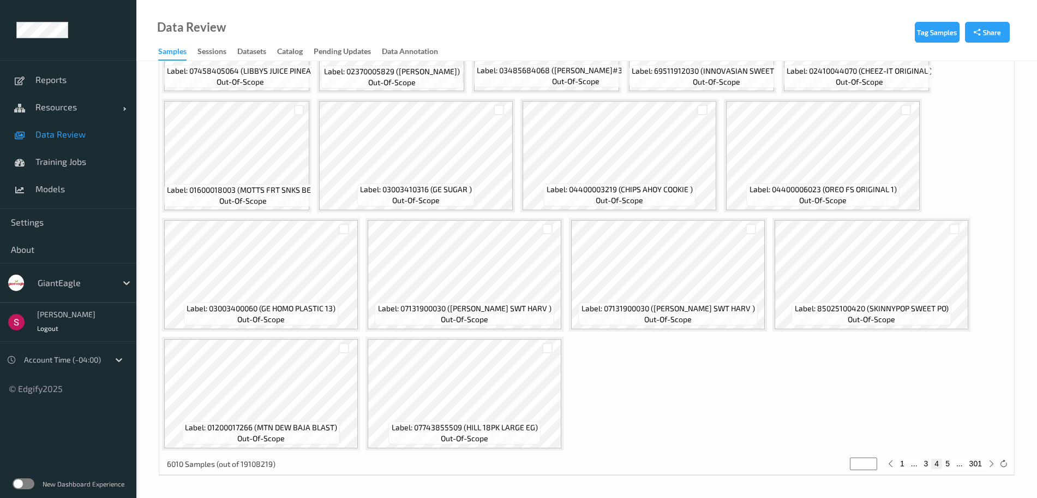
scroll to position [0, 0]
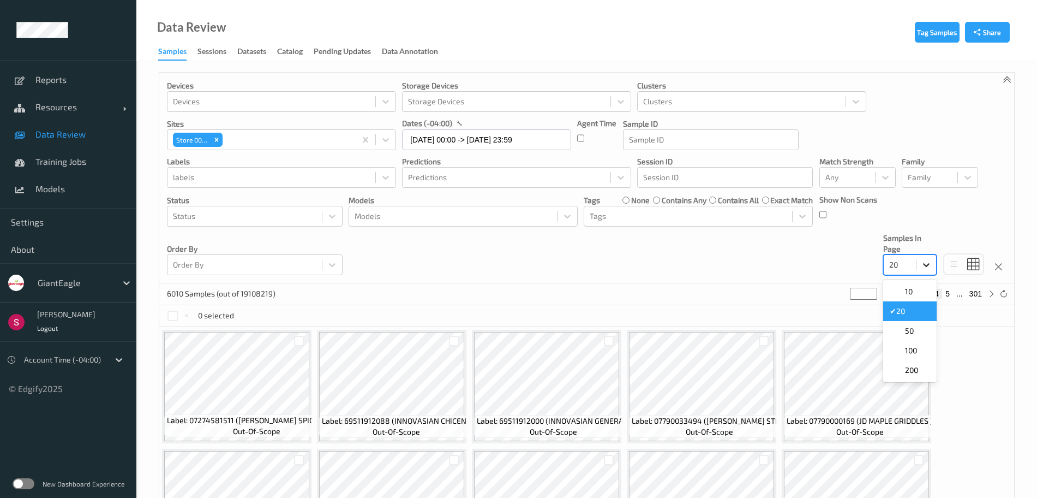
click at [922, 257] on div at bounding box center [927, 265] width 20 height 20
click at [909, 371] on span "200" at bounding box center [911, 370] width 13 height 11
type input "*"
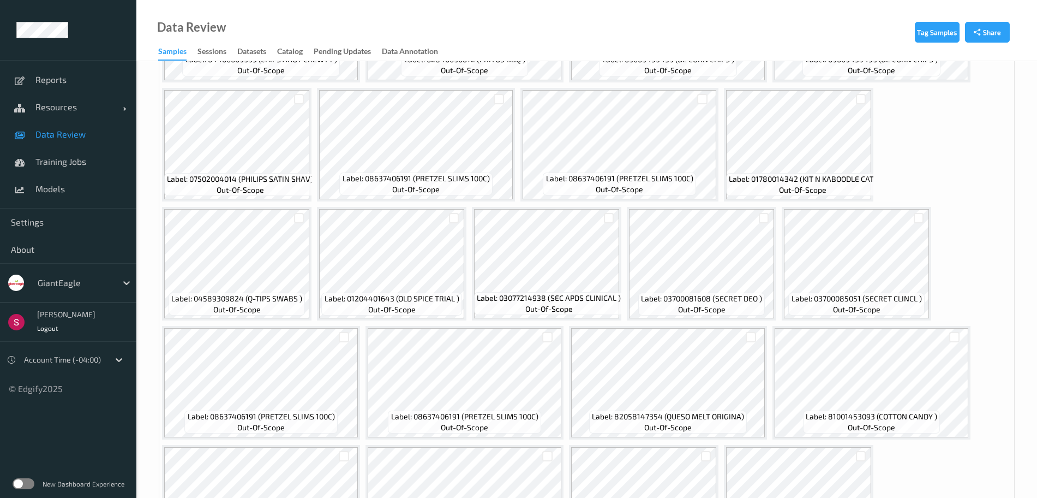
scroll to position [5585, 0]
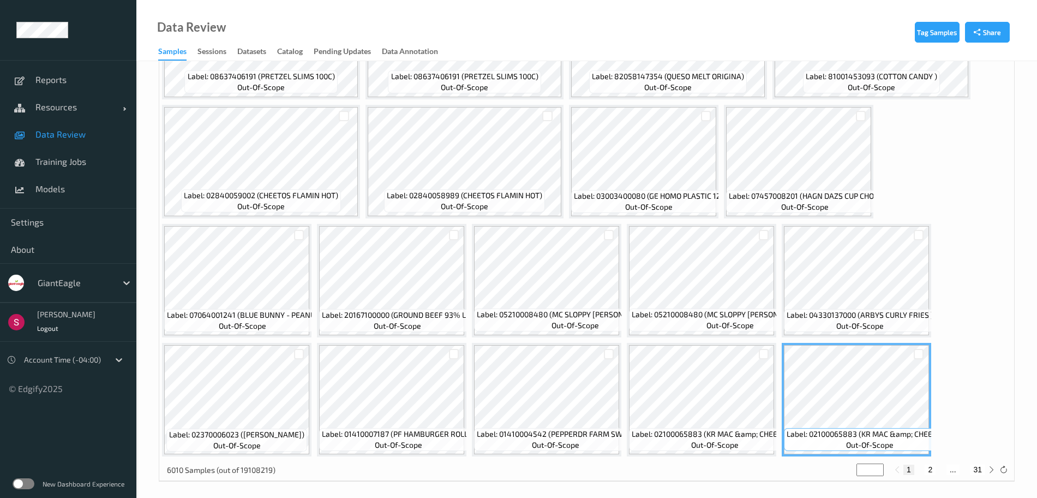
scroll to position [5585, 0]
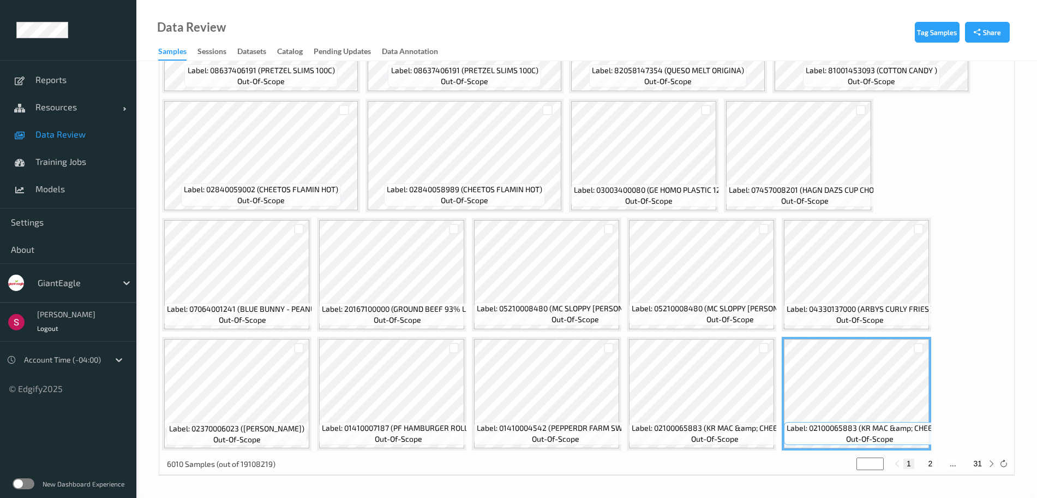
click at [932, 465] on button "2" at bounding box center [930, 463] width 11 height 10
type input "*"
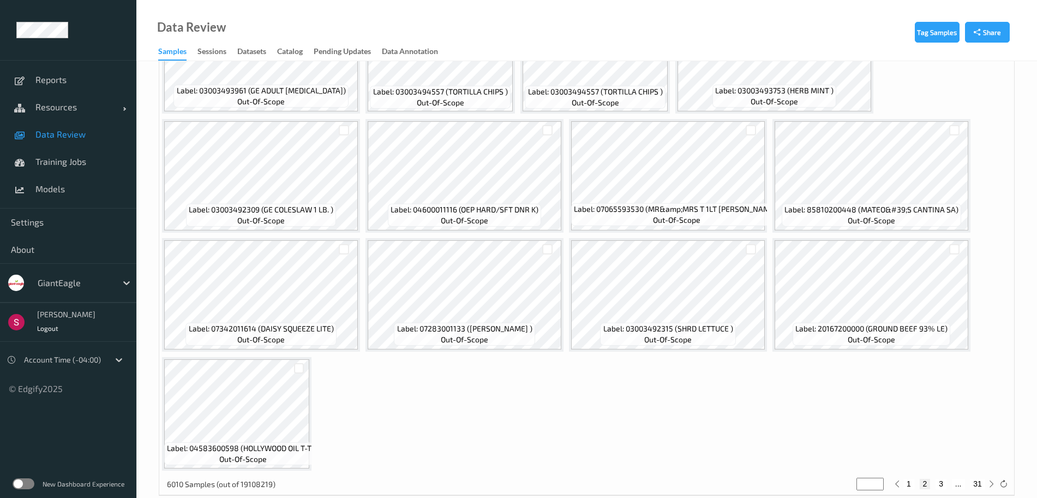
scroll to position [5704, 0]
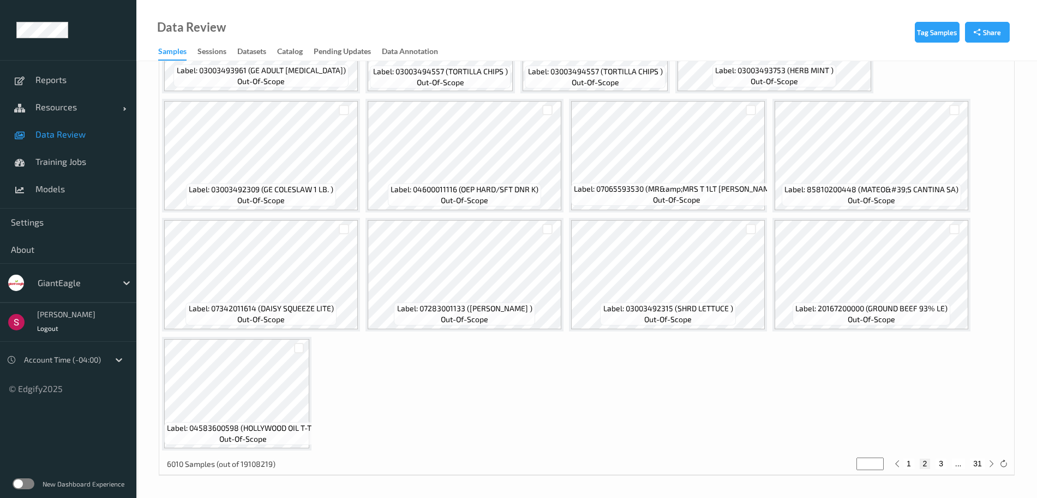
click at [943, 464] on button "3" at bounding box center [941, 463] width 11 height 10
type input "*"
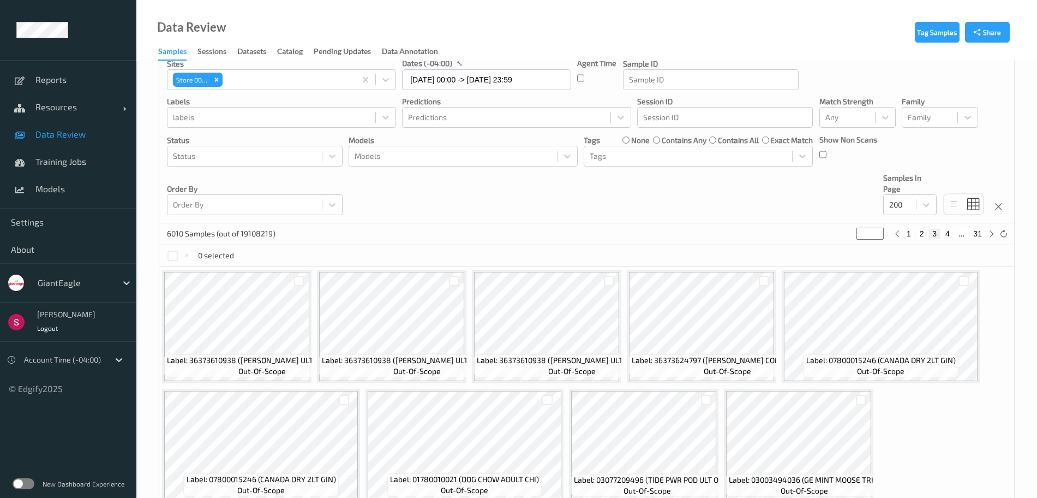
scroll to position [4, 0]
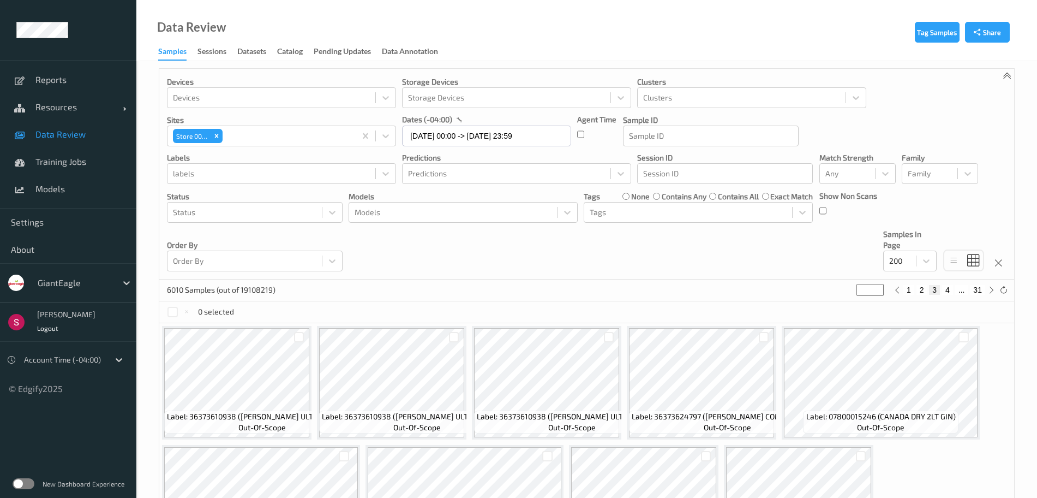
click at [738, 417] on div "Label: 36373624797 (NIX COMPLETE LICE ) out-of-scope" at bounding box center [727, 421] width 197 height 23
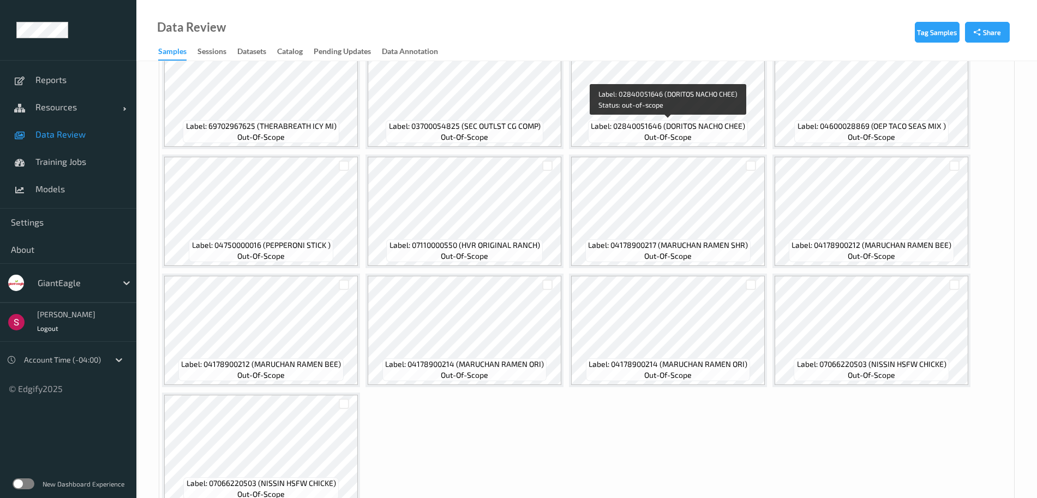
scroll to position [5704, 0]
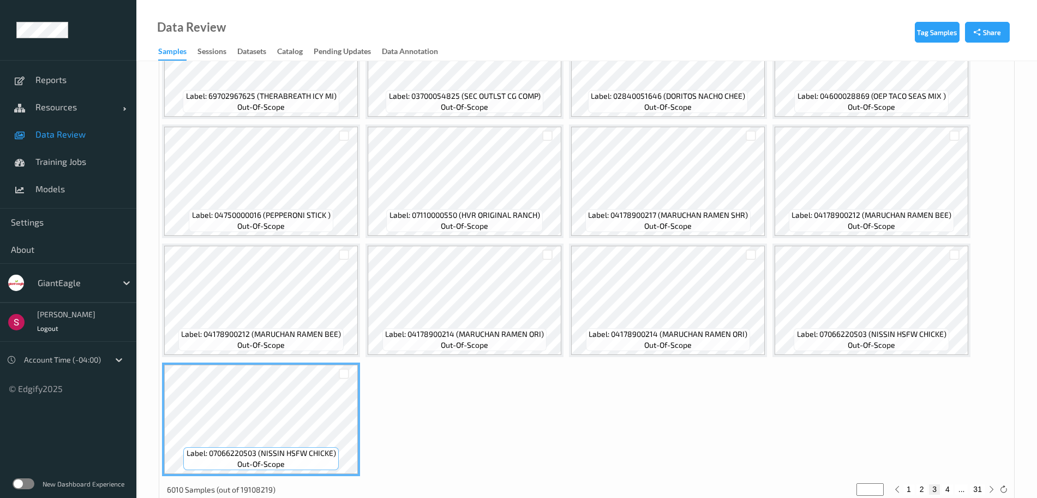
scroll to position [5704, 0]
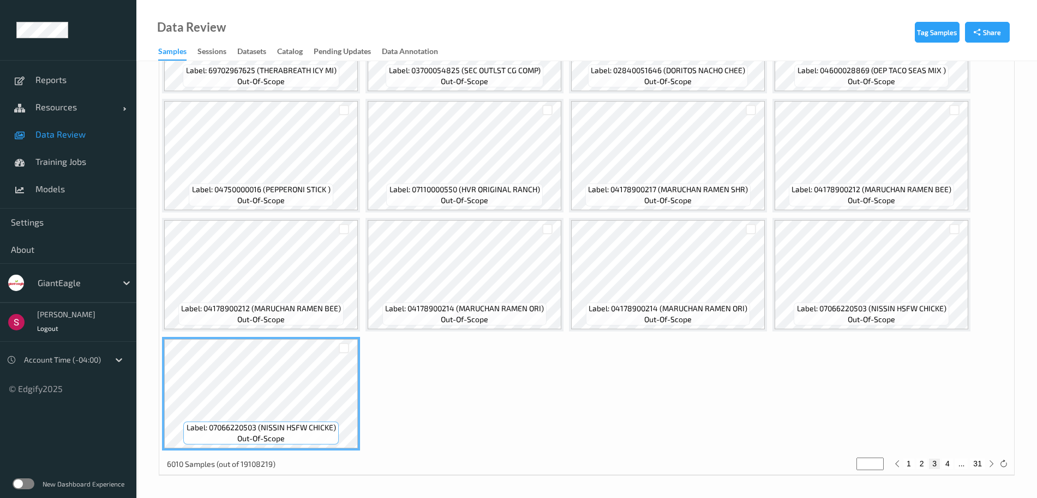
click at [950, 464] on button "4" at bounding box center [948, 463] width 11 height 10
type input "*"
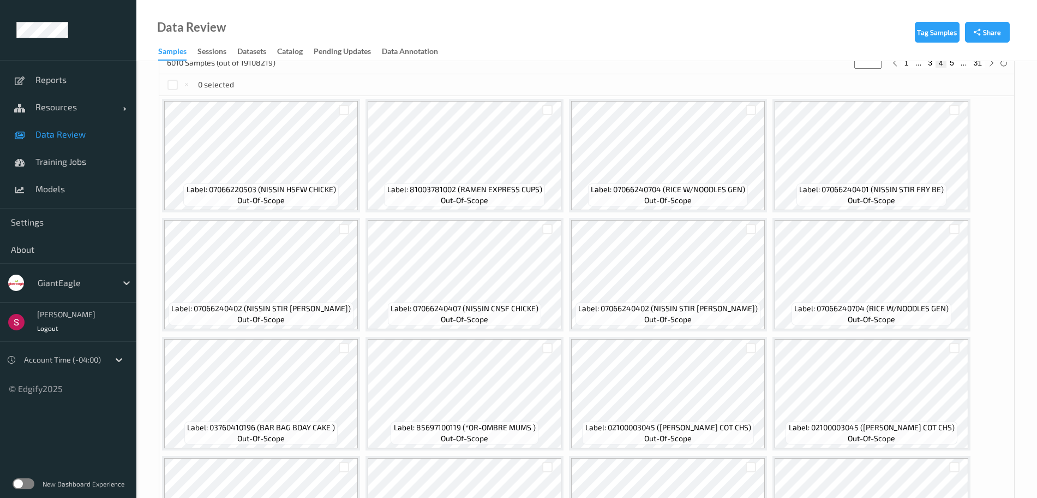
scroll to position [0, 0]
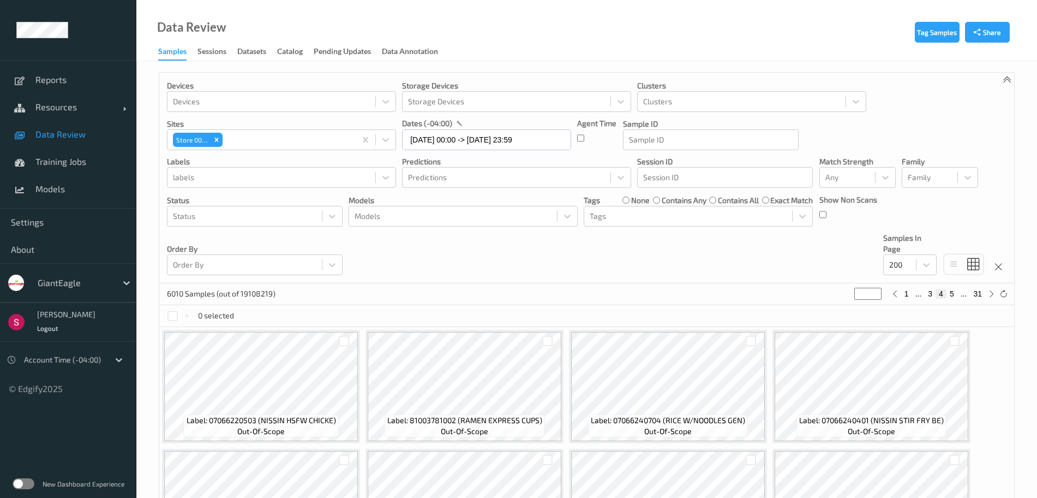
click at [955, 293] on button "5" at bounding box center [952, 294] width 11 height 10
type input "*"
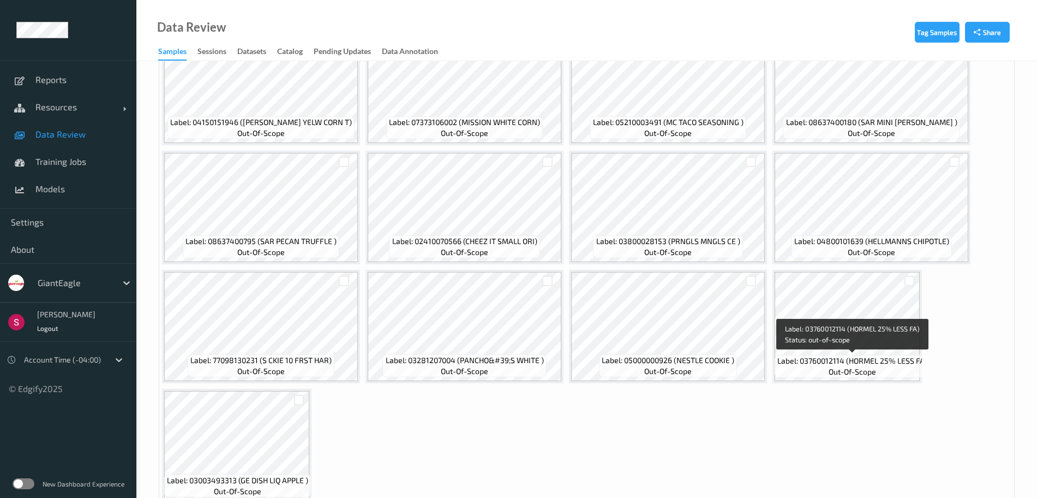
scroll to position [5823, 0]
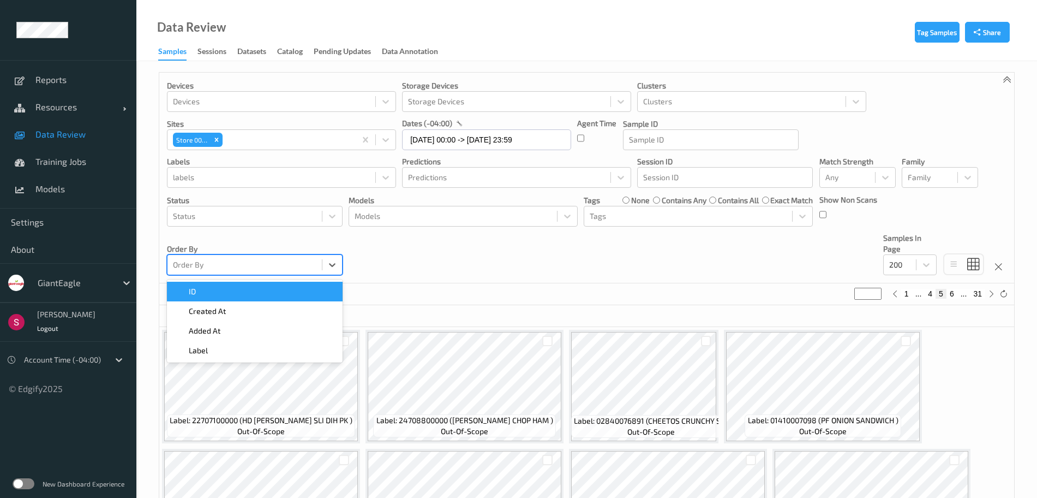
click at [213, 264] on div at bounding box center [245, 264] width 144 height 13
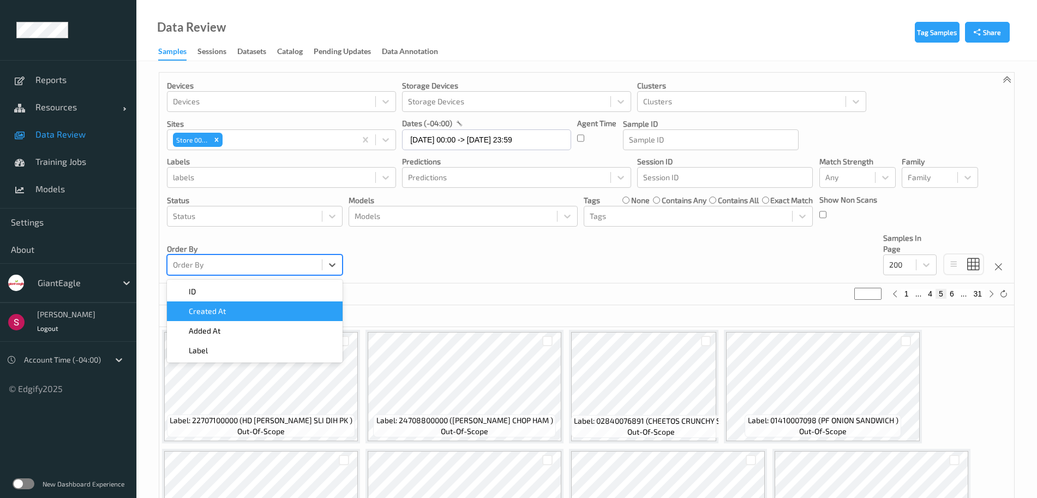
click at [213, 311] on span "Created At" at bounding box center [207, 311] width 37 height 11
type input "*"
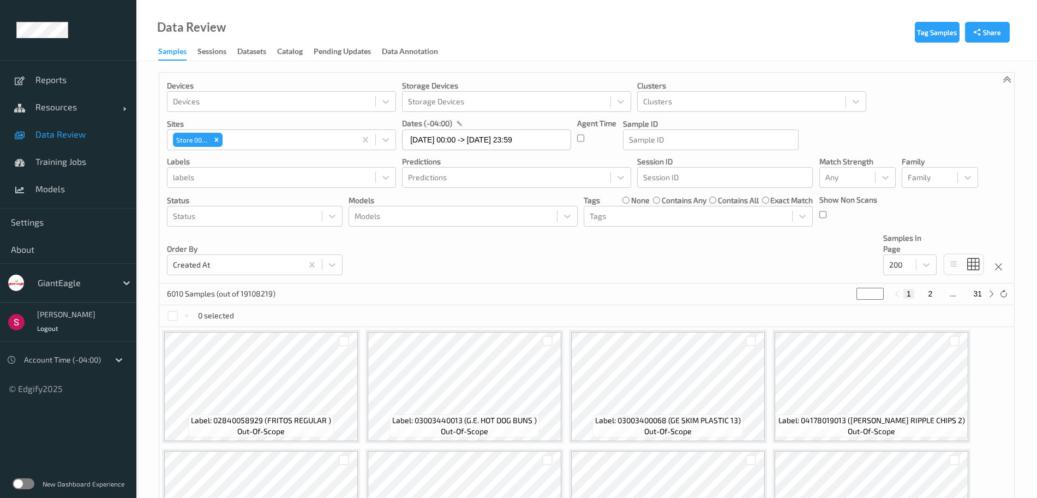
drag, startPoint x: 862, startPoint y: 291, endPoint x: 840, endPoint y: 294, distance: 21.5
click at [840, 294] on div "6010 Samples (out of 19108219) * 1 2 ... 31" at bounding box center [586, 294] width 855 height 22
type input "*"
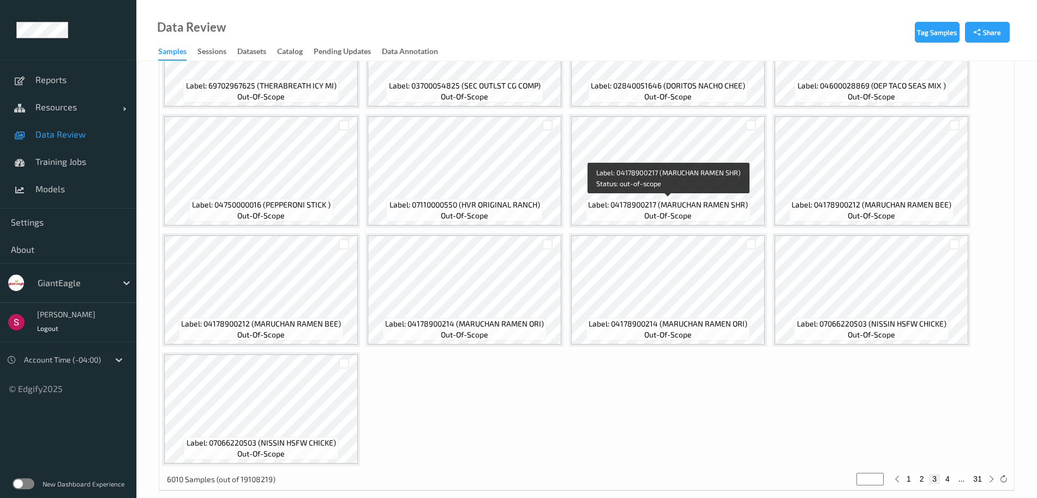
scroll to position [5704, 0]
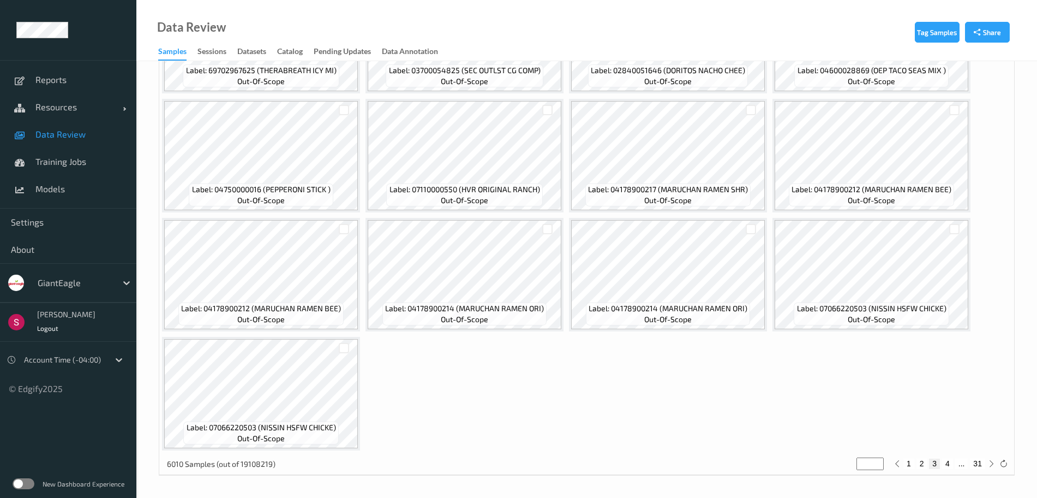
click at [949, 462] on button "4" at bounding box center [948, 463] width 11 height 10
type input "*"
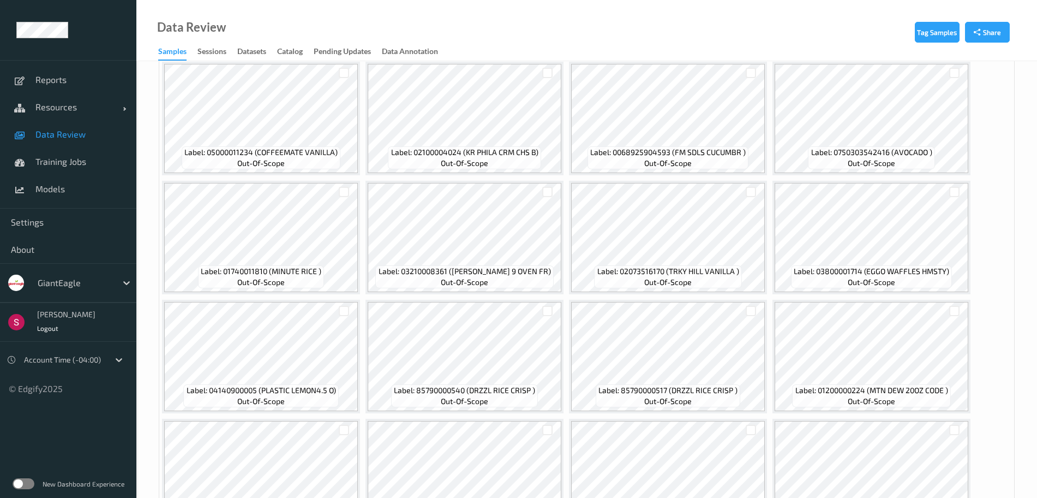
scroll to position [1220, 0]
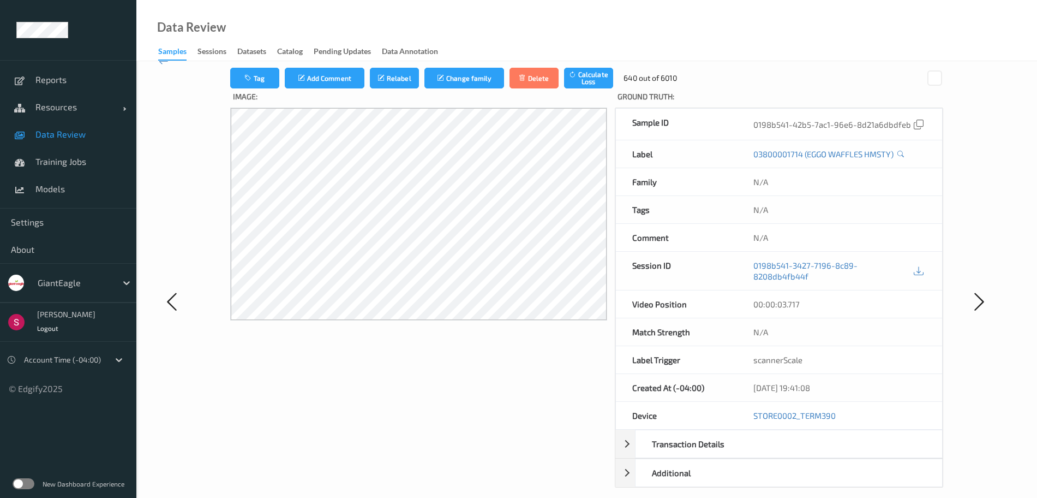
scroll to position [17, 0]
click at [866, 267] on link "0198b541-3427-7196-8c89-8208db4fb44f" at bounding box center [833, 270] width 158 height 22
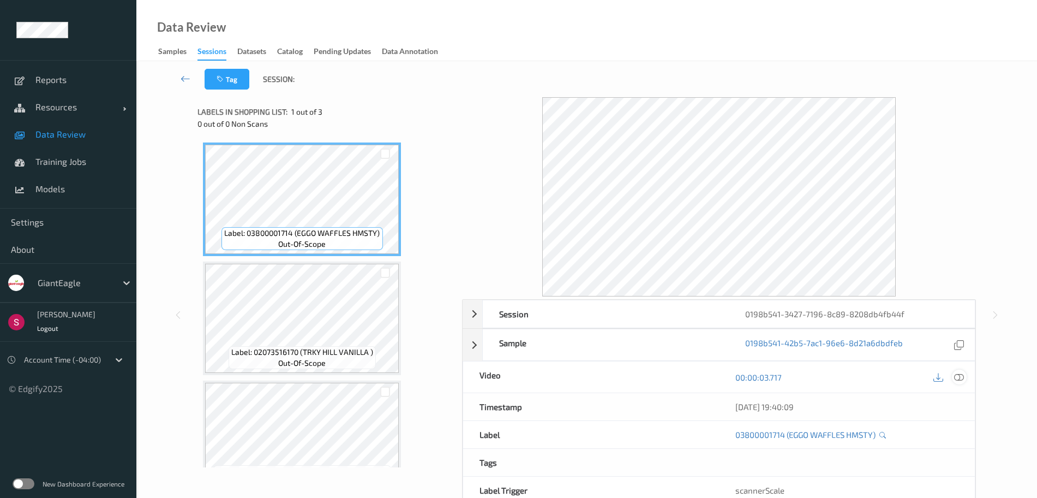
click at [963, 374] on icon at bounding box center [960, 377] width 10 height 10
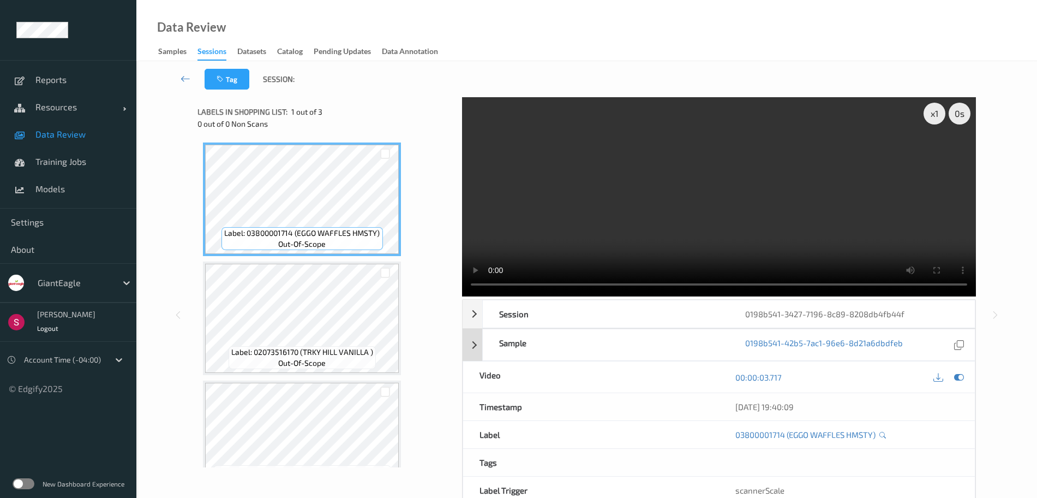
click at [469, 337] on div "Sample 0198b541-42b5-7ac1-96e6-8d21a6dbdfeb" at bounding box center [719, 345] width 513 height 32
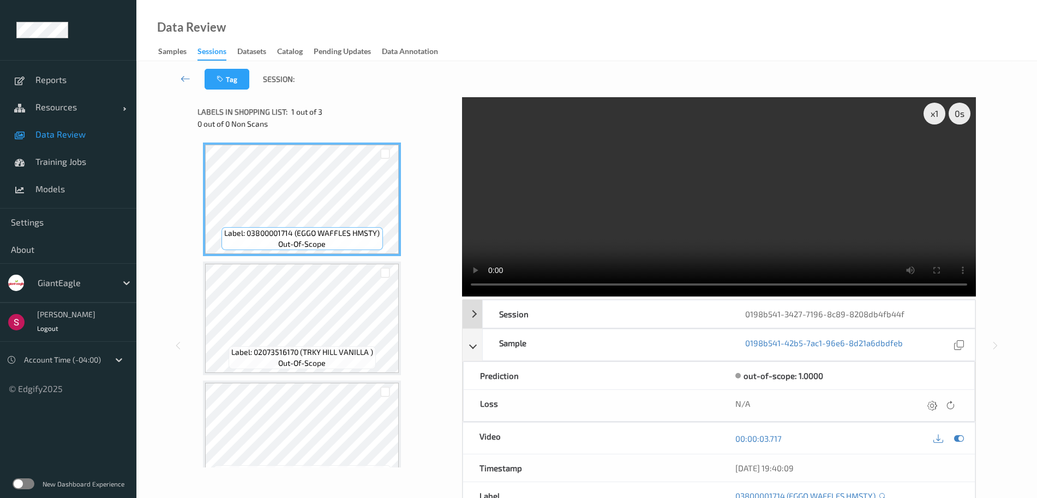
click at [480, 315] on div "Session 0198b541-3427-7196-8c89-8208db4fb44f" at bounding box center [719, 314] width 513 height 28
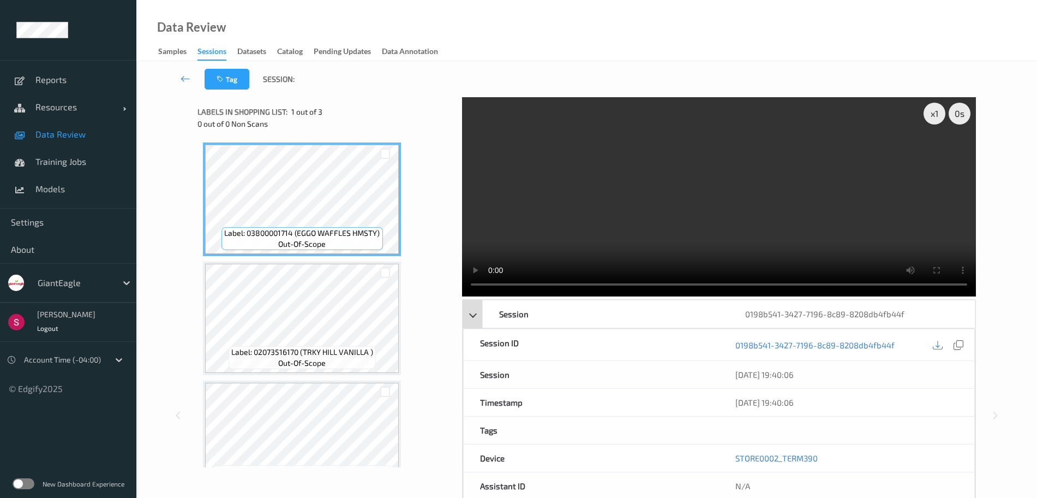
click at [478, 320] on div "Session 0198b541-3427-7196-8c89-8208db4fb44f" at bounding box center [719, 314] width 513 height 28
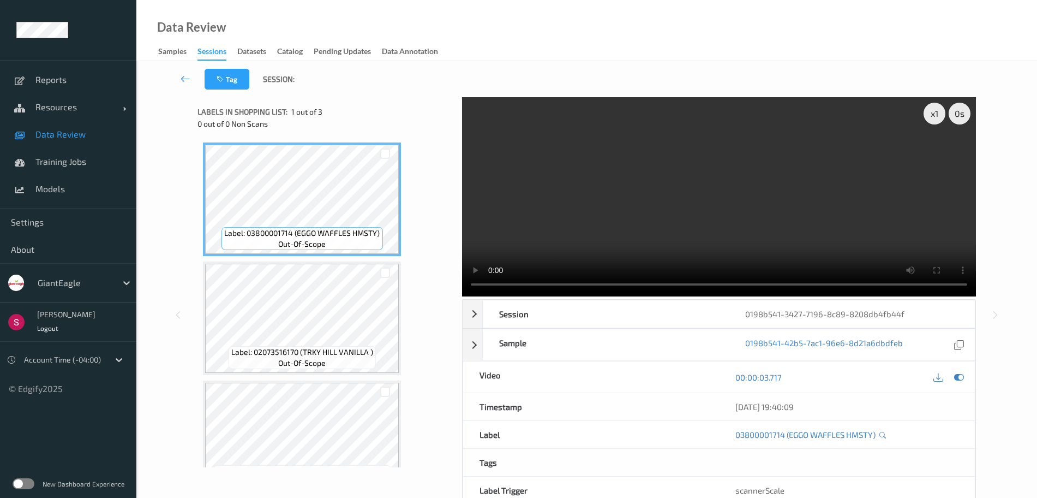
click at [398, 86] on div "Tag Session:" at bounding box center [587, 79] width 856 height 36
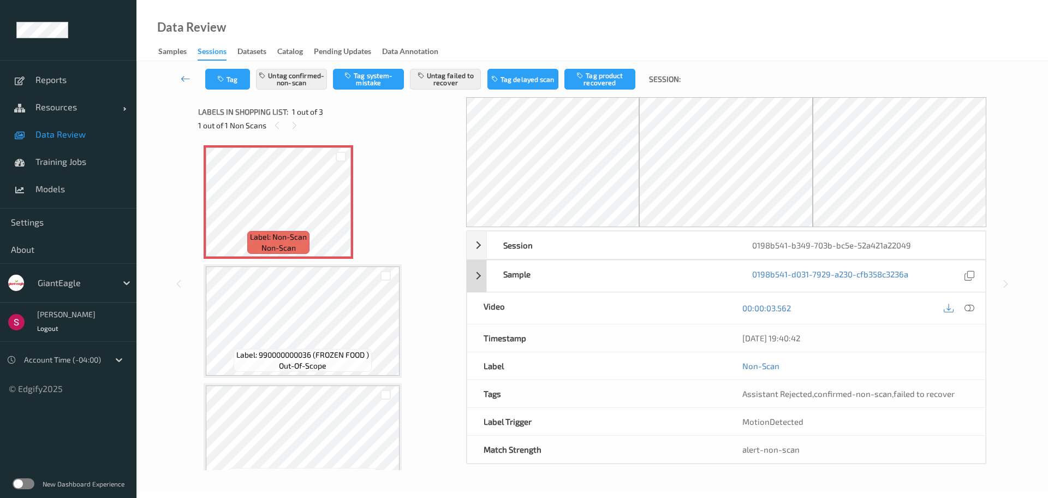
click at [480, 272] on div "Sample 0198b541-d031-7929-a230-cfb358c3236a" at bounding box center [726, 276] width 519 height 32
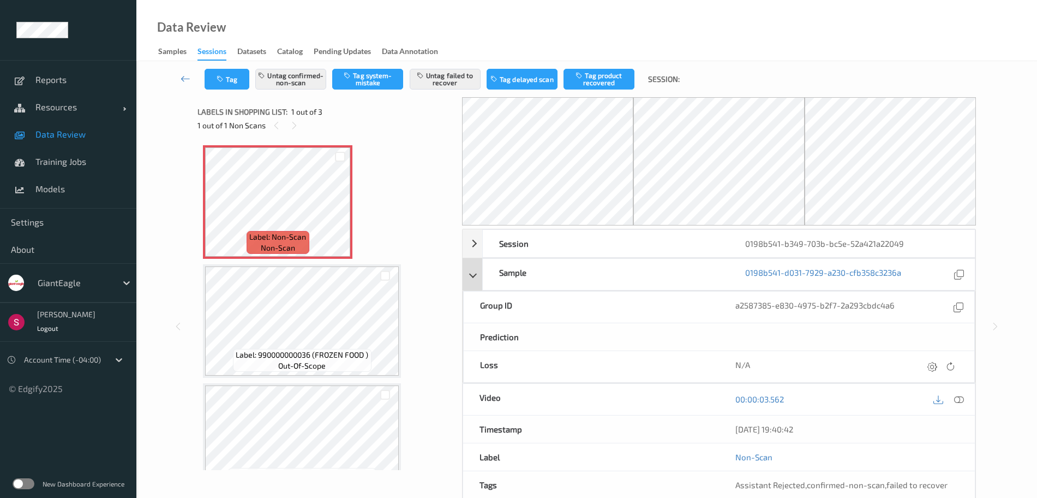
click at [480, 272] on div "Sample 0198b541-d031-7929-a230-cfb358c3236a" at bounding box center [719, 274] width 513 height 32
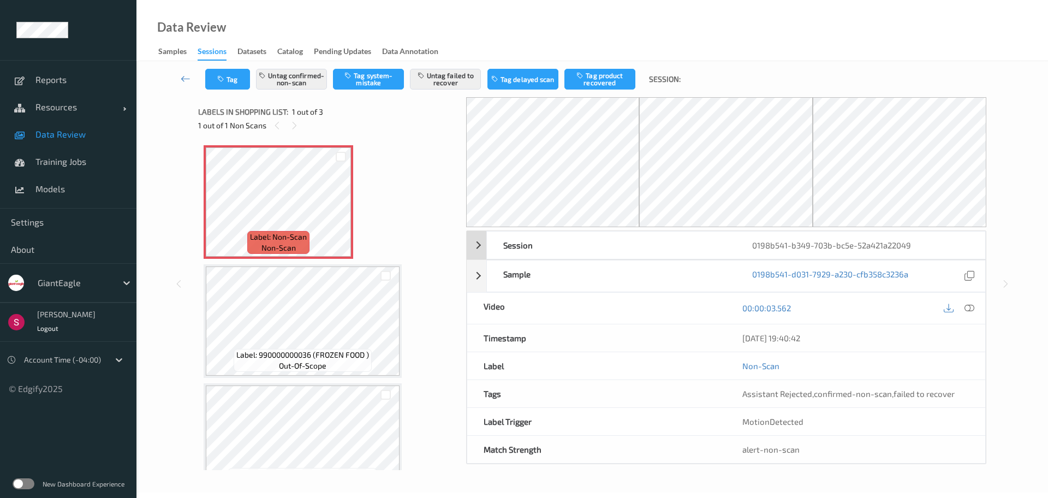
click at [480, 243] on div "Session 0198b541-b349-703b-bc5e-52a421a22049" at bounding box center [726, 245] width 519 height 28
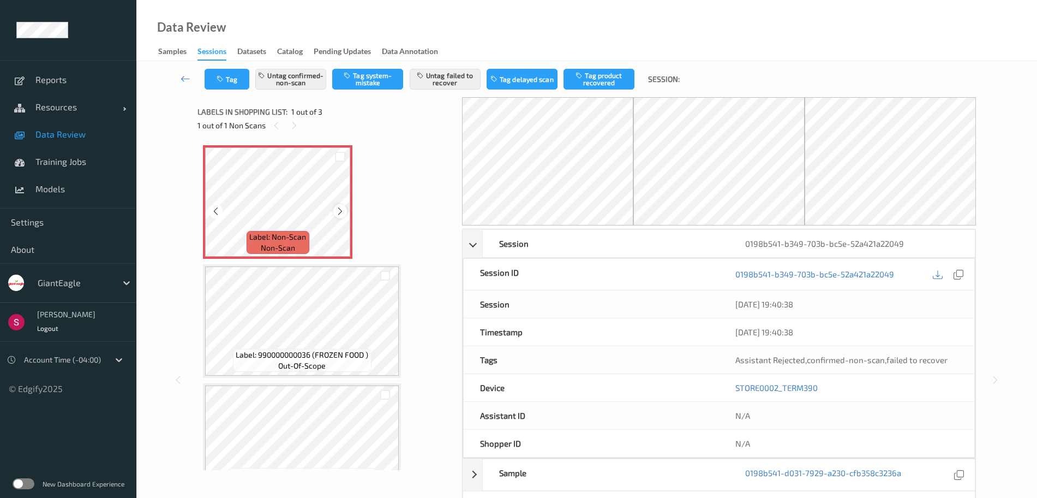
click at [342, 209] on icon at bounding box center [340, 211] width 9 height 10
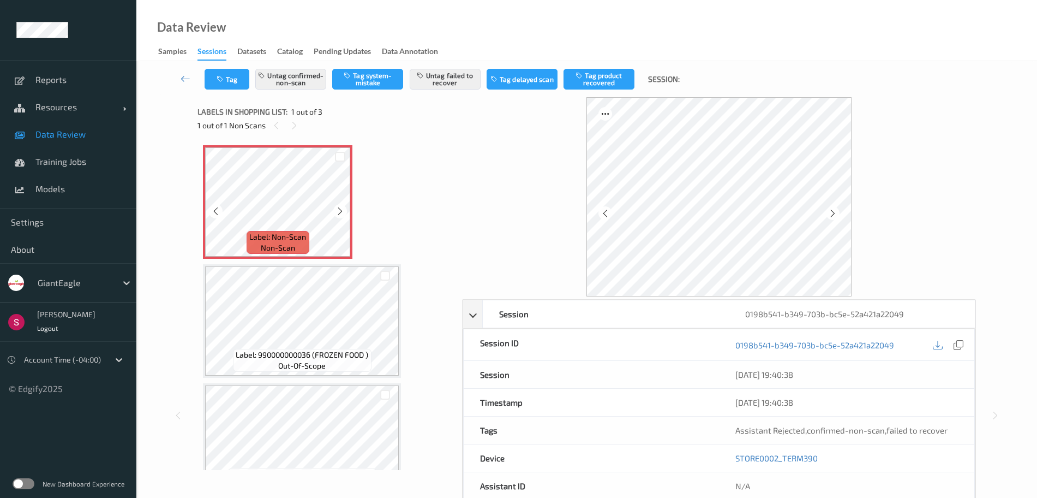
click at [342, 209] on icon at bounding box center [340, 211] width 9 height 10
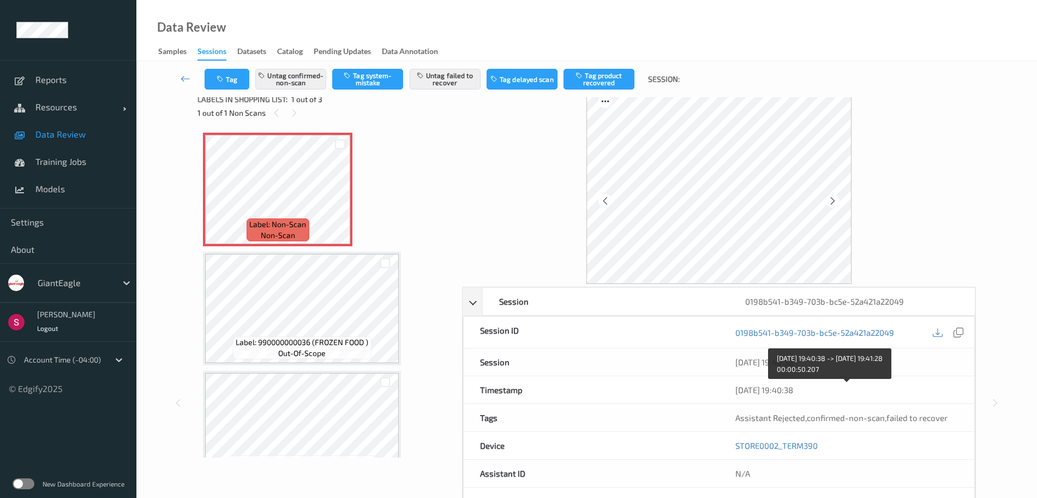
scroll to position [13, 0]
click at [467, 308] on div "Session 0198b541-b349-703b-bc5e-52a421a22049" at bounding box center [719, 301] width 513 height 28
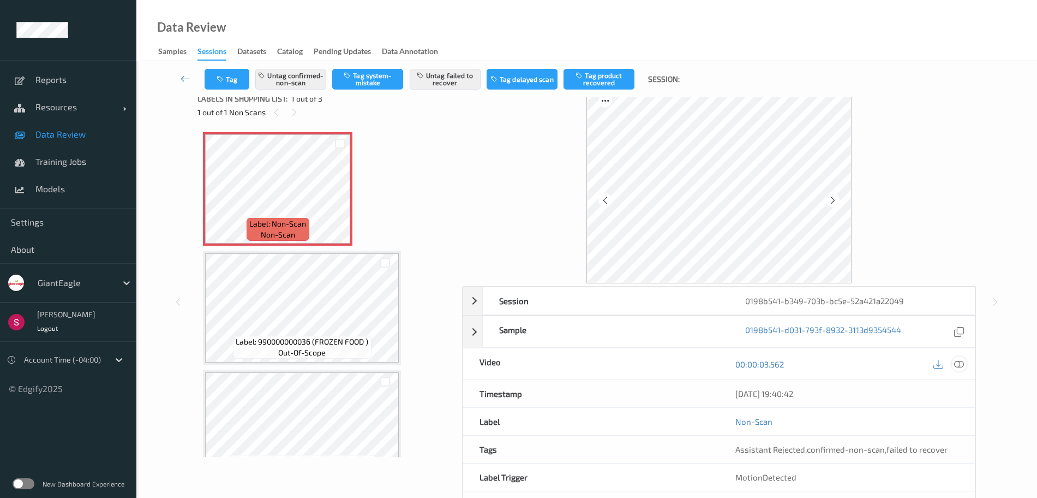
click at [964, 362] on icon at bounding box center [960, 364] width 10 height 10
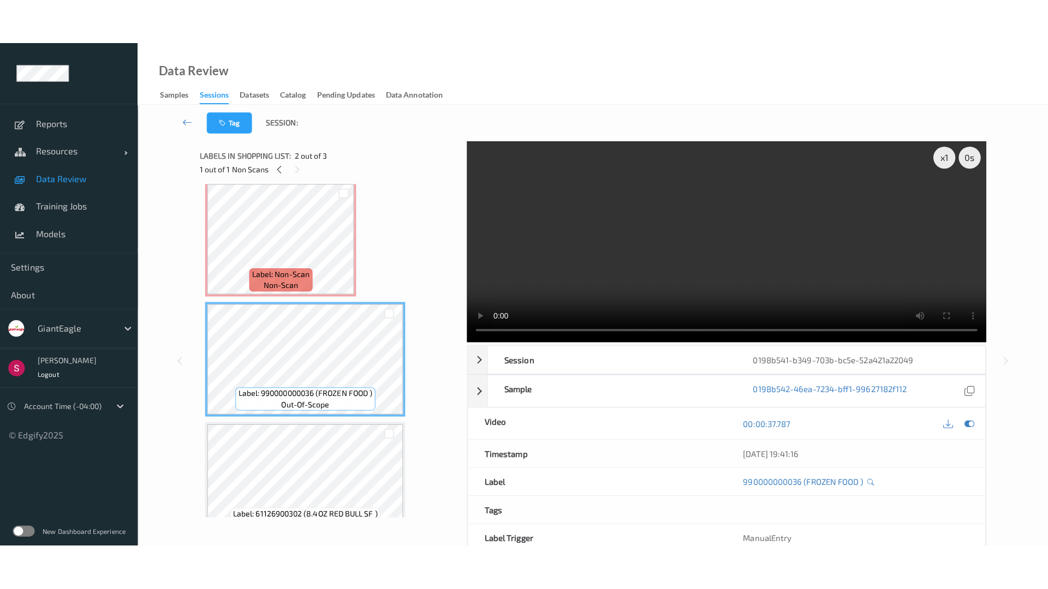
scroll to position [32, 0]
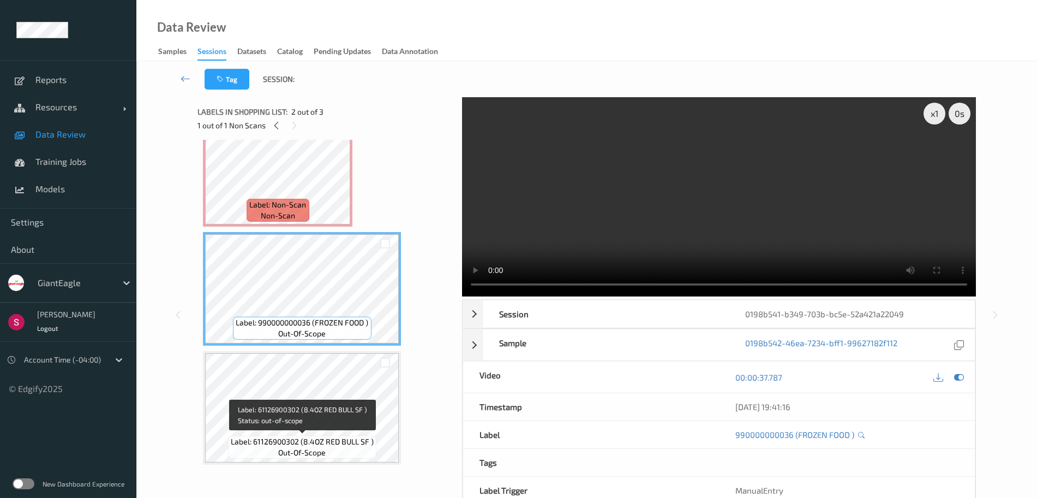
click at [306, 437] on span "Label: 61126900302 (8.4OZ RED BULL SF )" at bounding box center [302, 441] width 143 height 11
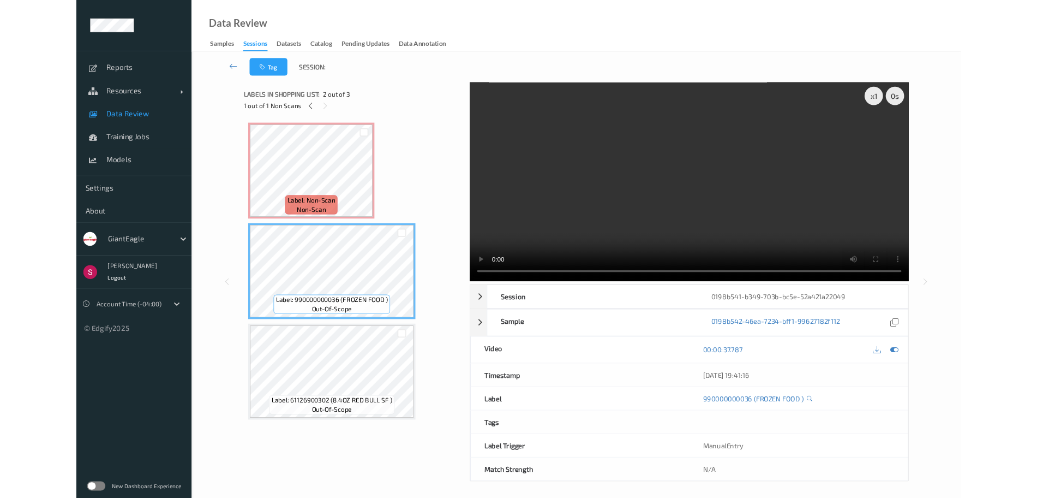
scroll to position [0, 0]
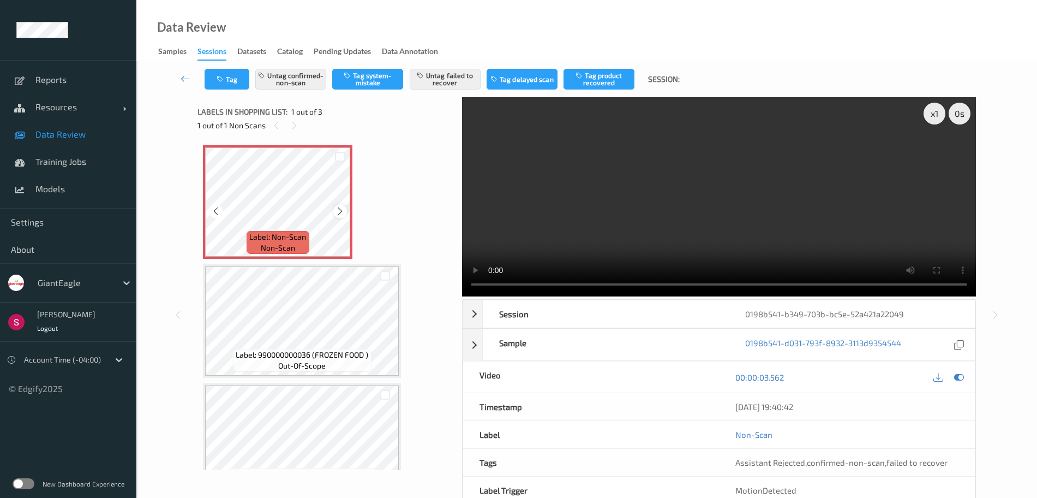
click at [344, 210] on icon at bounding box center [340, 211] width 9 height 10
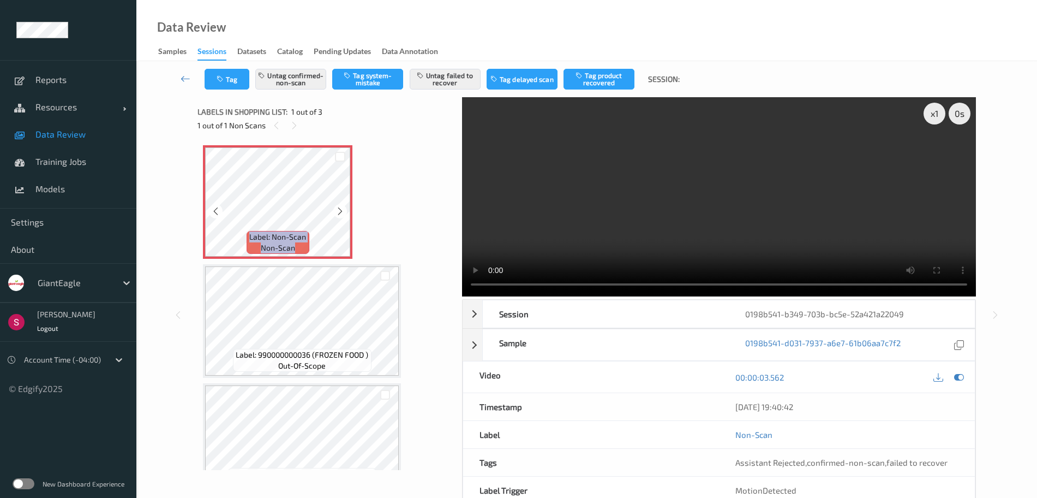
click at [344, 210] on icon at bounding box center [340, 211] width 9 height 10
